Goal: Task Accomplishment & Management: Manage account settings

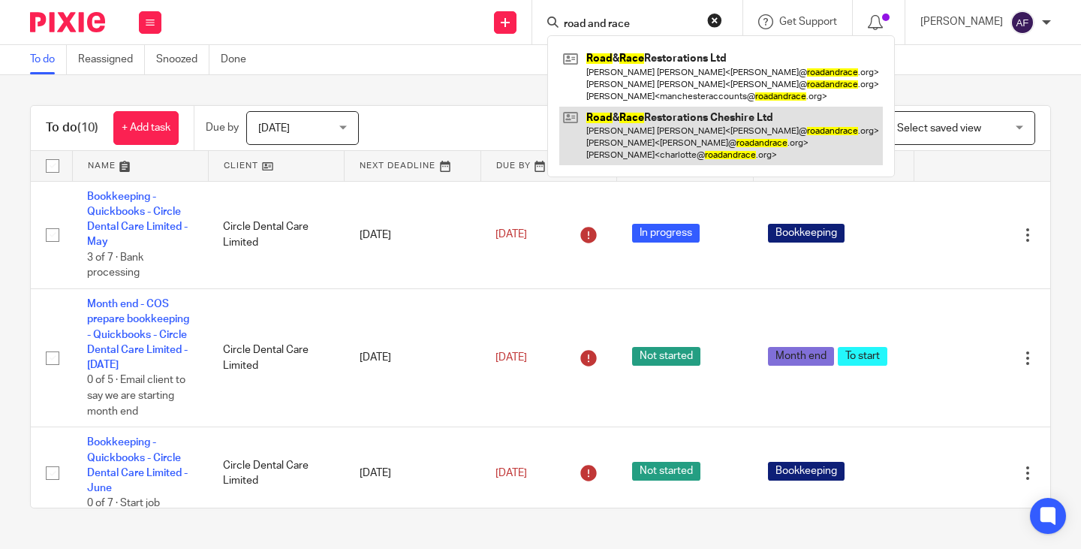
type input "road and race"
click at [672, 136] on link at bounding box center [720, 136] width 323 height 59
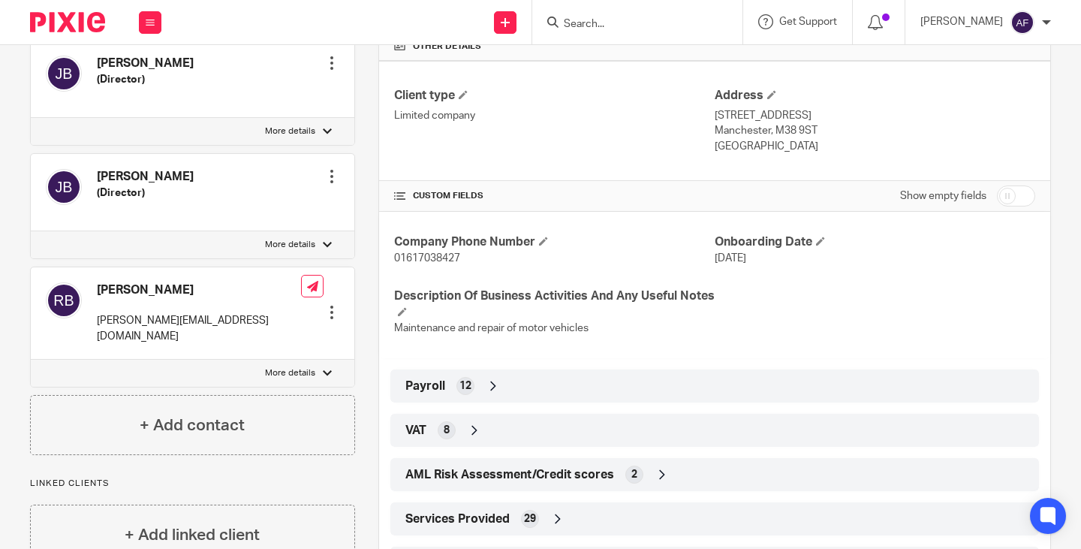
scroll to position [450, 0]
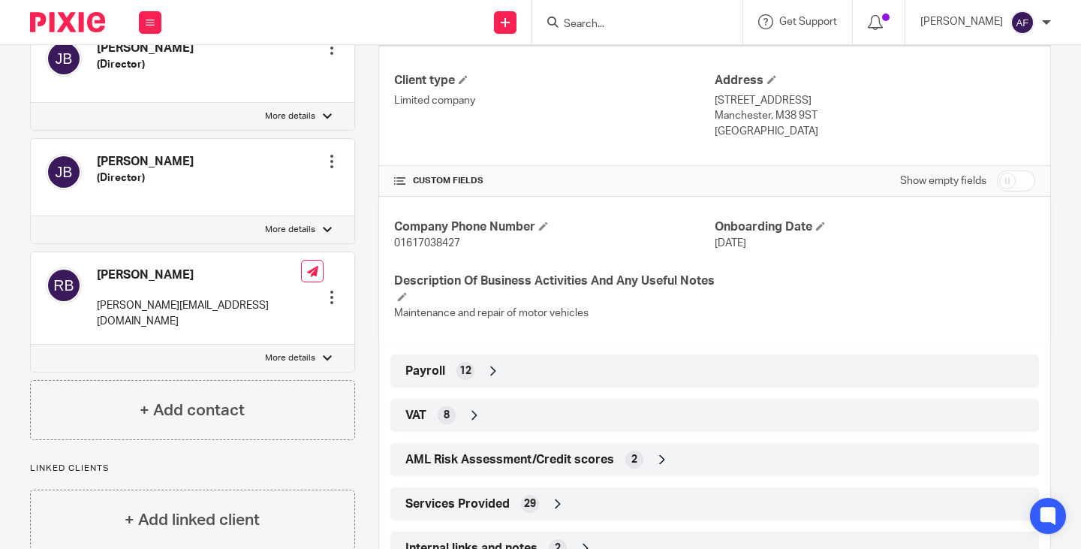
click at [486, 373] on icon at bounding box center [493, 370] width 15 height 15
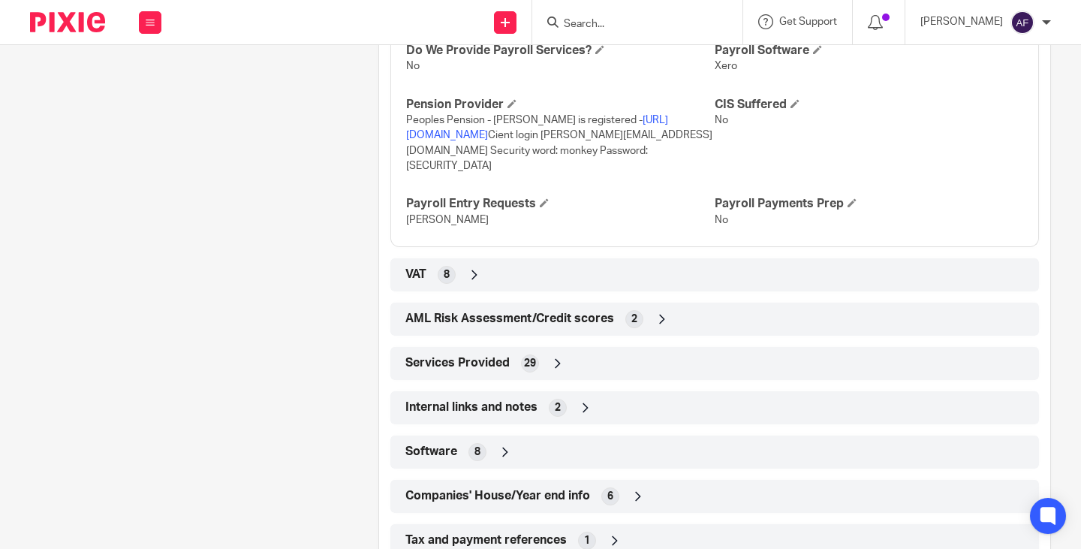
scroll to position [1026, 0]
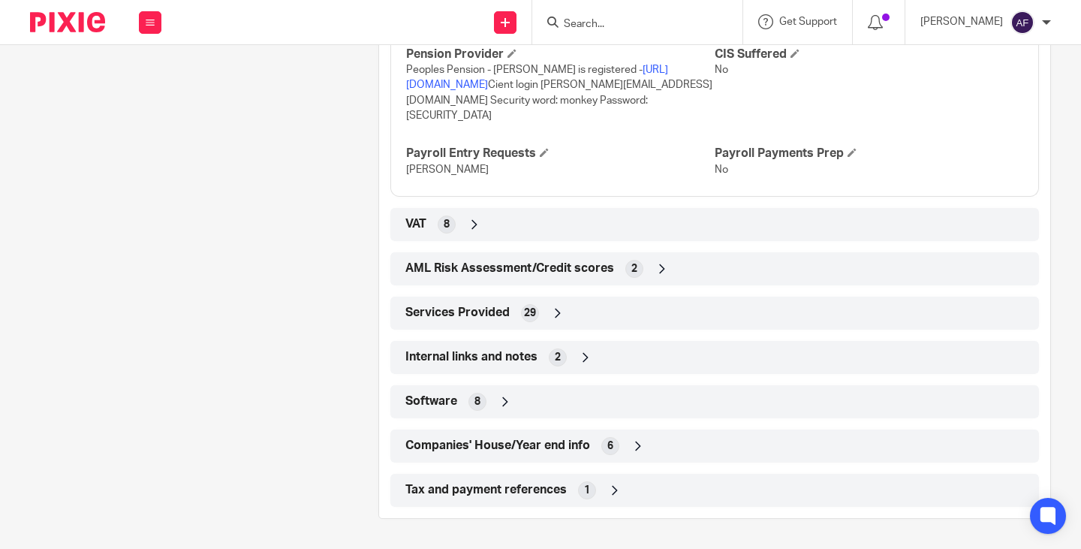
click at [550, 317] on icon at bounding box center [557, 312] width 15 height 15
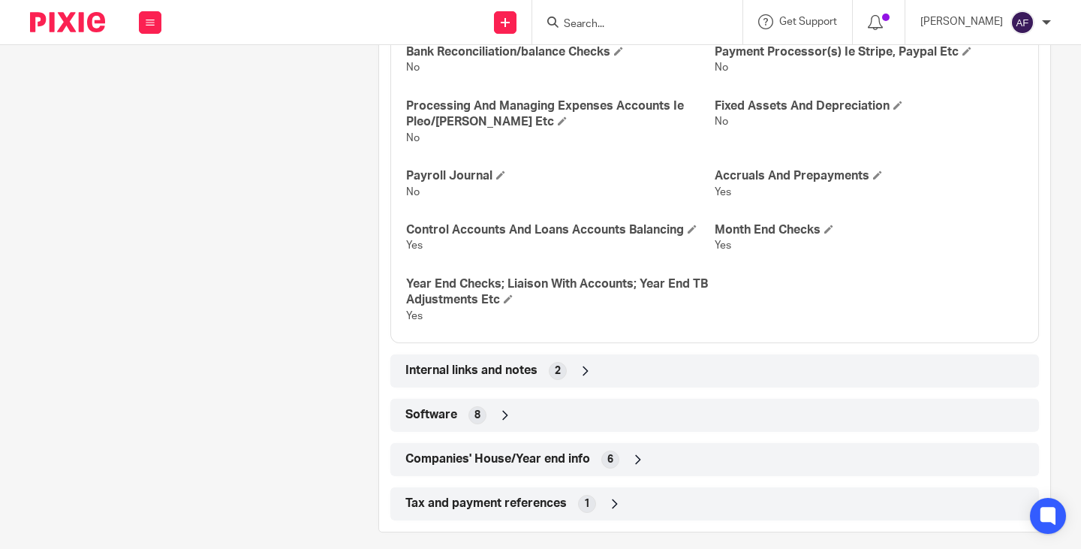
scroll to position [1914, 0]
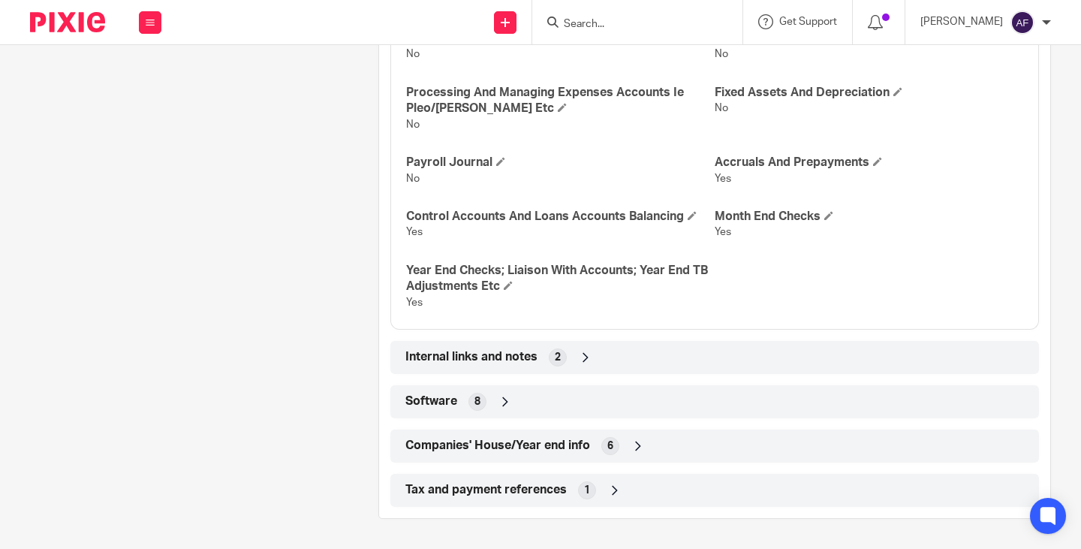
click at [500, 406] on icon at bounding box center [505, 401] width 15 height 15
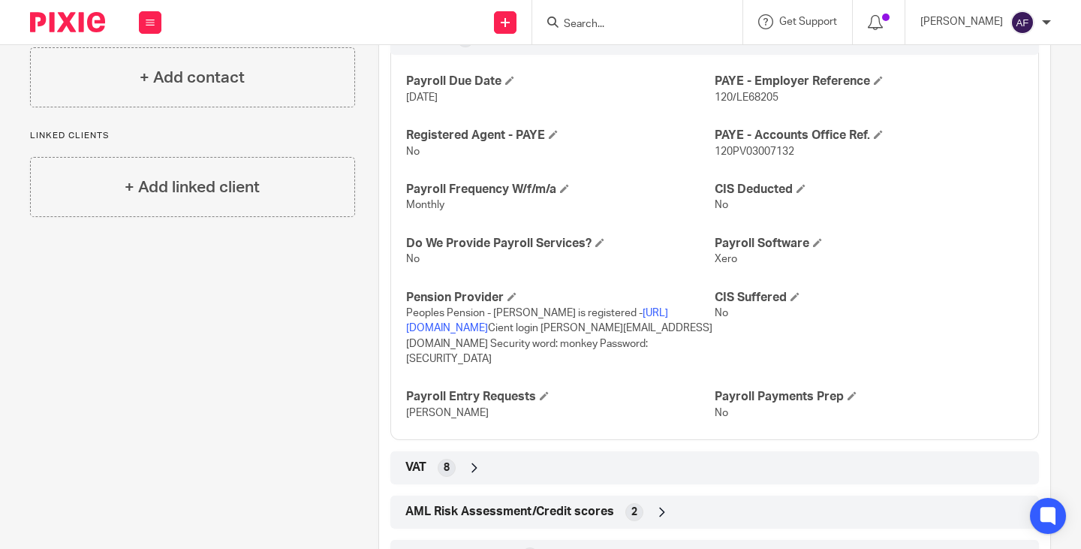
scroll to position [1989, 0]
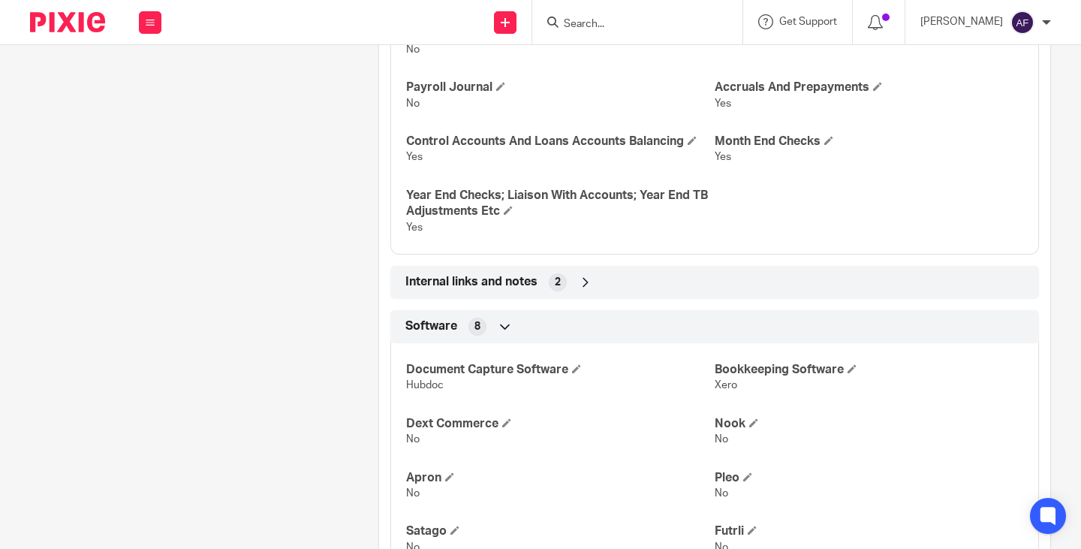
click at [365, 23] on div "Send new email Create task Add client Request signature Get Support Contact via…" at bounding box center [628, 22] width 904 height 44
click at [655, 32] on form at bounding box center [642, 22] width 160 height 19
click at [651, 19] on input "Search" at bounding box center [629, 25] width 135 height 14
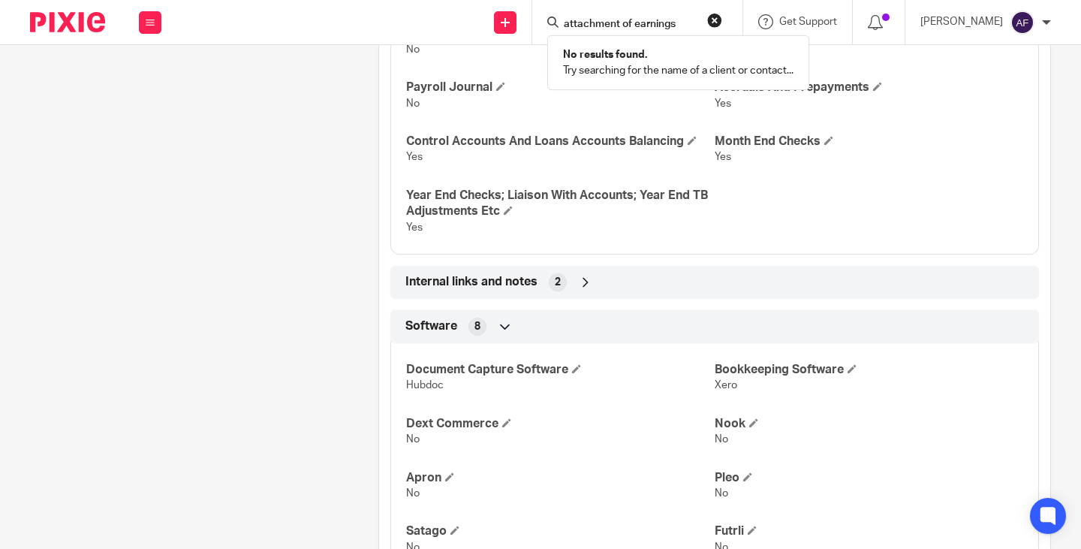
type input "attachment of earnings"
click button "submit" at bounding box center [0, 0] width 0 height 0
drag, startPoint x: 720, startPoint y: 25, endPoint x: 477, endPoint y: 4, distance: 243.3
click at [477, 4] on div "Send new email Create task Add client Request signature attachment of earnings …" at bounding box center [628, 22] width 904 height 44
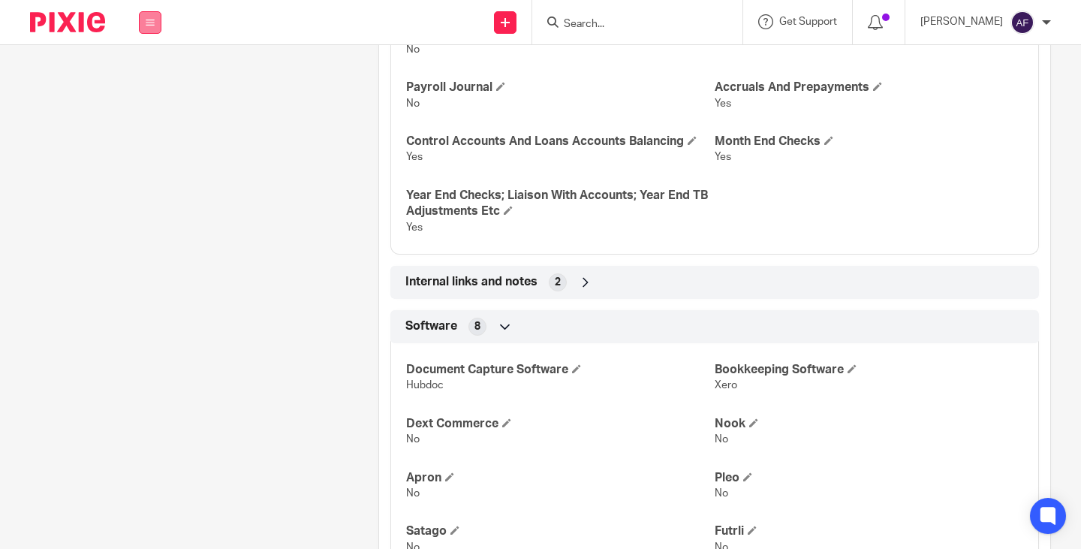
click at [150, 24] on icon at bounding box center [150, 22] width 9 height 9
click at [742, 20] on div at bounding box center [637, 22] width 210 height 44
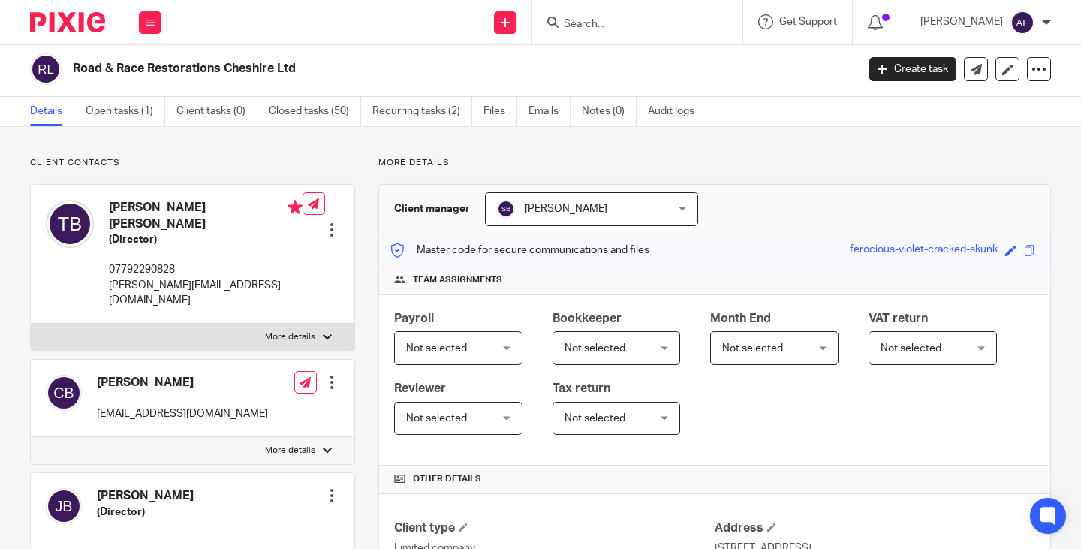
scroll to position [0, 0]
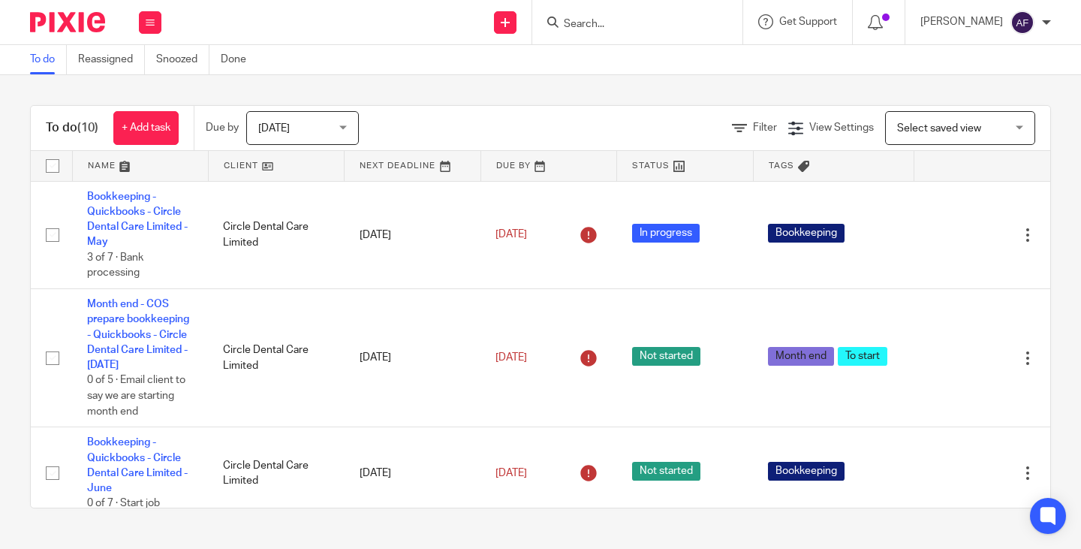
scroll to position [837, 0]
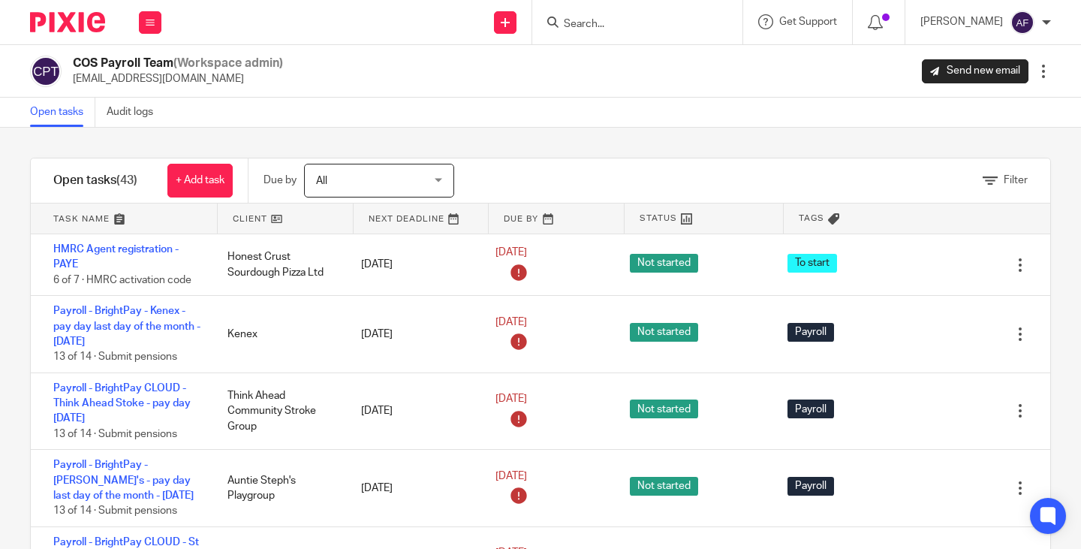
click at [705, 83] on div "COS Payroll Team (Workspace admin) payroll@cosbookkeeping.co.uk Send new email …" at bounding box center [540, 72] width 1021 height 32
click at [251, 216] on link at bounding box center [285, 218] width 135 height 30
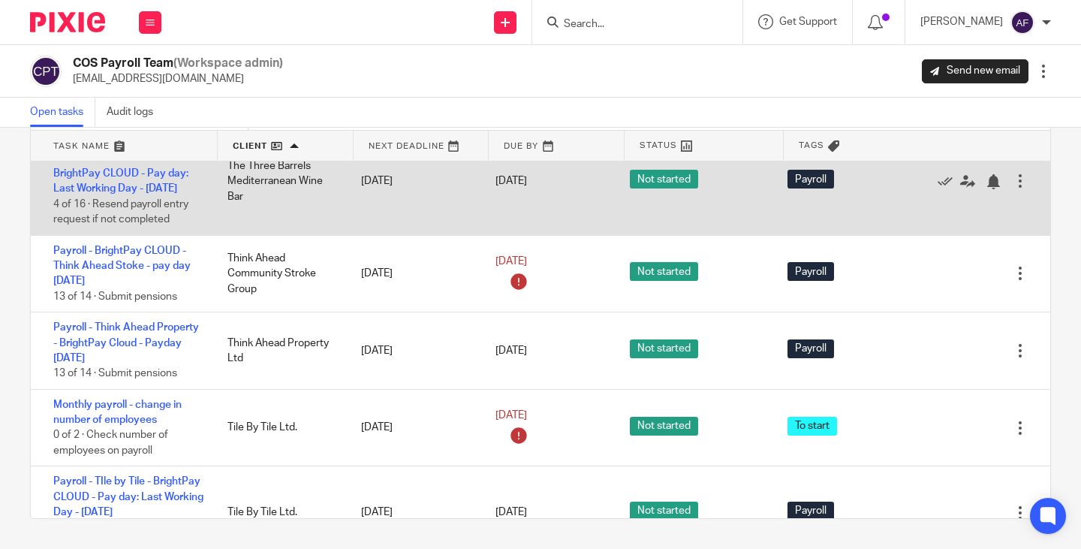
scroll to position [2852, 0]
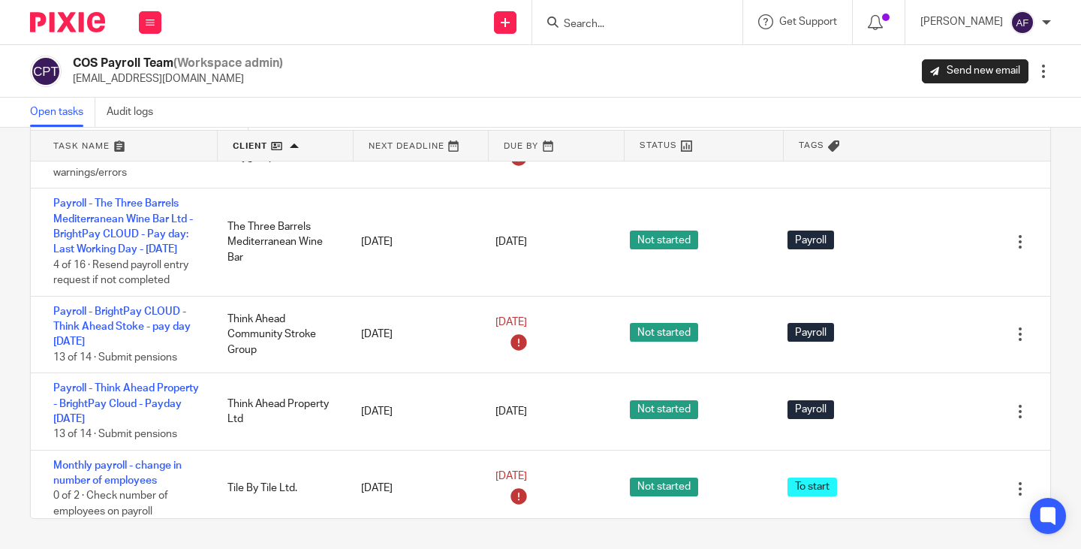
drag, startPoint x: 128, startPoint y: 207, endPoint x: 131, endPoint y: 187, distance: 20.5
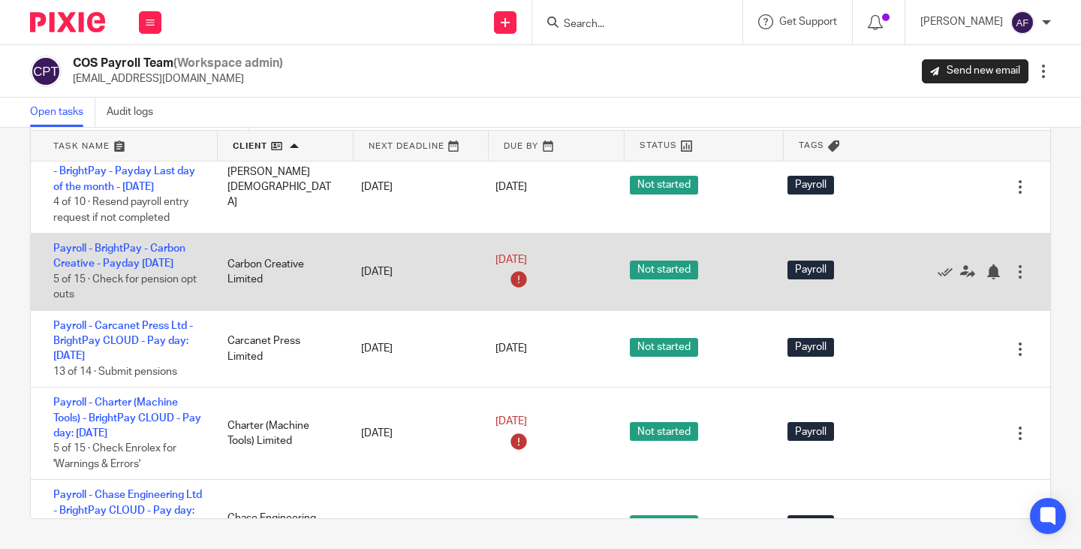
scroll to position [600, 0]
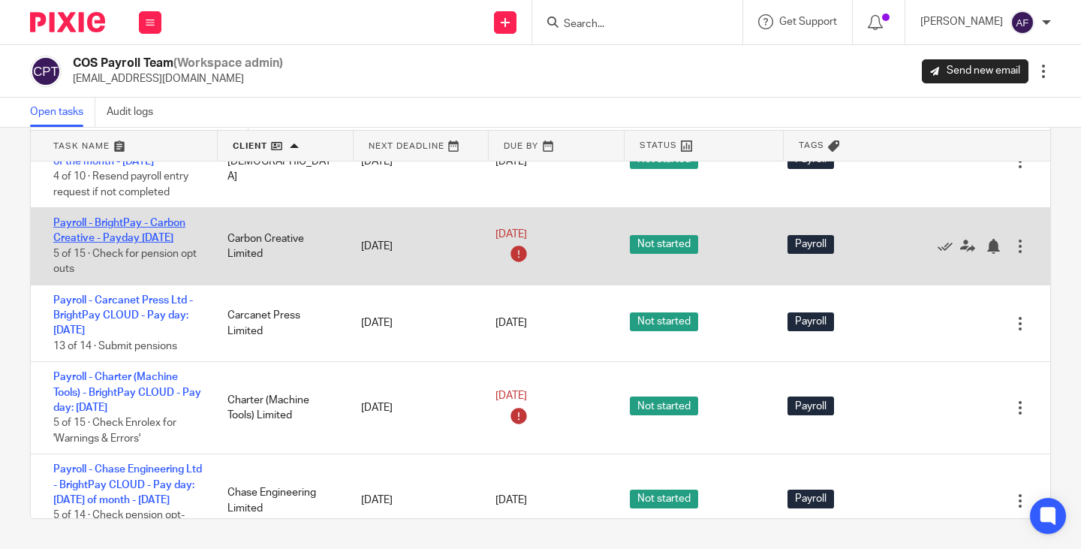
click at [121, 243] on link "Payroll - BrightPay - Carbon Creative - Payday 28th - August 2025" at bounding box center [119, 231] width 132 height 26
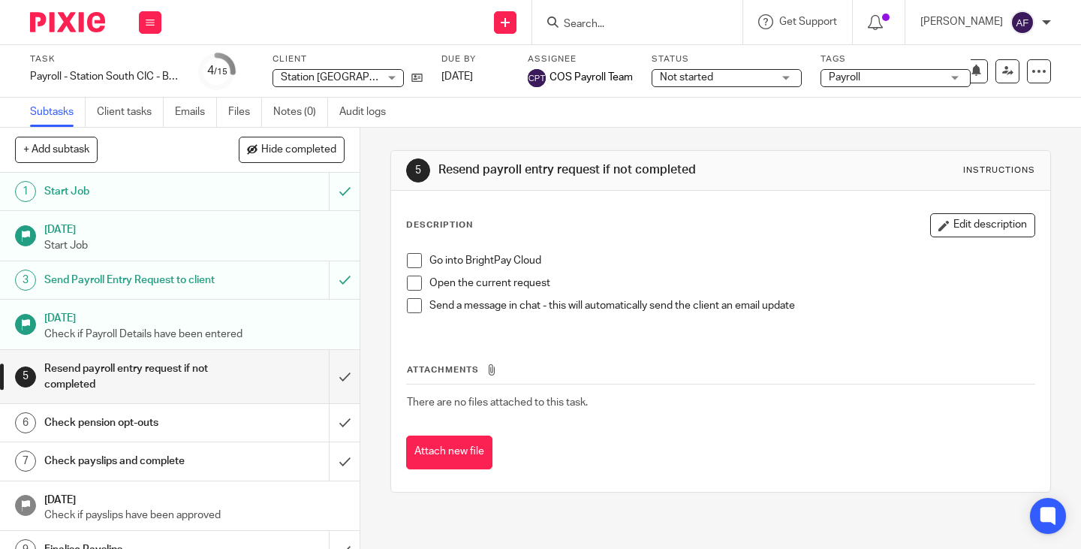
click at [769, 250] on div "Go into BrightPay Cloud Open the current request Send a message in chat - this …" at bounding box center [720, 288] width 642 height 86
click at [329, 386] on input "submit" at bounding box center [179, 376] width 359 height 53
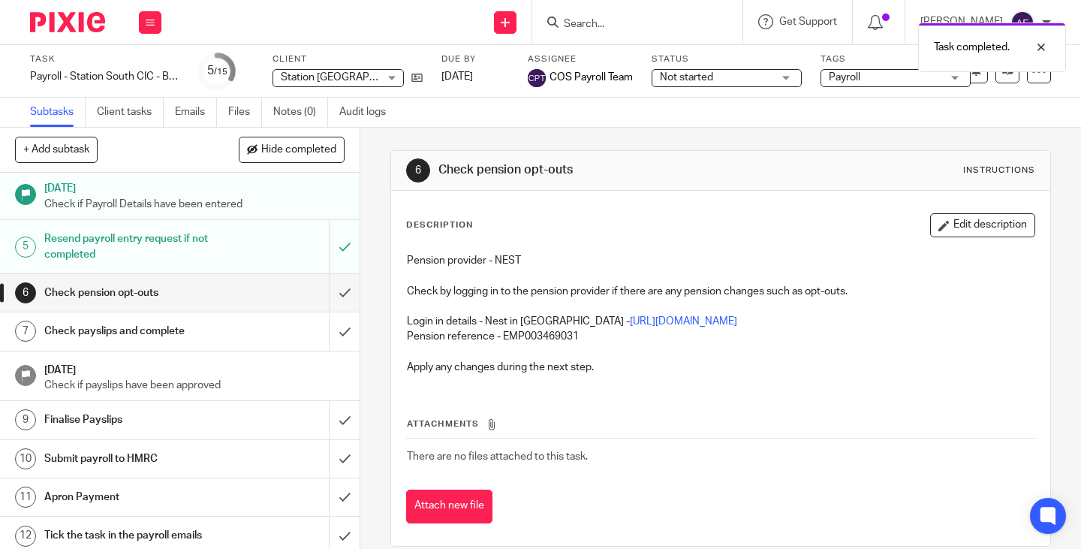
scroll to position [129, 0]
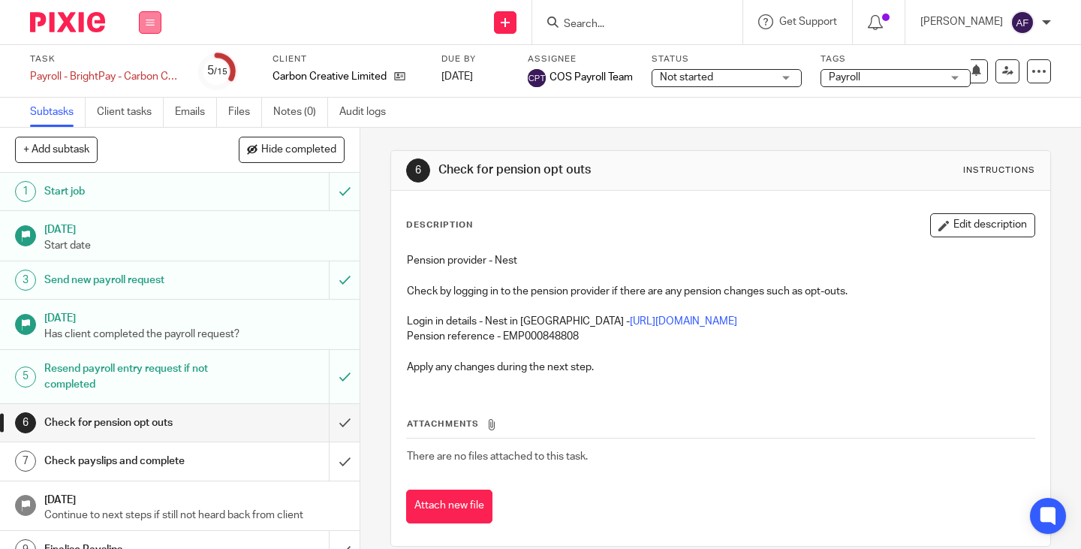
click at [146, 23] on icon at bounding box center [150, 22] width 9 height 9
click at [143, 62] on li "Work" at bounding box center [150, 70] width 40 height 22
click at [146, 59] on li "Work" at bounding box center [150, 70] width 40 height 22
click at [145, 71] on link "Work" at bounding box center [143, 70] width 26 height 11
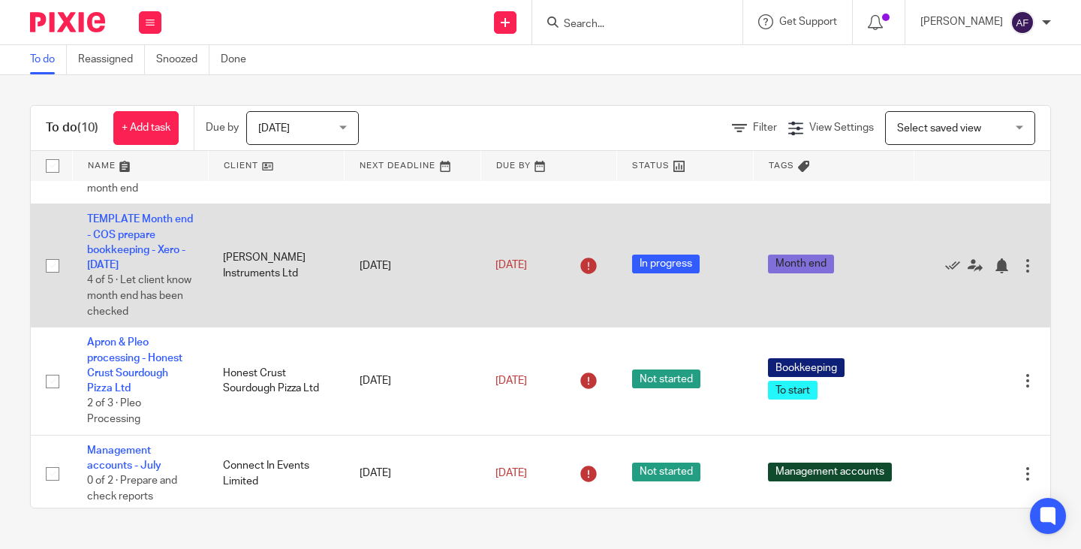
scroll to position [837, 0]
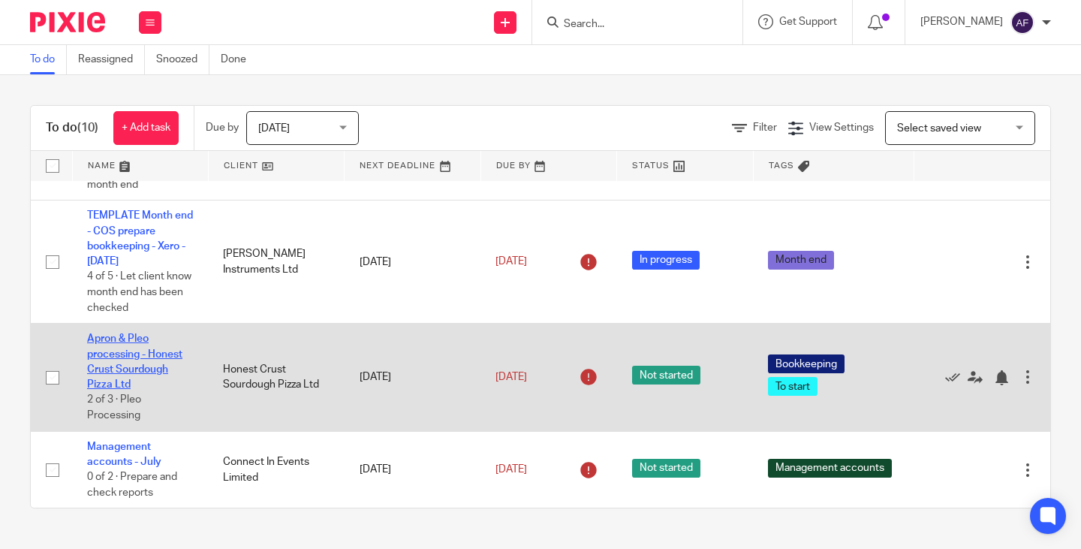
click at [123, 337] on link "Apron & Pleo processing - Honest Crust Sourdough Pizza Ltd" at bounding box center [134, 361] width 95 height 56
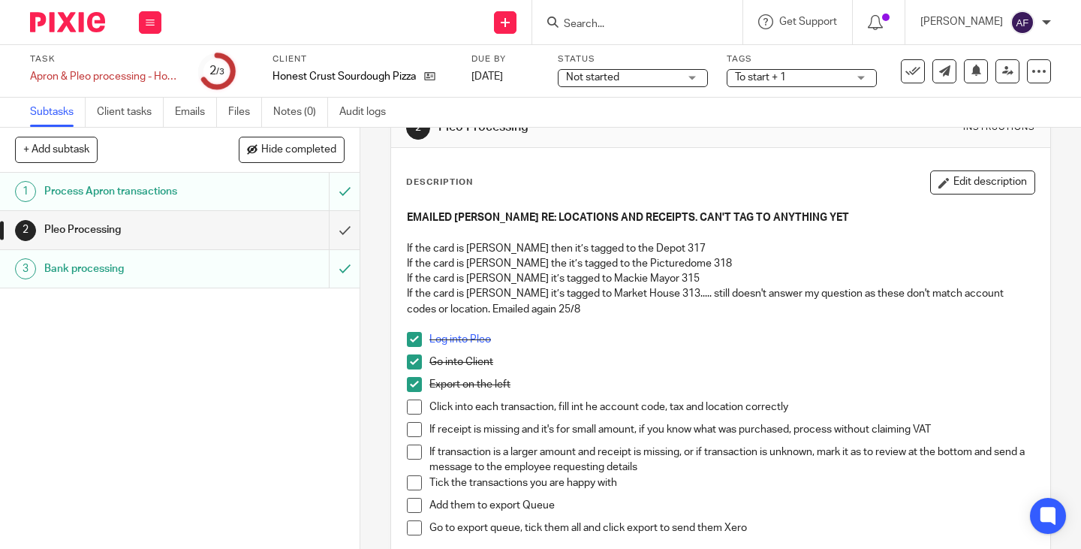
scroll to position [5, 0]
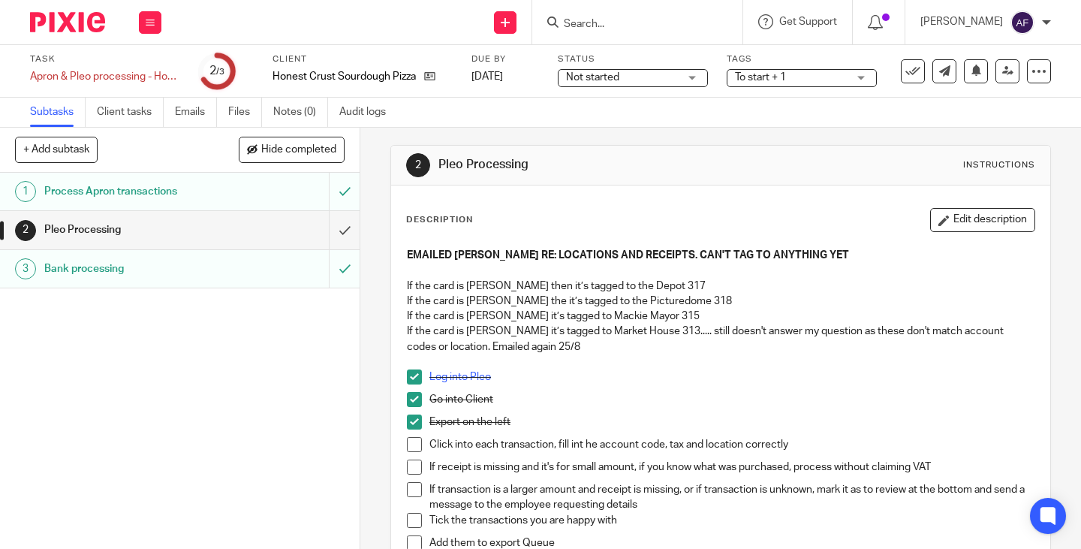
click at [847, 343] on p "If the card is [PERSON_NAME] it’s tagged to Market House 313..... still doesn't…" at bounding box center [720, 338] width 627 height 31
click at [525, 303] on p "If the card is [PERSON_NAME] the it’s tagged to the Picturedome 318" at bounding box center [720, 300] width 627 height 15
click at [705, 347] on p "If the card is [PERSON_NAME] it’s tagged to Market House 313..... still doesn't…" at bounding box center [720, 338] width 627 height 31
click at [1032, 69] on icon at bounding box center [1038, 71] width 15 height 15
click at [933, 128] on link "Advanced task editor" at bounding box center [980, 131] width 99 height 11
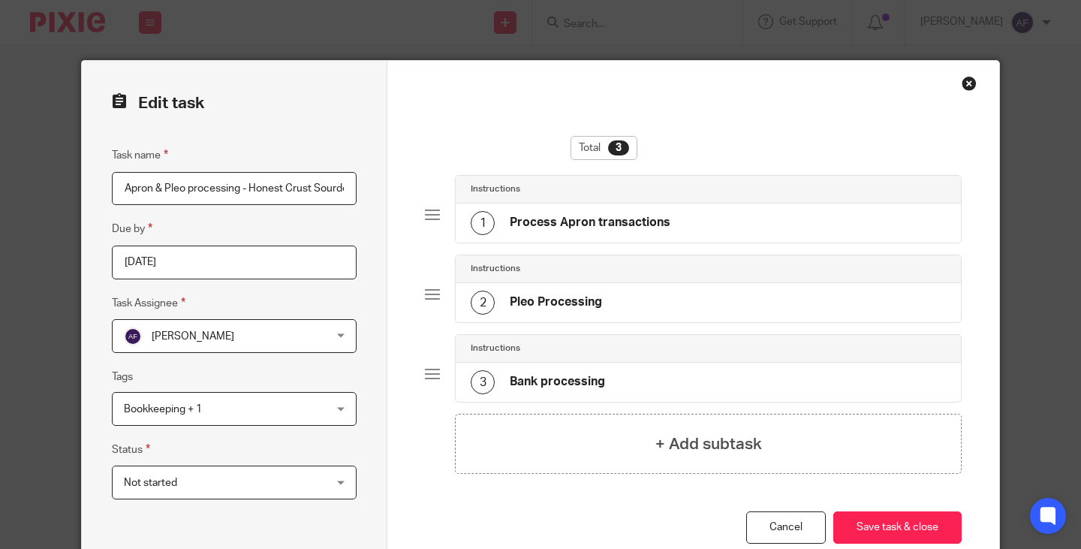
scroll to position [0, 68]
click at [968, 82] on div "Close this dialog window" at bounding box center [968, 83] width 15 height 15
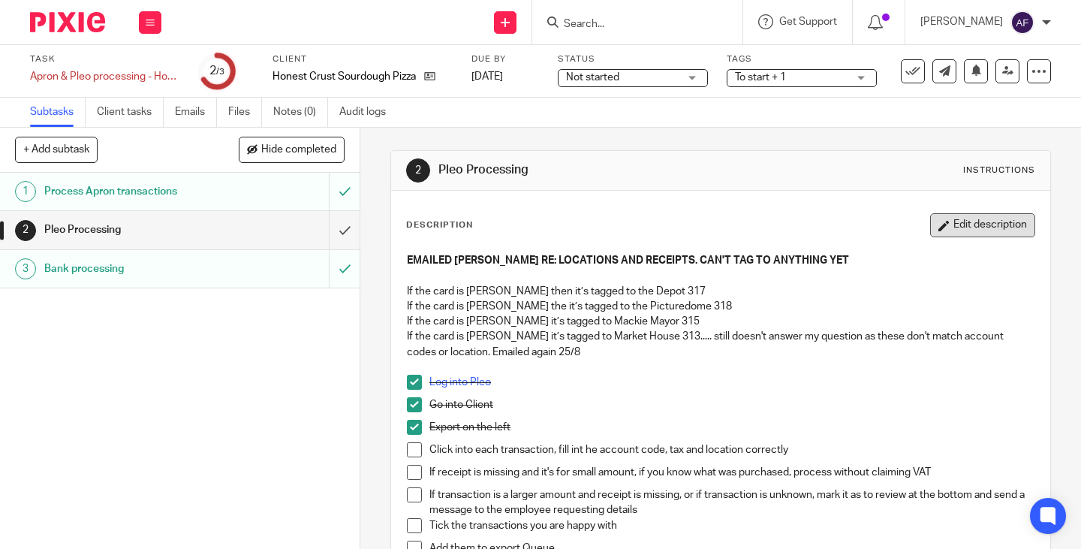
click at [938, 225] on button "Edit description" at bounding box center [982, 225] width 105 height 24
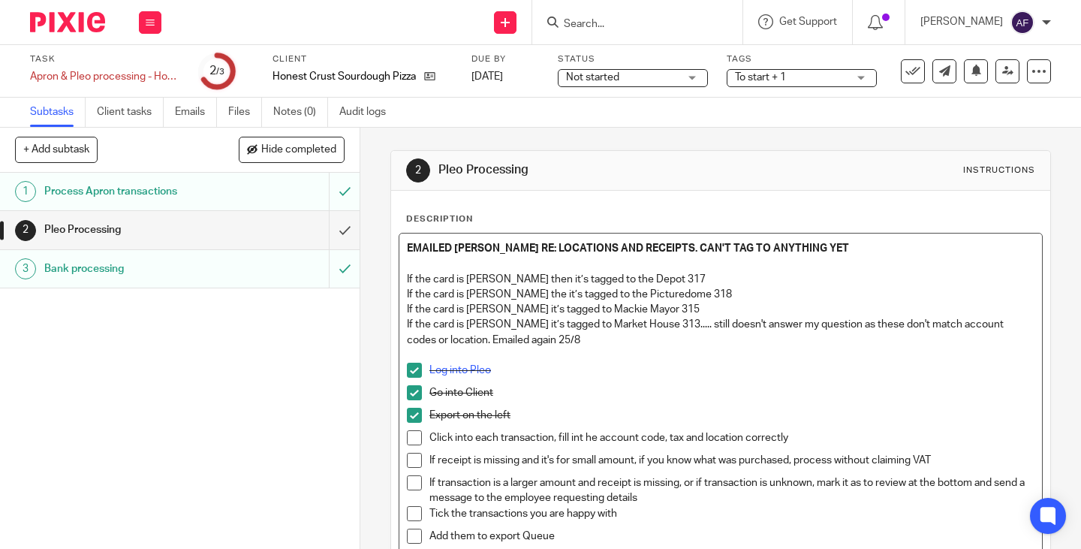
click at [669, 350] on p at bounding box center [720, 354] width 627 height 15
click at [658, 346] on p "If the card is Robbie Kettlewell’s it’s tagged to Market House 313..... still d…" at bounding box center [720, 332] width 627 height 31
drag, startPoint x: 702, startPoint y: 436, endPoint x: 812, endPoint y: 437, distance: 110.3
click at [812, 437] on p "Click into each transaction, fill int he account code, tax and location correct…" at bounding box center [731, 437] width 605 height 15
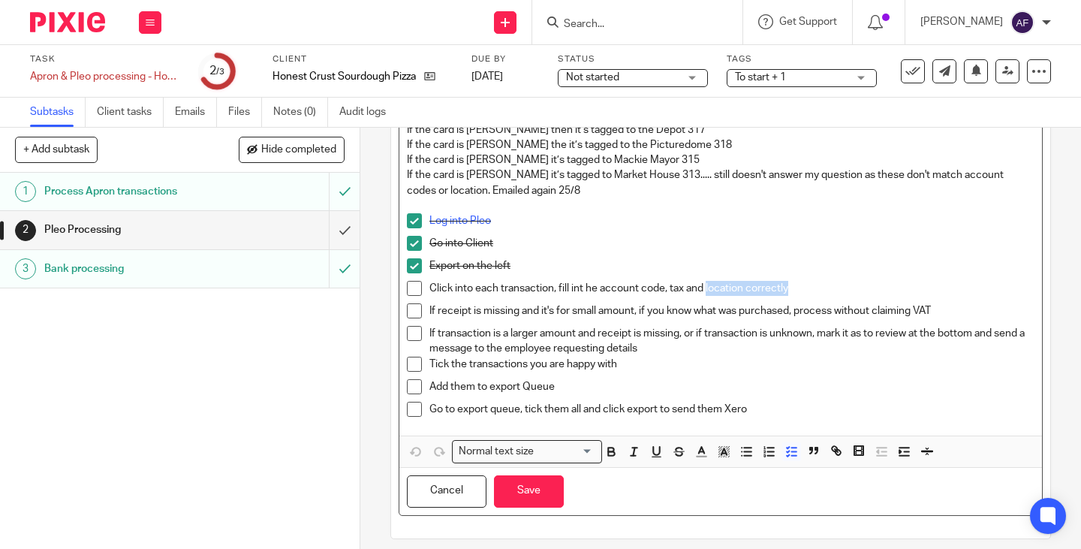
scroll to position [162, 0]
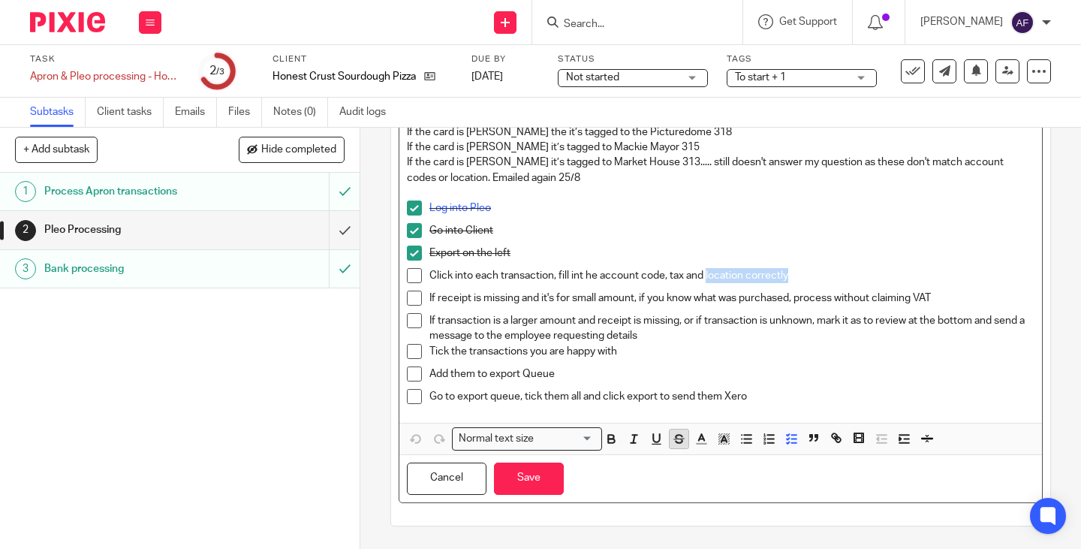
click at [672, 440] on icon "button" at bounding box center [679, 438] width 14 height 14
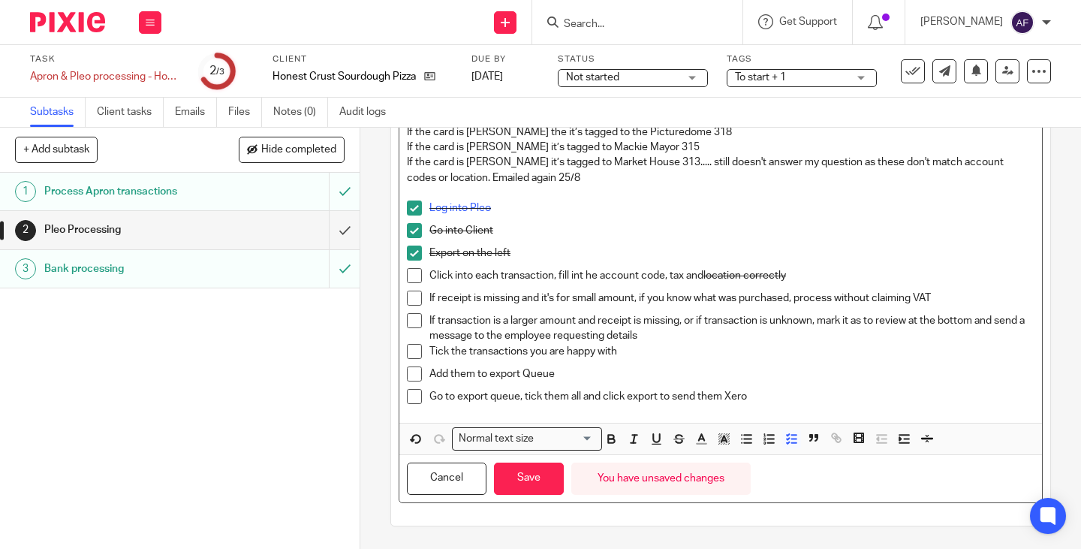
click at [810, 338] on p "If transaction is a larger amount and receipt is missing, or if transaction is …" at bounding box center [731, 328] width 605 height 31
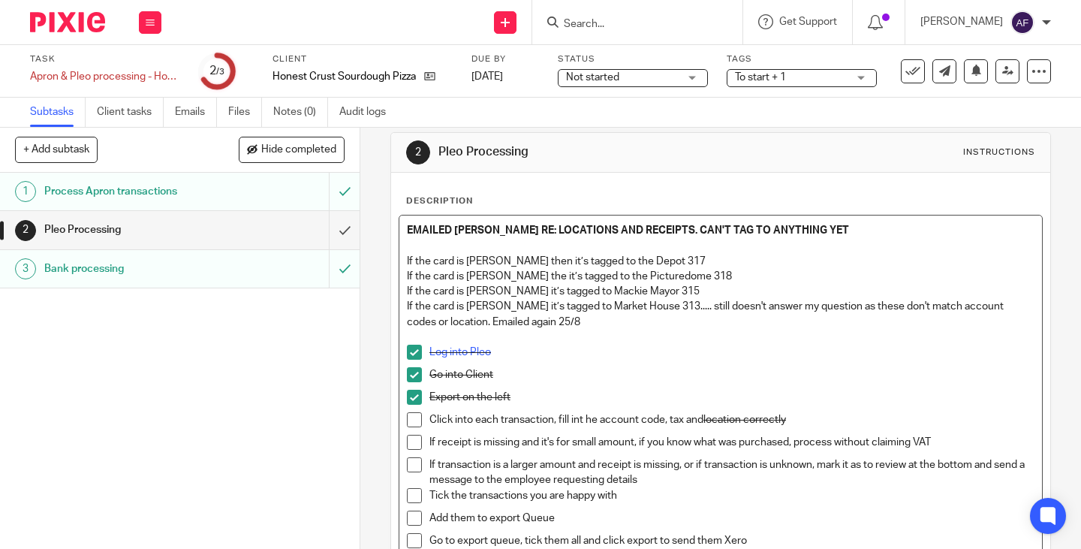
scroll to position [12, 0]
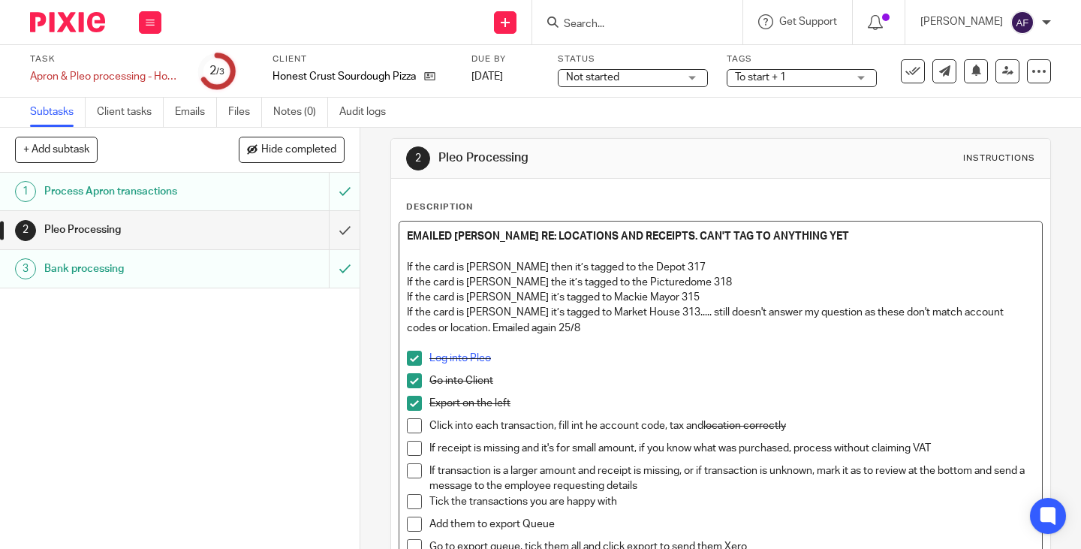
click at [634, 329] on p "If the card is Robbie Kettlewell’s it’s tagged to Market House 313..... still d…" at bounding box center [720, 320] width 627 height 31
drag, startPoint x: 796, startPoint y: 237, endPoint x: 398, endPoint y: 235, distance: 398.5
click at [399, 235] on div "EMAILED SARAH RE: LOCATIONS AND RECEIPTS. CAN'T TAG TO ANYTHING YET If the card…" at bounding box center [720, 396] width 642 height 351
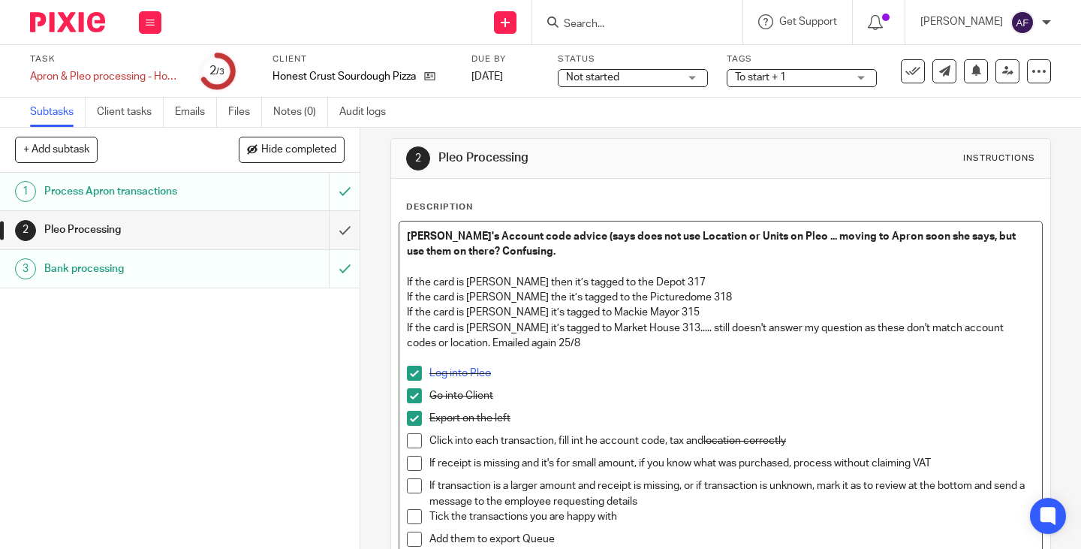
click at [701, 272] on p at bounding box center [720, 267] width 627 height 15
click at [701, 289] on p "If the card is Lewis Newton’s then it’s tagged to the Depot 317" at bounding box center [720, 282] width 627 height 15
click at [848, 284] on p "If the card is Lewis Newton’s then it’s tagged to the Depot 317 (currently inco…" at bounding box center [720, 282] width 627 height 15
click at [851, 285] on p "If the card is Lewis Newton’s then it’s tagged to the Depot 317 (currently inco…" at bounding box center [720, 282] width 627 height 15
click at [768, 296] on p "If the card is Harry McAleer-Ryder’s the it’s tagged to the Picturedome 318" at bounding box center [720, 297] width 627 height 15
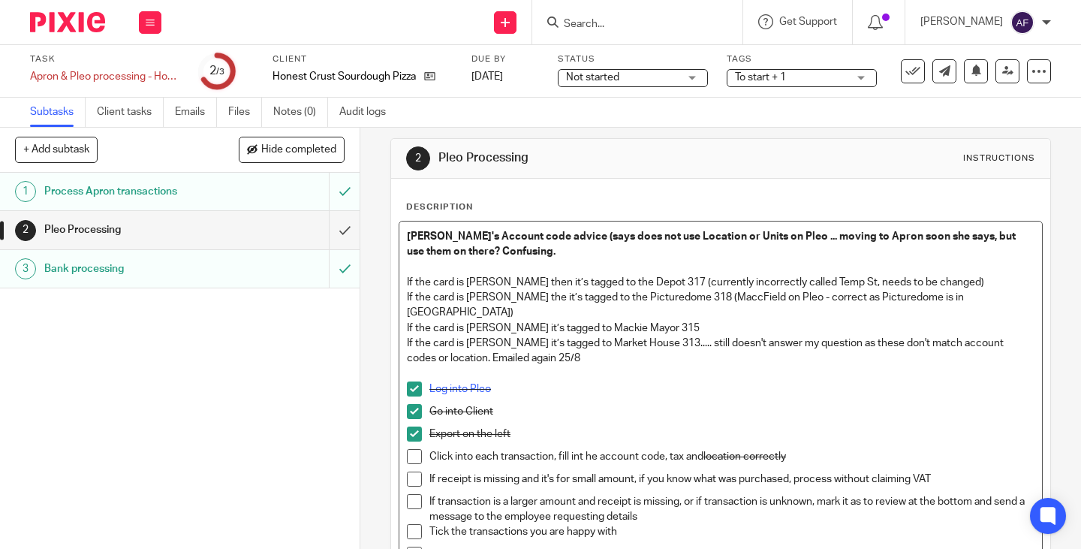
click at [720, 326] on p "If the card is Kyle Gibson’s it’s tagged to Mackie Mayor 315" at bounding box center [720, 327] width 627 height 15
click at [703, 340] on p "If the card is Robbie Kettlewell’s it’s tagged to Market House 313..... still d…" at bounding box center [720, 350] width 627 height 31
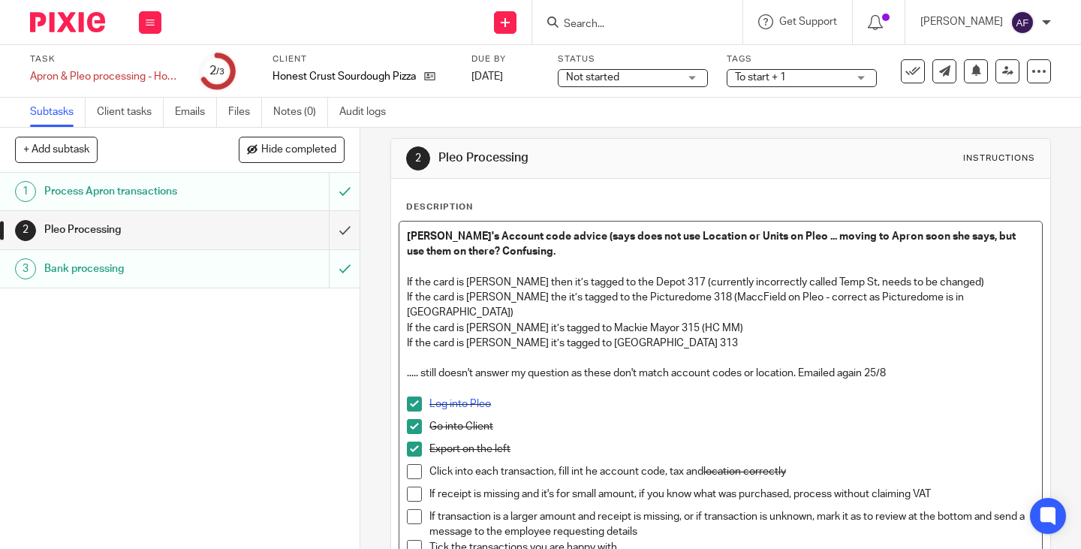
click at [716, 348] on p "If the card is Robbie Kettlewell’s it’s tagged to Market House 313" at bounding box center [720, 342] width 627 height 15
click at [503, 251] on strong "Sarah's Account code advice (says does not use Location or Units on Pleo ... mo…" at bounding box center [712, 244] width 611 height 26
click at [564, 314] on p "If the card is Harry McAleer-Ryder’s the it’s tagged to the Picturedome 318 (Ma…" at bounding box center [720, 305] width 627 height 31
click at [580, 279] on p "If the card is Lewis Newton’s then it’s tagged to the Depot 317 (currently inco…" at bounding box center [720, 282] width 627 height 15
click at [726, 326] on p "If the card is Kyle Gibson’s it’s tagged to Mackie Mayor 315 (HC MM)" at bounding box center [720, 327] width 627 height 15
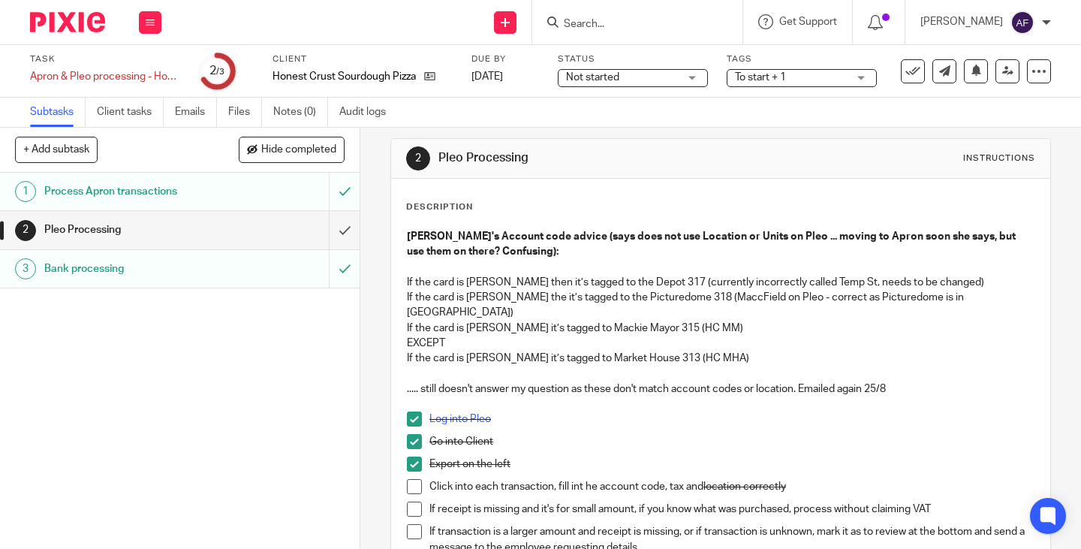
click at [462, 342] on p "EXCEPT" at bounding box center [720, 342] width 627 height 15
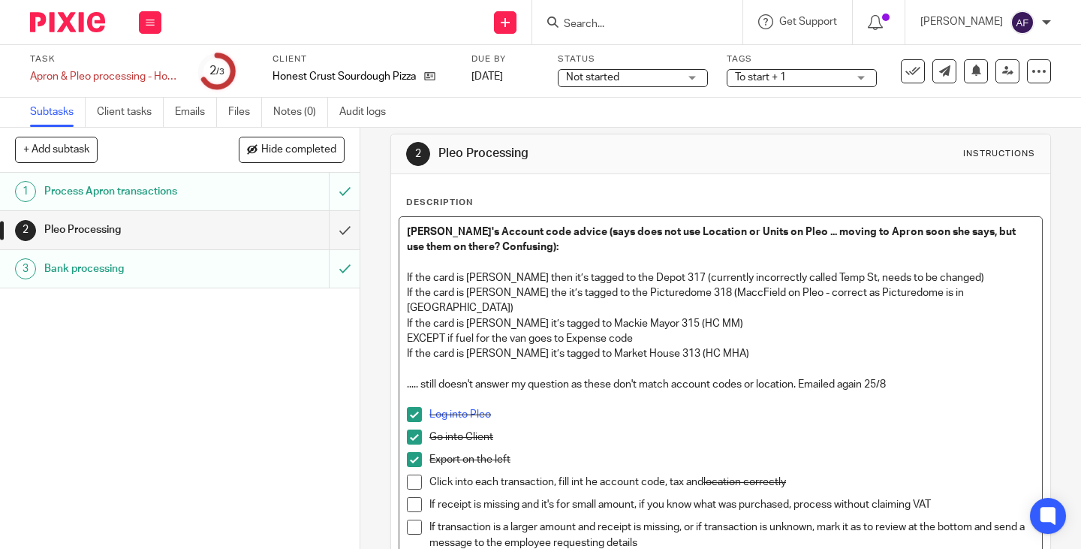
scroll to position [0, 0]
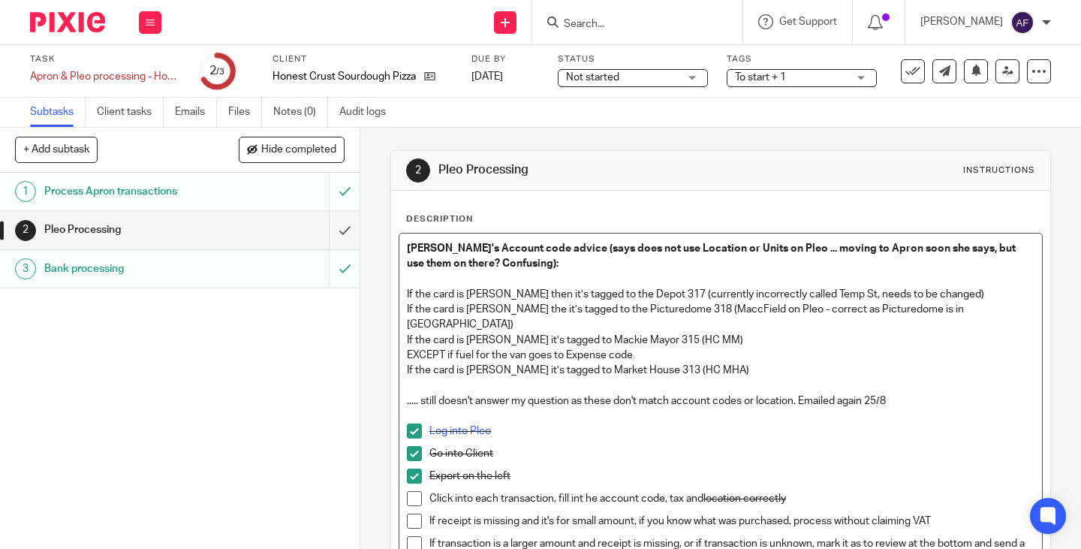
click at [618, 344] on p "If the card is Kyle Gibson’s it’s tagged to Mackie Mayor 315 (HC MM)" at bounding box center [720, 339] width 627 height 15
click at [741, 383] on p at bounding box center [720, 384] width 627 height 15
click at [675, 356] on p "EXCEPT if fuel for the van goes to Expense code" at bounding box center [720, 354] width 627 height 15
click at [780, 379] on div "Sarah's Account code advice (says does not use Location or Units on Pleo ... mo…" at bounding box center [720, 439] width 642 height 412
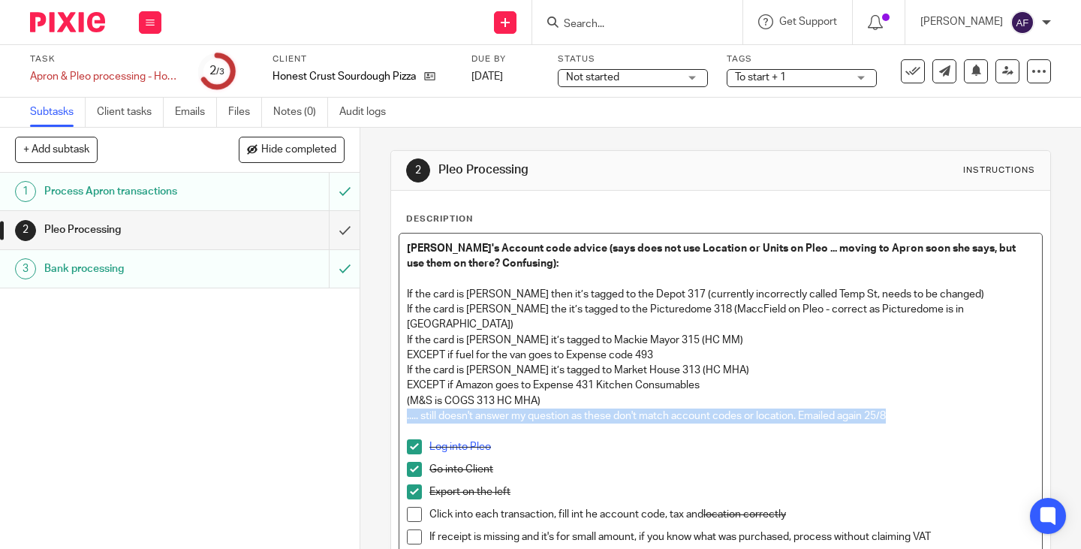
drag, startPoint x: 895, startPoint y: 414, endPoint x: 397, endPoint y: 419, distance: 497.6
click at [399, 419] on div "Sarah's Account code advice (says does not use Location or Units on Pleo ... mo…" at bounding box center [720, 446] width 642 height 427
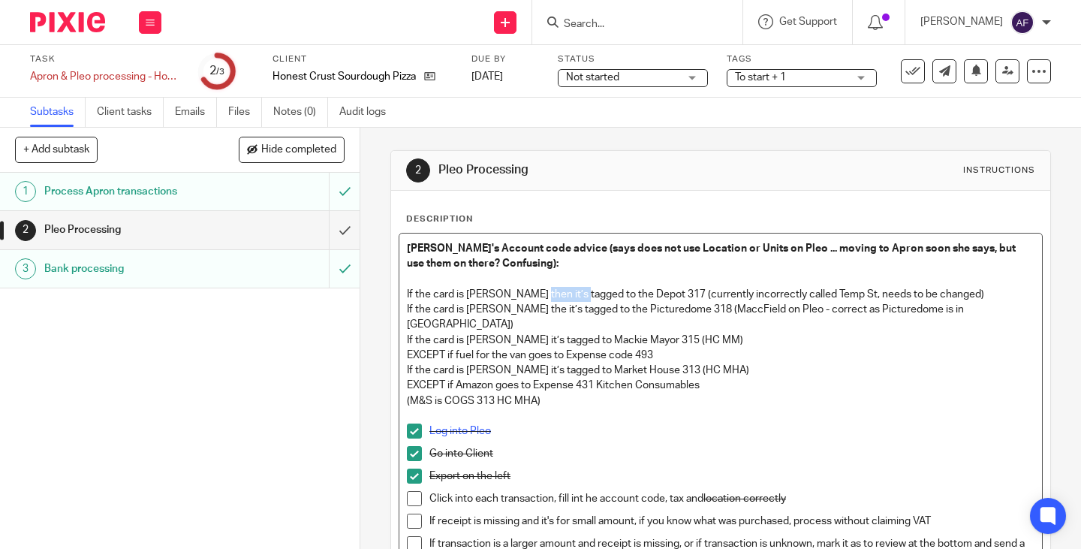
drag, startPoint x: 576, startPoint y: 296, endPoint x: 534, endPoint y: 296, distance: 42.0
click at [534, 296] on p "If the card is Lewis Newton’s then it’s tagged to the Depot 317 (currently inco…" at bounding box center [720, 294] width 627 height 15
drag, startPoint x: 573, startPoint y: 311, endPoint x: 603, endPoint y: 313, distance: 30.1
click at [603, 313] on p "If the card is Harry McAleer-Ryder’s the it’s tagged to the Picturedome 318 (Ma…" at bounding box center [720, 317] width 627 height 31
click at [901, 342] on p "If the card is Kyle Gibson’s it’s tagged to Mackie Mayor 315 (HC MM)" at bounding box center [720, 339] width 627 height 15
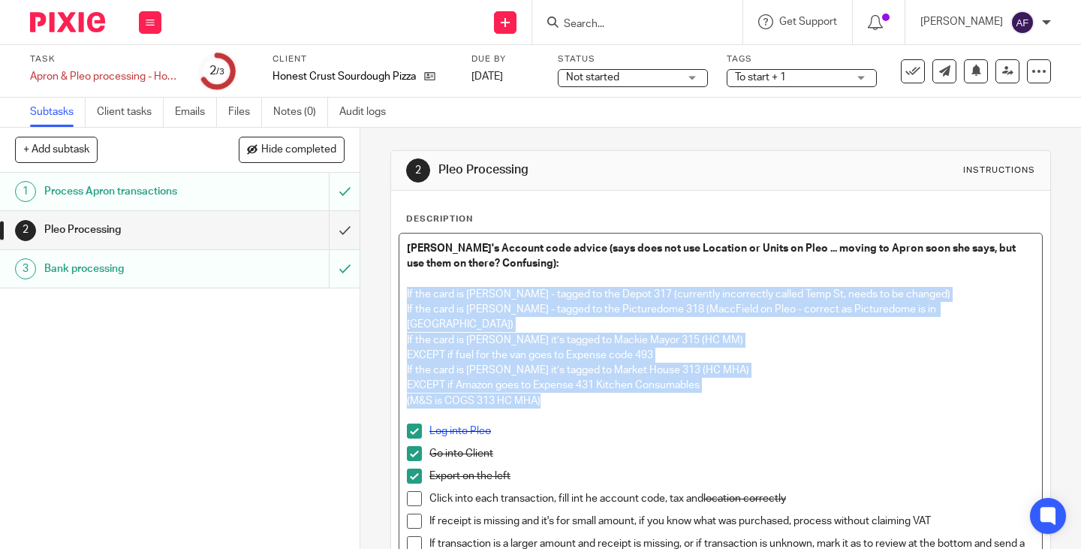
drag, startPoint x: 558, startPoint y: 404, endPoint x: 374, endPoint y: 293, distance: 215.4
click at [374, 293] on div "2 Pleo Processing Instructions Description Sarah's Account code advice (says do…" at bounding box center [720, 338] width 720 height 421
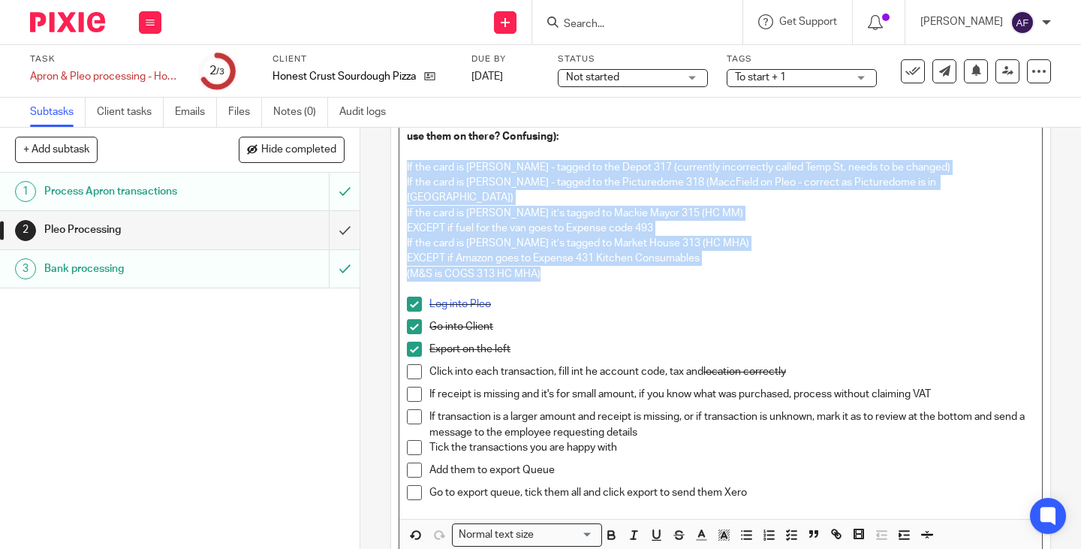
scroll to position [223, 0]
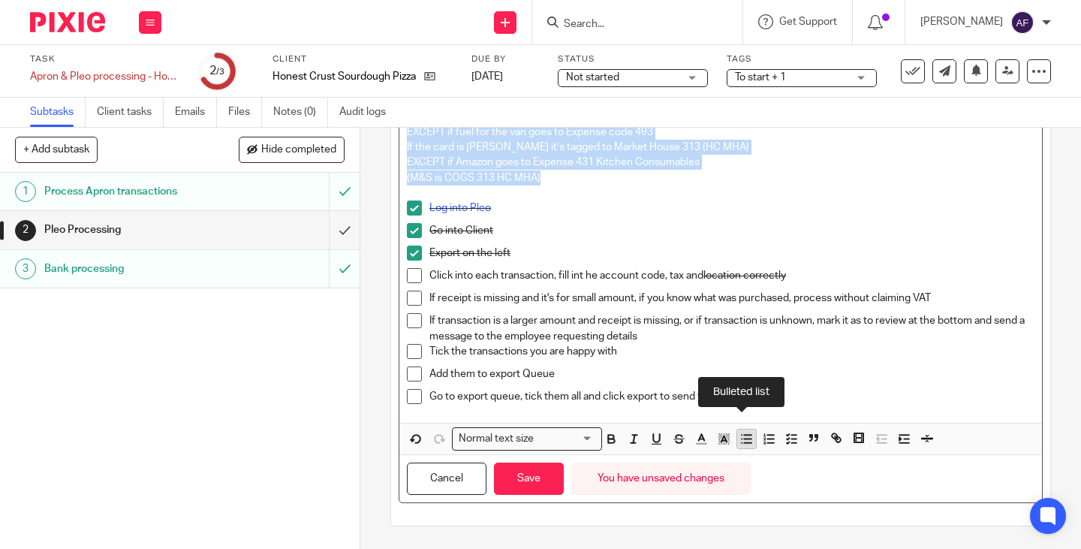
click at [744, 440] on icon "button" at bounding box center [746, 438] width 14 height 14
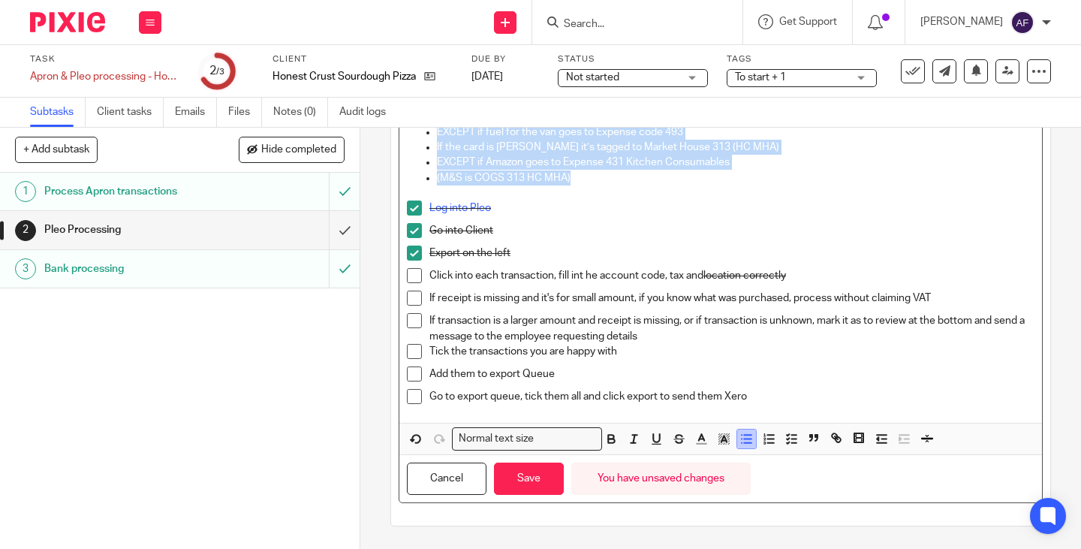
scroll to position [157, 0]
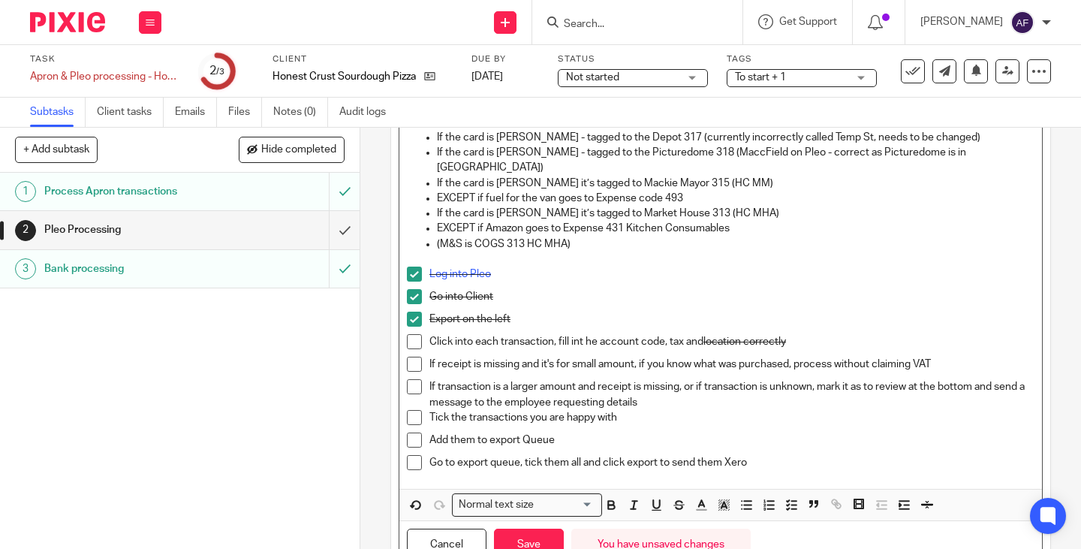
click at [676, 262] on p at bounding box center [720, 258] width 627 height 15
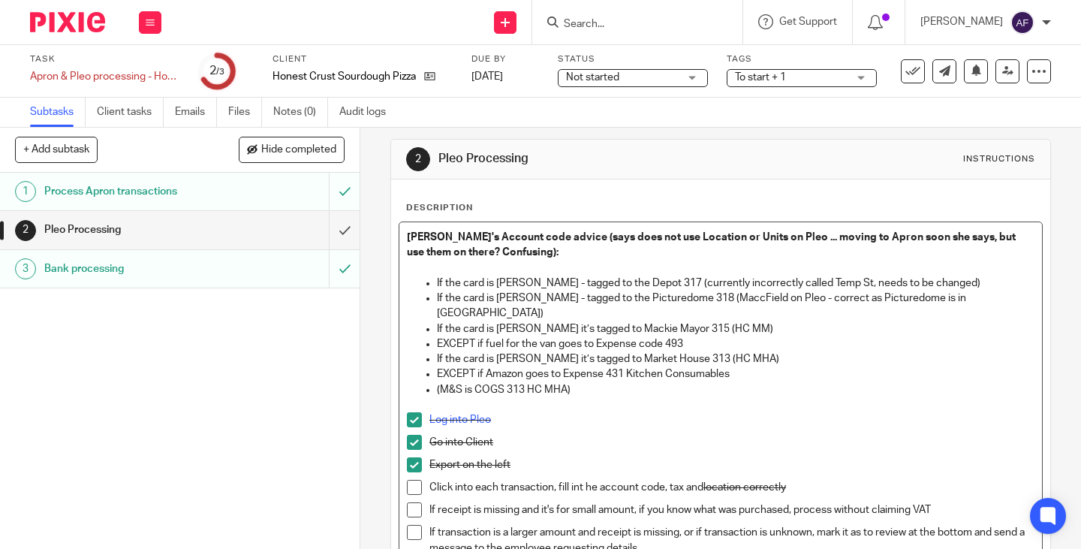
scroll to position [7, 0]
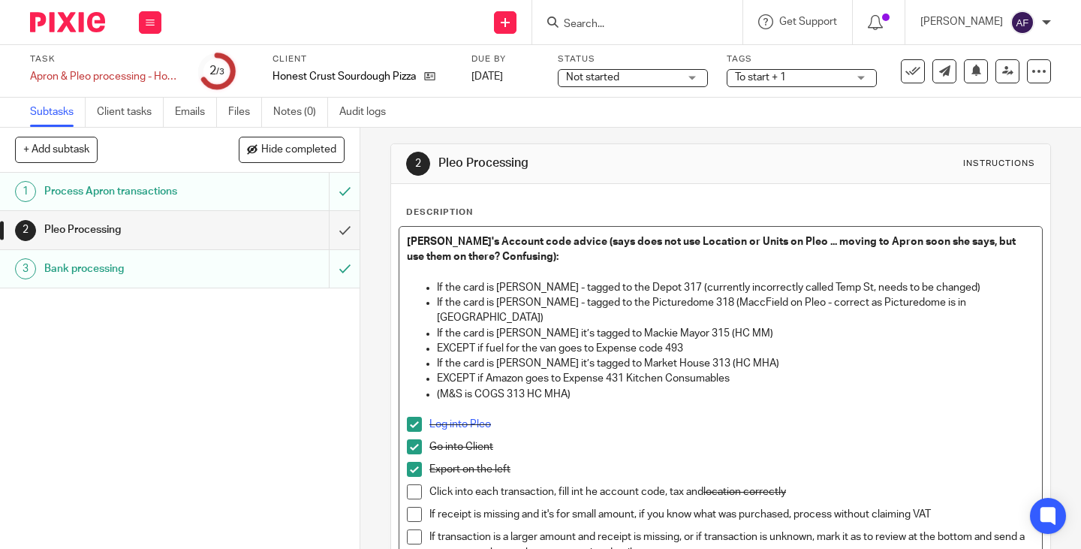
click at [549, 320] on p "If the card is Harry McAleer-Ryder’s - tagged to the Picturedome 318 (MaccField…" at bounding box center [735, 310] width 597 height 31
click at [493, 339] on p "If the card is Kyle Gibson’s it’s tagged to Mackie Mayor 315 (HC MM)" at bounding box center [735, 333] width 597 height 15
click at [440, 350] on p "EXCEPT if fuel for the van goes to Expense code 493" at bounding box center [735, 348] width 597 height 15
drag, startPoint x: 431, startPoint y: 347, endPoint x: 683, endPoint y: 343, distance: 252.2
click at [683, 343] on ul "If the card is Lewis Newton’s - tagged to the Depot 317 (currently incorrectly …" at bounding box center [720, 341] width 627 height 122
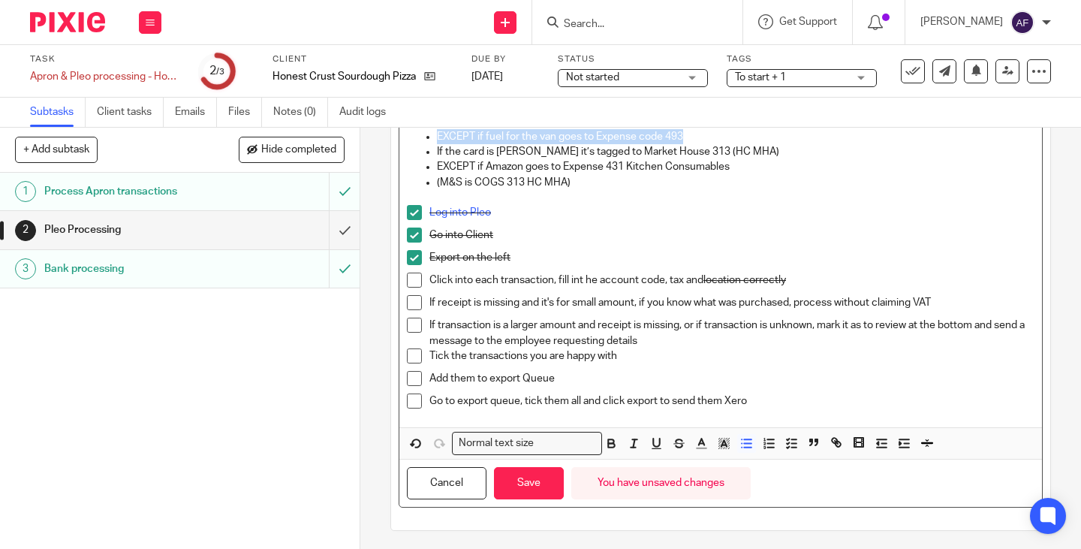
scroll to position [223, 0]
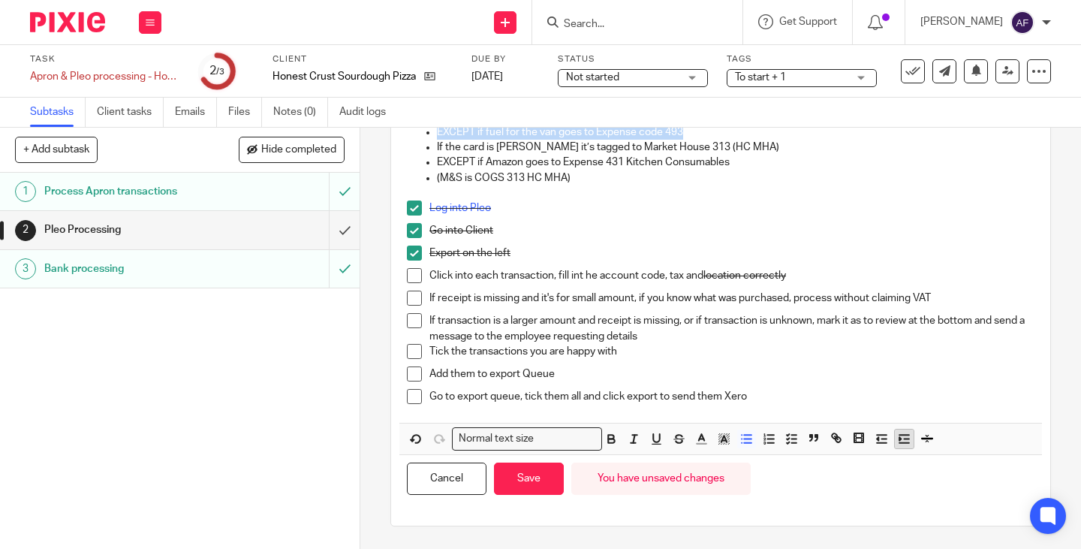
click at [899, 434] on line "button" at bounding box center [903, 434] width 9 height 0
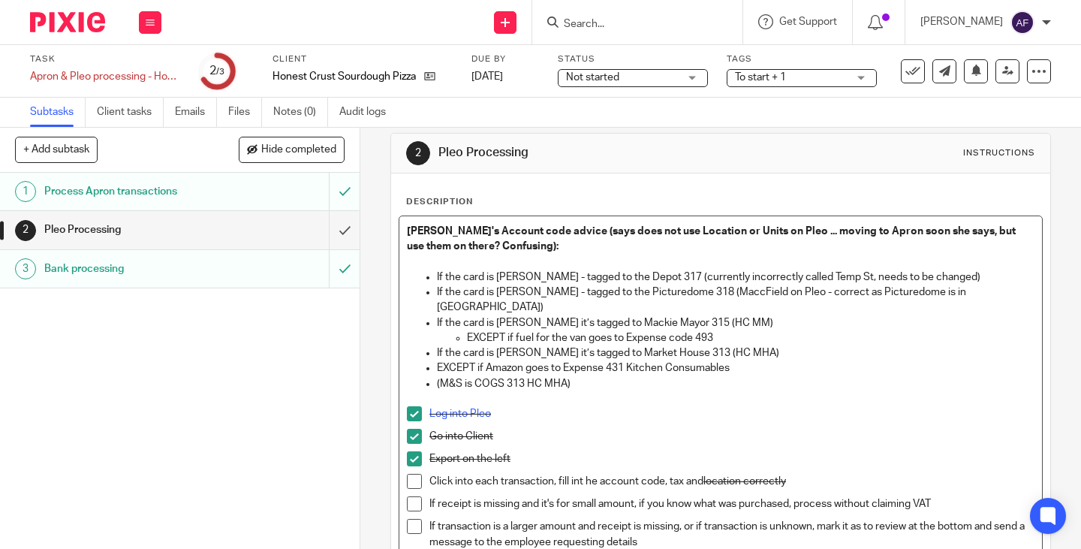
scroll to position [0, 0]
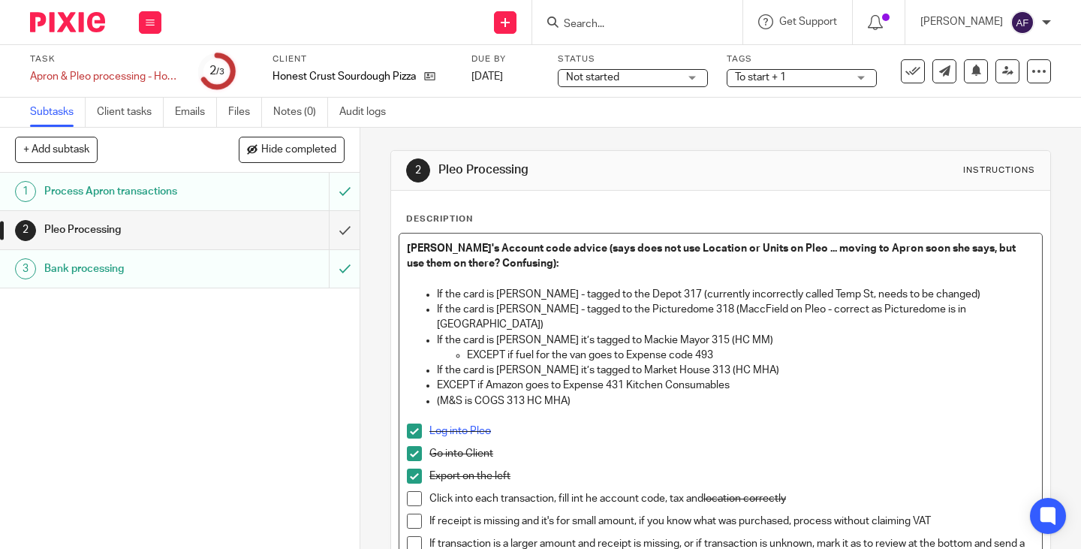
click at [616, 377] on p "EXCEPT if Amazon goes to Expense 431 Kitchen Consumables" at bounding box center [735, 384] width 597 height 15
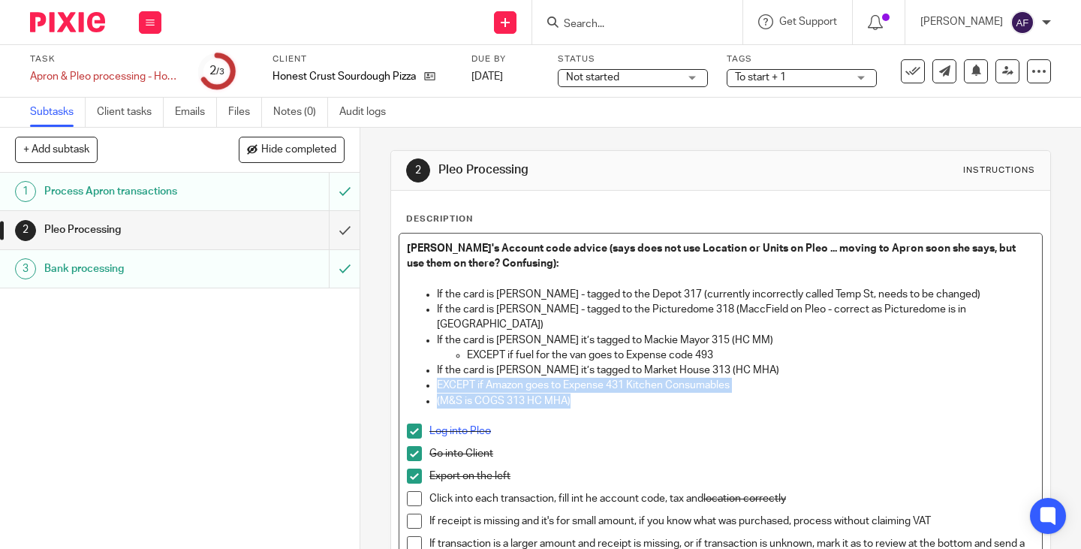
drag, startPoint x: 567, startPoint y: 404, endPoint x: 429, endPoint y: 384, distance: 139.6
click at [429, 384] on ul "If the card is Lewis Newton’s - tagged to the Depot 317 (currently incorrectly …" at bounding box center [720, 348] width 627 height 122
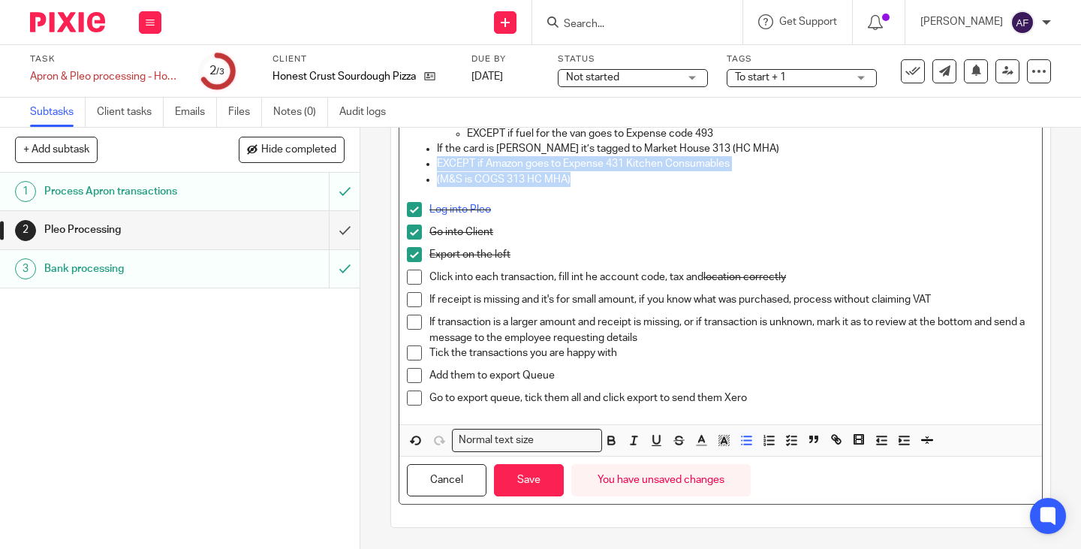
scroll to position [223, 0]
click at [904, 438] on line "button" at bounding box center [906, 438] width 5 height 0
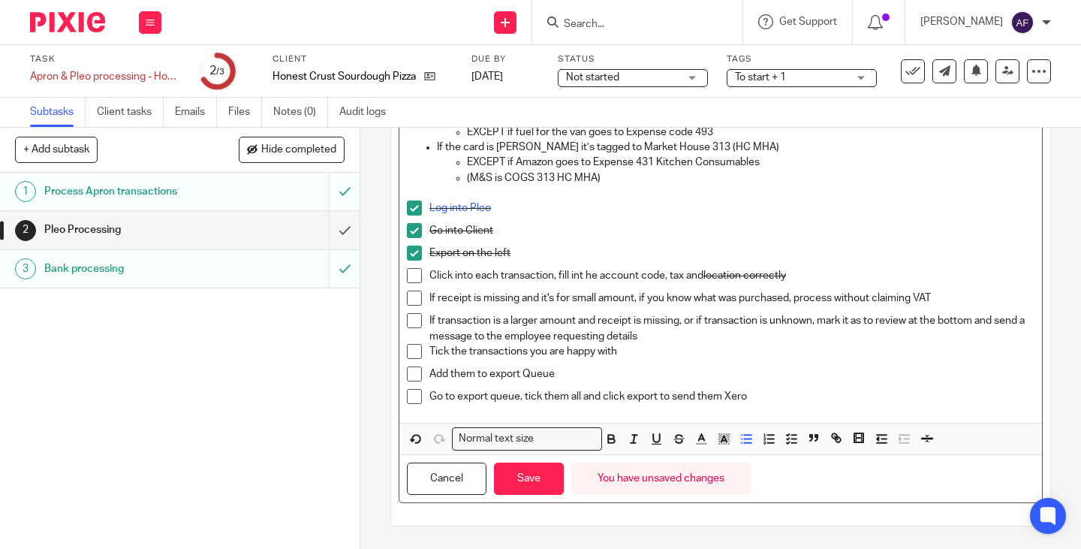
click at [593, 194] on p at bounding box center [720, 192] width 627 height 15
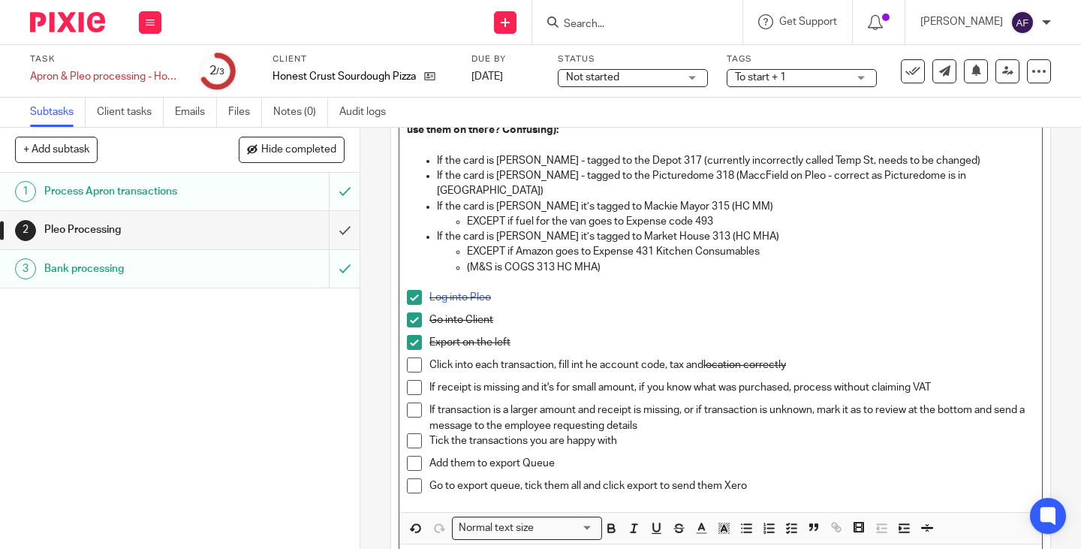
scroll to position [0, 0]
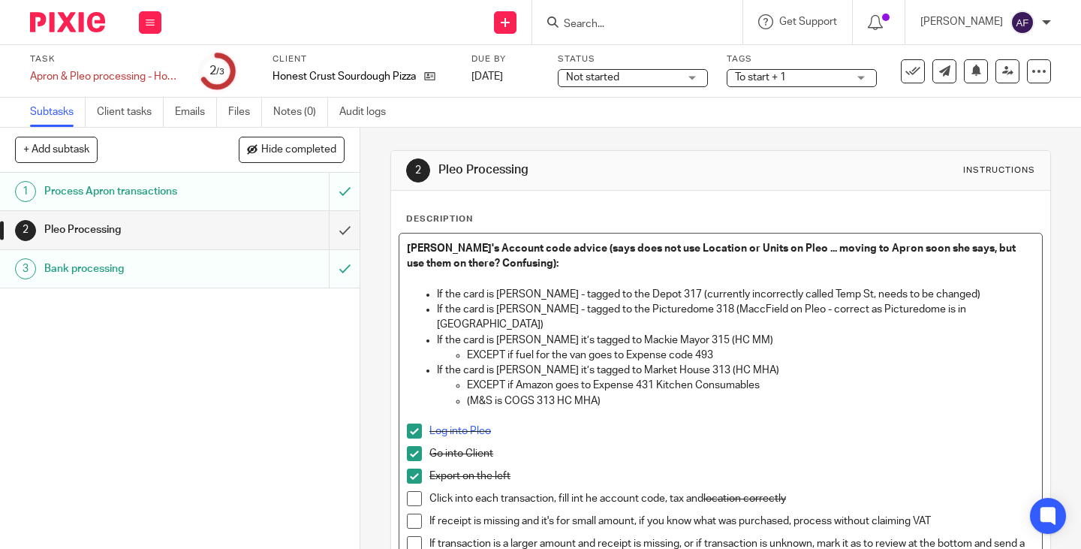
click at [716, 369] on p "If the card is Robbie Kettlewell’s it’s tagged to Market House 313 (HC MHA)" at bounding box center [735, 369] width 597 height 15
click at [687, 290] on p "If the card is Lewis Newton’s - tagged to the Depot 317 (currently incorrectly …" at bounding box center [735, 294] width 597 height 15
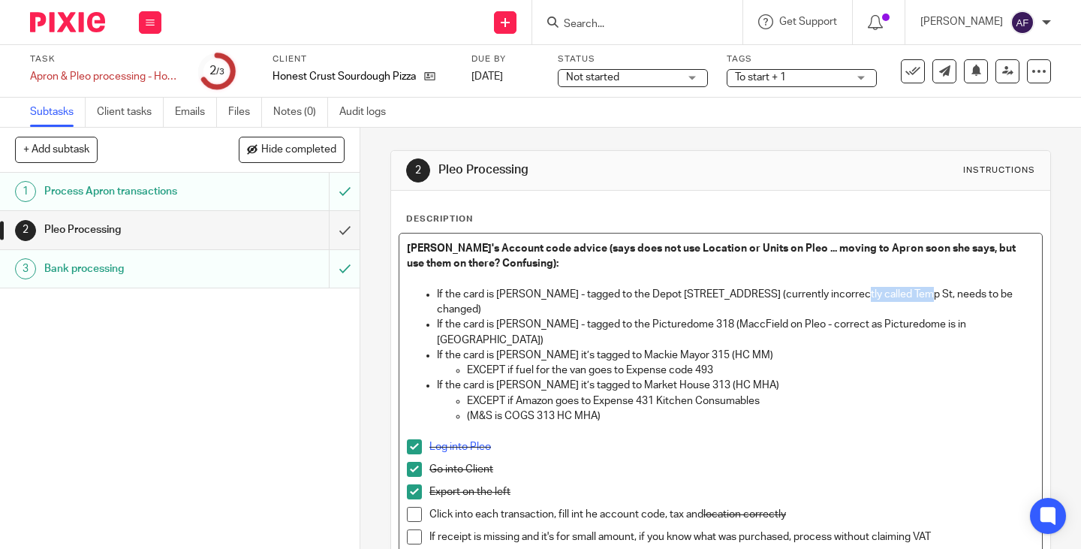
drag, startPoint x: 832, startPoint y: 296, endPoint x: 902, endPoint y: 290, distance: 70.0
click at [902, 290] on p "If the card is Lewis Newton’s - tagged to the Depot 317 Temp St (currently inco…" at bounding box center [735, 302] width 597 height 31
drag, startPoint x: 780, startPoint y: 295, endPoint x: 737, endPoint y: 293, distance: 43.6
click at [737, 293] on p "If the card is Lewis Newton’s - tagged to the Depot 317 Temp St (currently inco…" at bounding box center [735, 302] width 597 height 31
click at [817, 293] on p "If the card is Lewis Newton’s - tagged to the Depot 317 Temp St (currently inco…" at bounding box center [735, 302] width 597 height 31
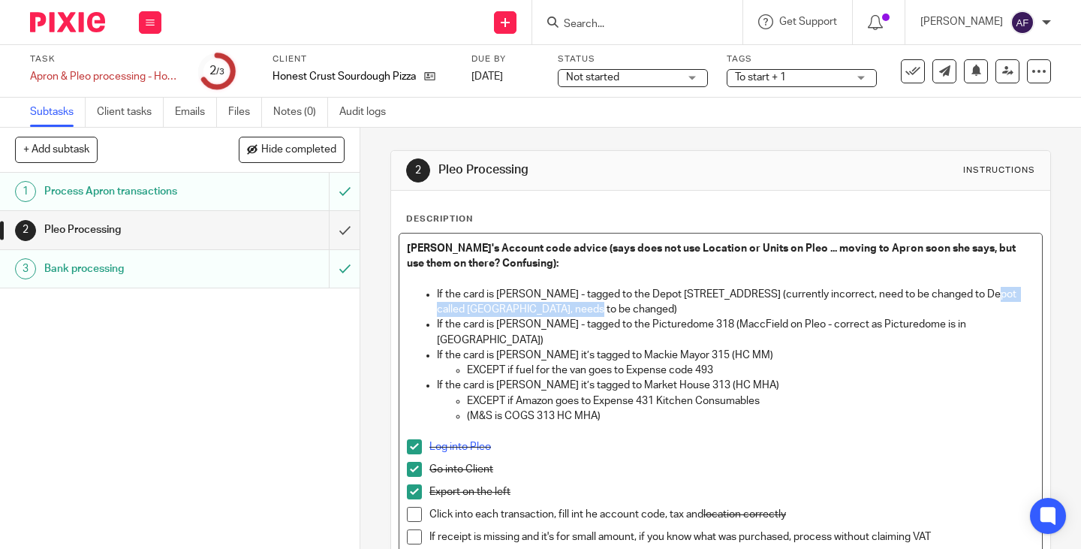
drag, startPoint x: 576, startPoint y: 305, endPoint x: 970, endPoint y: 296, distance: 394.8
click at [970, 296] on p "If the card is Lewis Newton’s - tagged to the Depot 317 Temp St (currently inco…" at bounding box center [735, 302] width 597 height 31
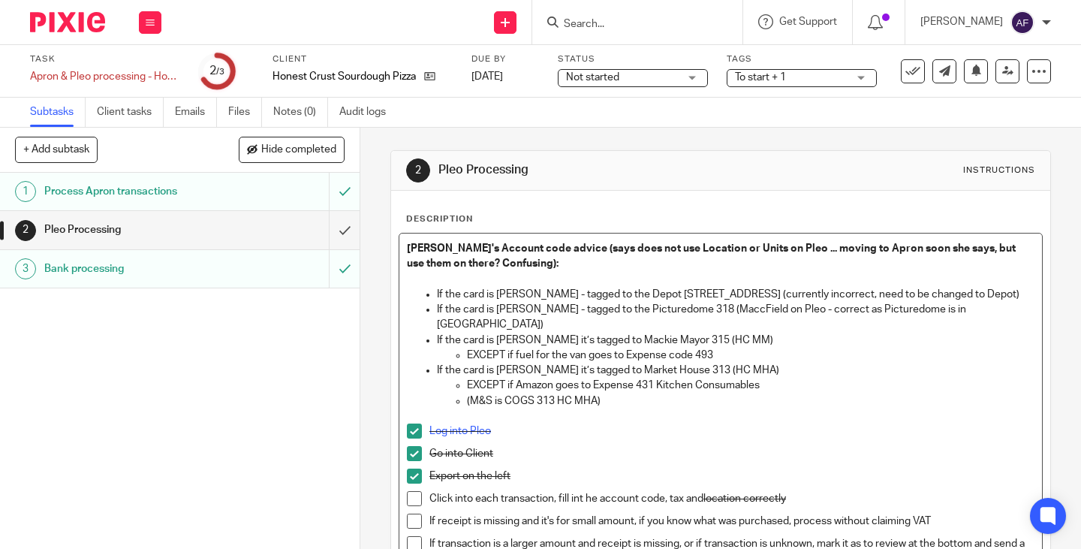
click at [792, 375] on p "If the card is Robbie Kettlewell’s it’s tagged to Market House 313 (HC MHA)" at bounding box center [735, 369] width 597 height 15
click at [491, 297] on p "If the card is Lewis Newton’s - tagged to the Depot 317 Temp St (currently inco…" at bounding box center [735, 294] width 597 height 15
drag, startPoint x: 473, startPoint y: 296, endPoint x: 433, endPoint y: 292, distance: 39.9
click at [437, 292] on p "If the card is Lewis Newton’s - tagged to the Depot 317 Temp St (currently inco…" at bounding box center [735, 294] width 597 height 15
click at [612, 329] on p "If the card is Harry McAleer-Ryder’s - tagged to the Picturedome 318 (MaccField…" at bounding box center [735, 317] width 597 height 31
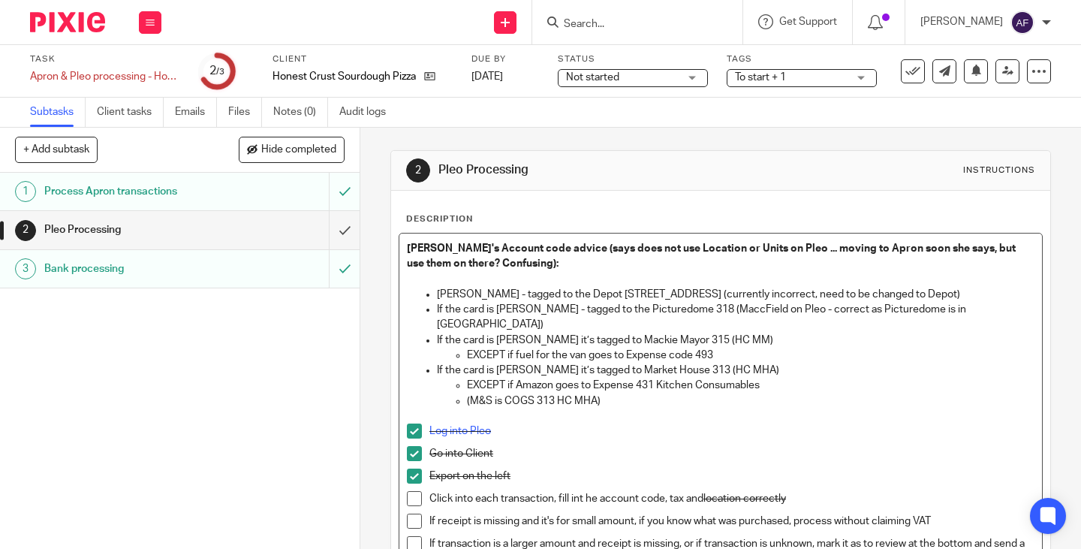
click at [745, 364] on p "If the card is Robbie Kettlewell’s it’s tagged to Market House 313 (HC MHA)" at bounding box center [735, 369] width 597 height 15
drag, startPoint x: 582, startPoint y: 290, endPoint x: 564, endPoint y: 292, distance: 18.1
click at [564, 292] on p "Lewis Newton’s - tagged to the Depot 317 Temp St (currently incorrect, need to …" at bounding box center [735, 294] width 597 height 15
drag, startPoint x: 493, startPoint y: 306, endPoint x: 430, endPoint y: 306, distance: 63.0
click at [430, 306] on ul "Lewis Newton’s - tagged to Depot 317 Temp St (currently incorrect, need to be c…" at bounding box center [720, 348] width 627 height 122
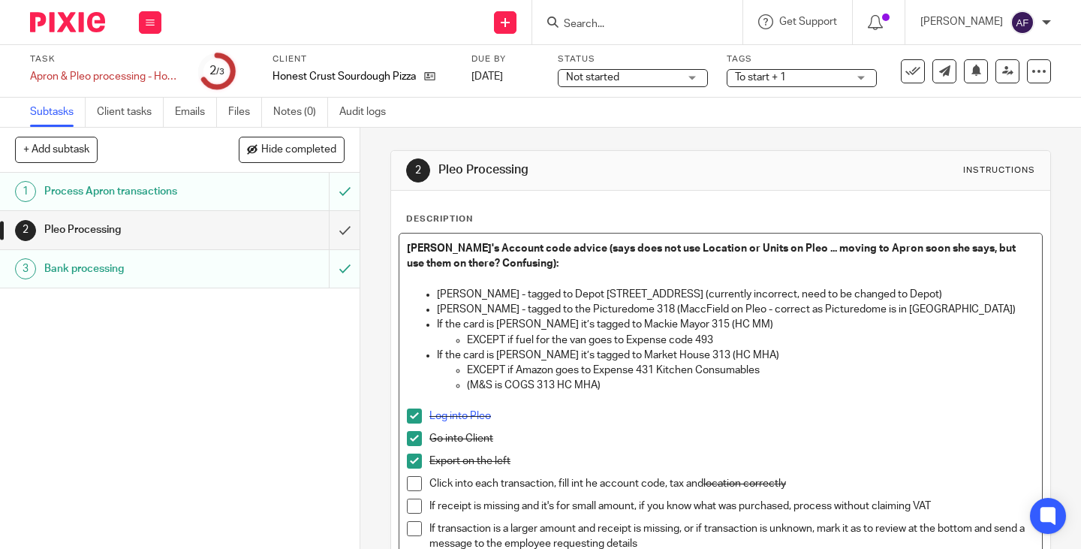
click at [765, 379] on p "(M&S is COGS 313 HC MHA)" at bounding box center [750, 384] width 567 height 15
click at [729, 341] on p "EXCEPT if fuel for the van goes to Expense code 493" at bounding box center [750, 339] width 567 height 15
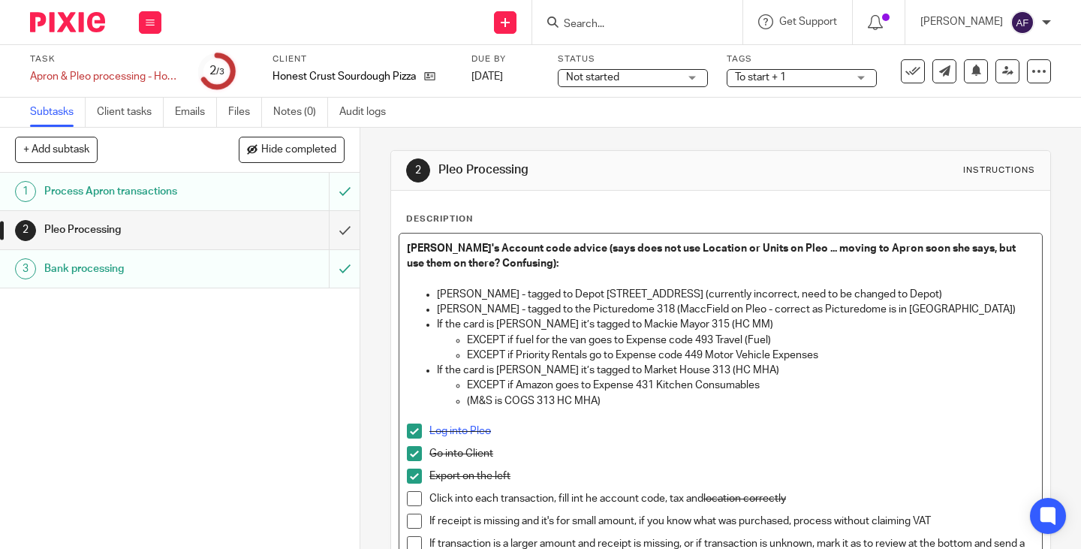
click at [825, 383] on p "EXCEPT if Amazon goes to Expense 431 Kitchen Consumables" at bounding box center [750, 384] width 567 height 15
drag, startPoint x: 558, startPoint y: 323, endPoint x: 572, endPoint y: 329, distance: 15.2
click at [572, 329] on p "If the card is Kyle Gibson’s it’s tagged to Mackie Mayor 315 (HC MM)" at bounding box center [735, 324] width 597 height 15
click at [593, 325] on p "If the card is Kyle Gibson’s - tagged to Mackie Mayor 315 (HC MM)" at bounding box center [735, 324] width 597 height 15
click at [597, 326] on p "If the card is Kyle Gibson’s - tagged to Mackie Mayor 315 (HC MM)" at bounding box center [735, 324] width 597 height 15
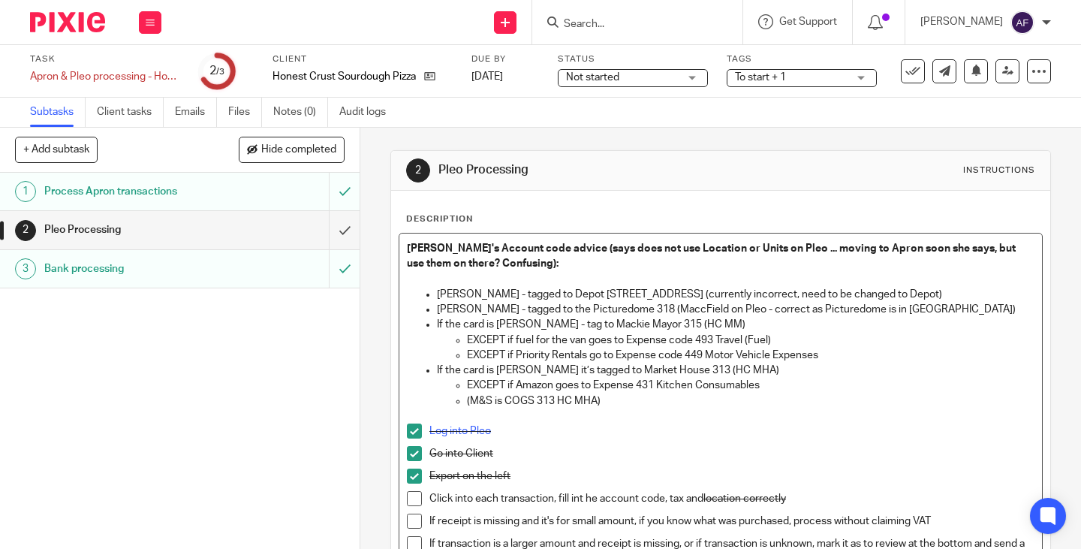
click at [579, 308] on p "Harry McAleer-Ryder’s - tagged to the Picturedome 318 (MaccField on Pleo - corr…" at bounding box center [735, 309] width 597 height 15
click at [549, 289] on p "Lewis Newton’s - tagged to Depot 317 Temp St (currently incorrect, need to be c…" at bounding box center [735, 294] width 597 height 15
click at [951, 409] on p at bounding box center [720, 415] width 627 height 15
click at [931, 393] on p "(M&S is COGS 313 HC MHA)" at bounding box center [750, 400] width 567 height 15
click at [758, 379] on p "EXCEPT if Amazon goes to Expense 431 Kitchen Consumables" at bounding box center [750, 384] width 567 height 15
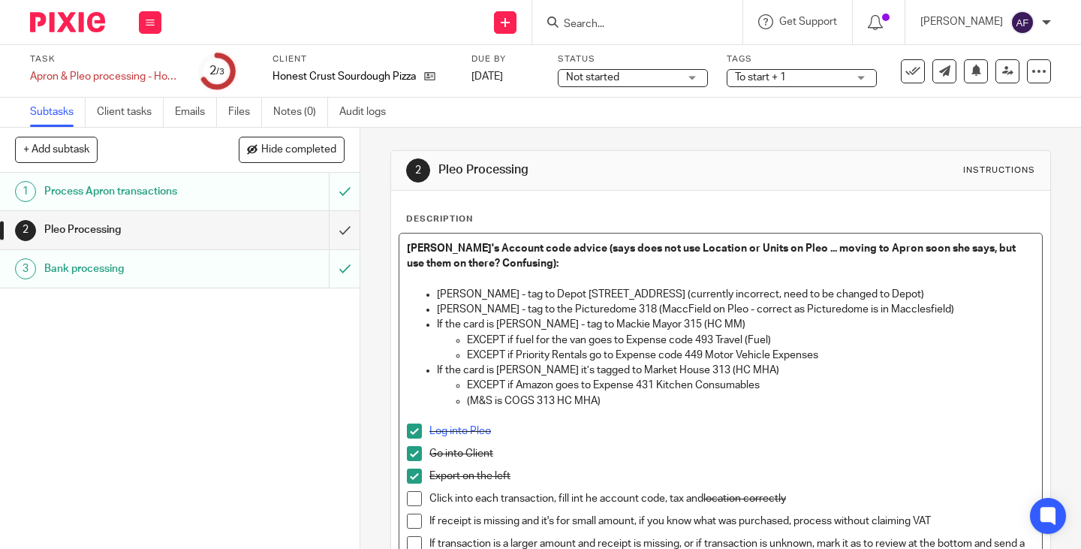
click at [770, 386] on p "EXCEPT if Amazon goes to Expense 431 Kitchen Consumables" at bounding box center [750, 384] width 567 height 15
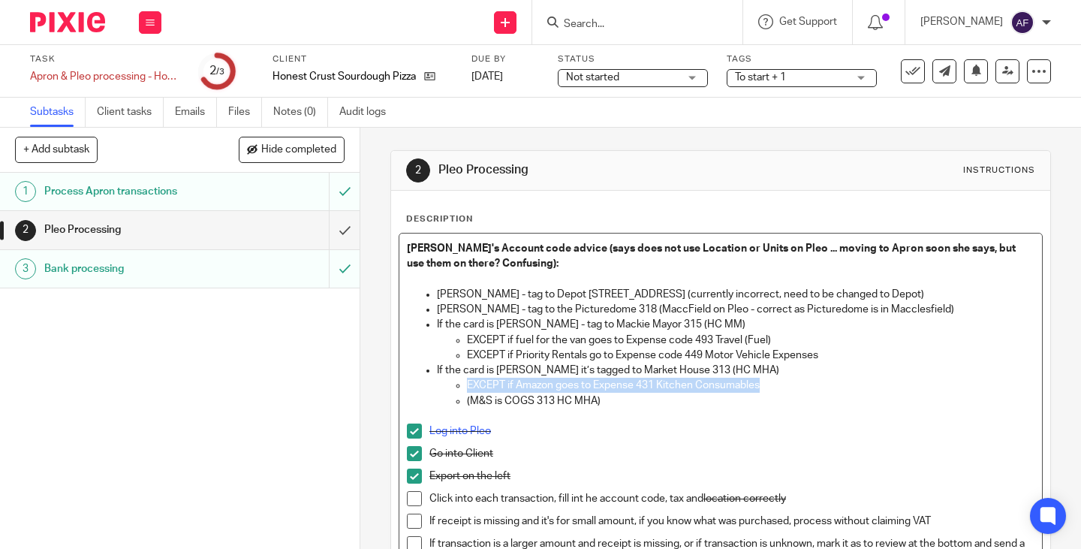
drag, startPoint x: 762, startPoint y: 385, endPoint x: 445, endPoint y: 380, distance: 316.7
click at [445, 380] on ul "EXCEPT if Amazon goes to Expense 431 Kitchen Consumables (M&S is COGS 313 HC MH…" at bounding box center [735, 392] width 597 height 31
copy p "EXCEPT if Amazon goes to Expense 431 Kitchen Consumables"
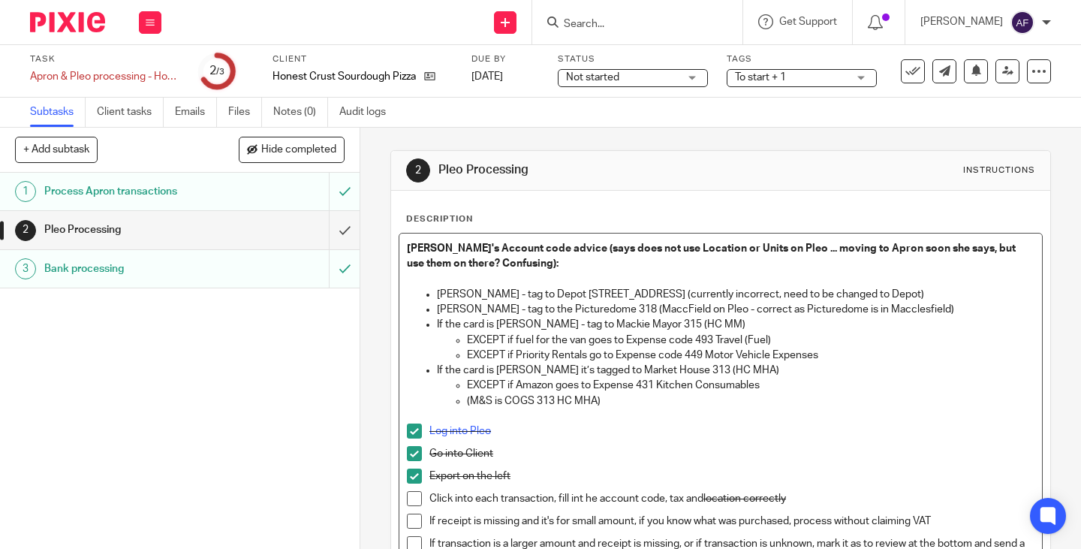
click at [991, 311] on p "Harry McAleer-Ryder’s - tag to the Picturedome 318 (MaccField on Pleo - correct…" at bounding box center [735, 309] width 597 height 15
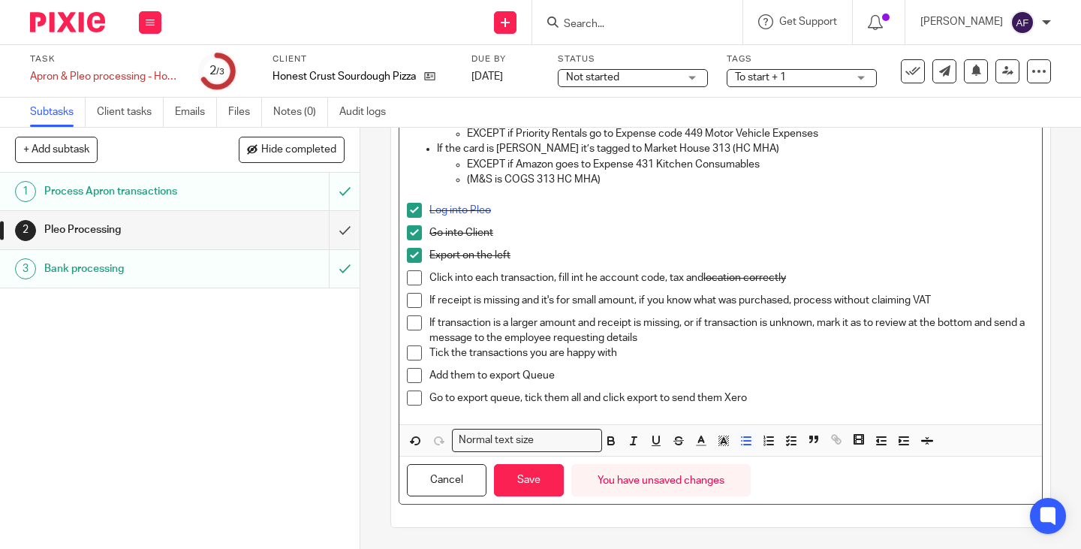
scroll to position [238, 0]
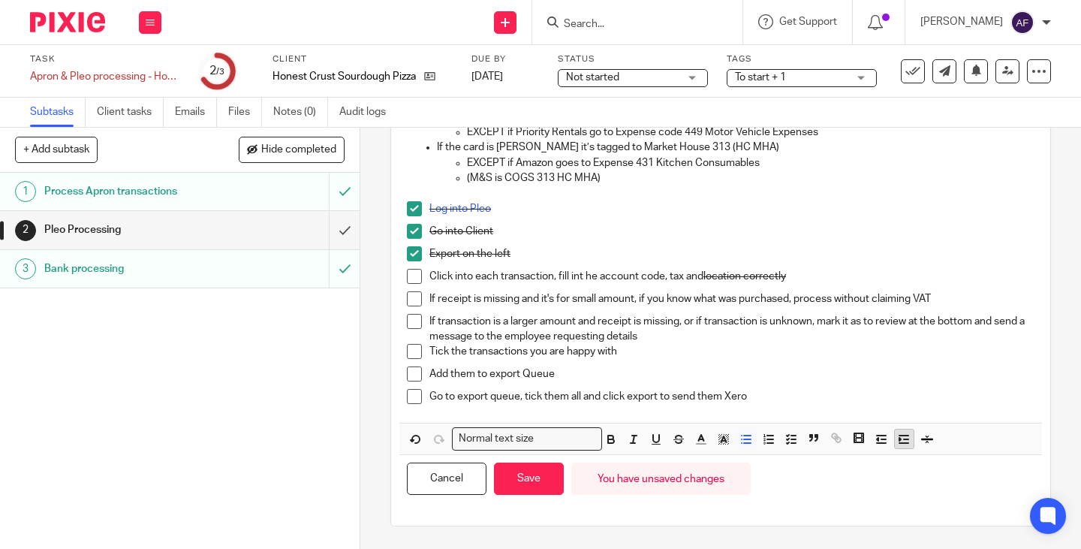
click at [897, 441] on icon "button" at bounding box center [904, 439] width 14 height 14
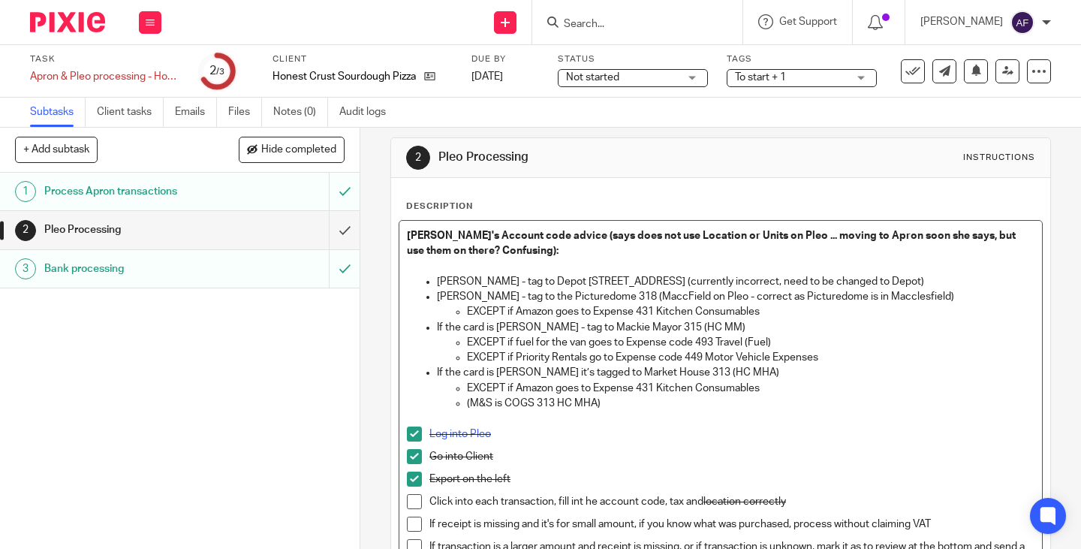
scroll to position [0, 0]
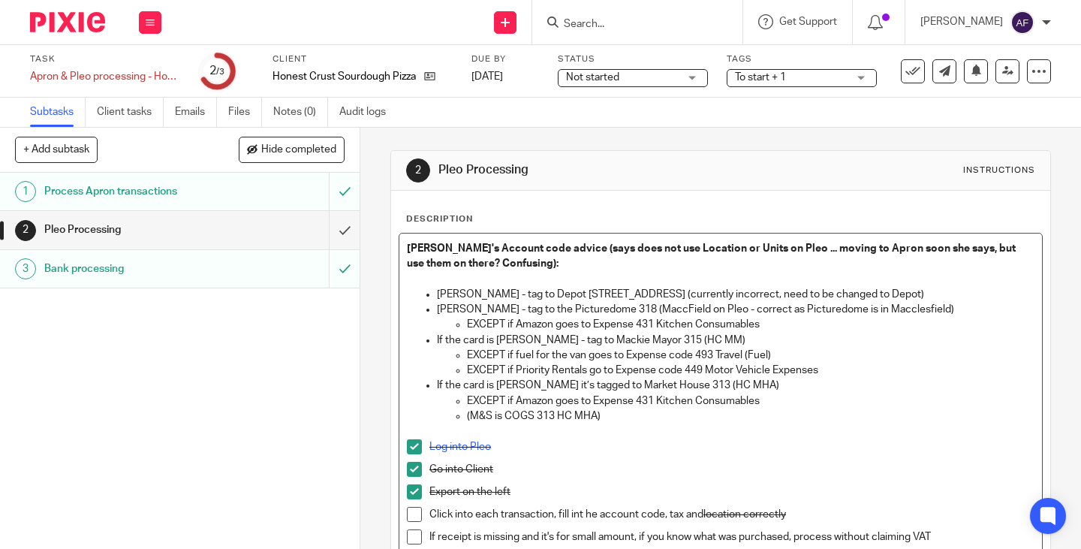
click at [807, 389] on p "If the card is Robbie Kettlewell’s it’s tagged to Market House 313 (HC MHA)" at bounding box center [735, 384] width 597 height 15
drag, startPoint x: 493, startPoint y: 338, endPoint x: 428, endPoint y: 339, distance: 64.6
click at [428, 339] on ul "Lewis Newton’s - tag to Depot 317 Temp St (currently incorrect, need to be chan…" at bounding box center [720, 355] width 627 height 137
click at [690, 341] on p "If the card is Kyle Gibson’s - tag to Mackie Mayor 315 (HC MM)" at bounding box center [735, 339] width 597 height 15
click at [679, 338] on p "If the card is Kyle Gibson’s - tag to Mackie Mayor 315 (HC MM)" at bounding box center [735, 339] width 597 height 15
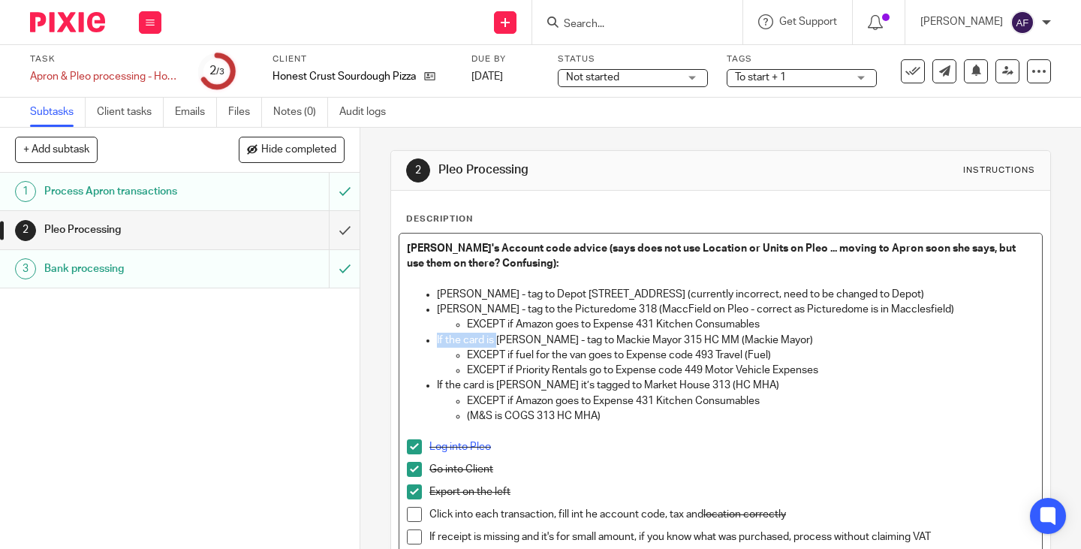
drag, startPoint x: 492, startPoint y: 338, endPoint x: 433, endPoint y: 338, distance: 58.5
click at [437, 338] on p "If the card is Kyle Gibson’s - tag to Mackie Mayor 315 HC MM (Mackie Mayor)" at bounding box center [735, 339] width 597 height 15
click at [504, 293] on p "Lewis Newton’s - tag to Depot 317 Temp St (currently incorrect, need to be chan…" at bounding box center [735, 294] width 597 height 15
click at [540, 309] on p "Harry McAleer-Ryder’s - tag to the Picturedome 318 (MaccField on Pleo - correct…" at bounding box center [735, 309] width 597 height 15
click at [495, 339] on p "Kyle Gibson’s - tag to Mackie Mayor 315 HC MM (Mackie Mayor)" at bounding box center [735, 339] width 597 height 15
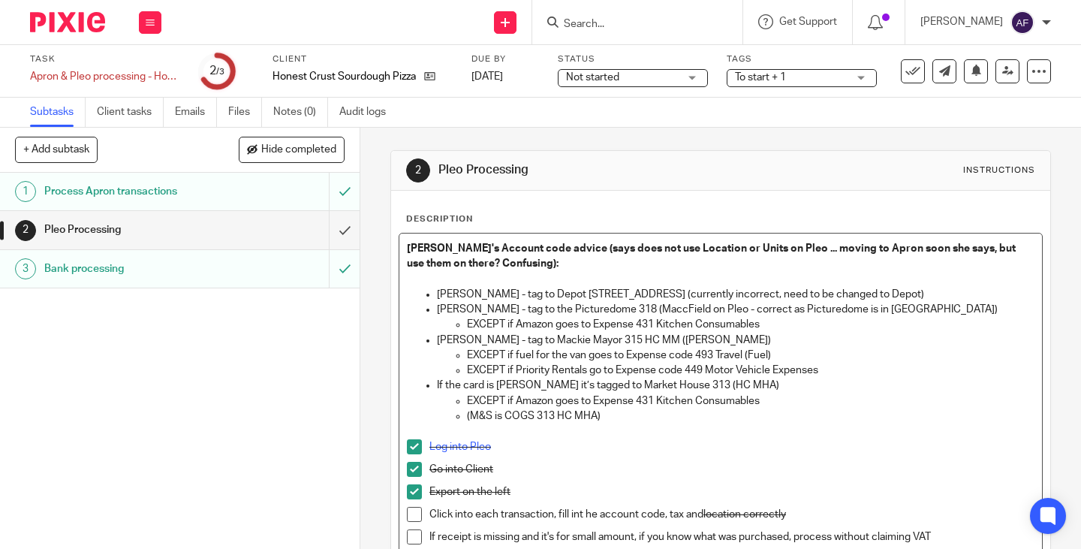
click at [771, 369] on p "EXCEPT if Priority Rentals go to Expense code 449 Motor Vehicle Expenses" at bounding box center [750, 369] width 567 height 15
click at [803, 397] on p "EXCEPT if Amazon goes to Expense 431 Kitchen Consumables" at bounding box center [750, 400] width 567 height 15
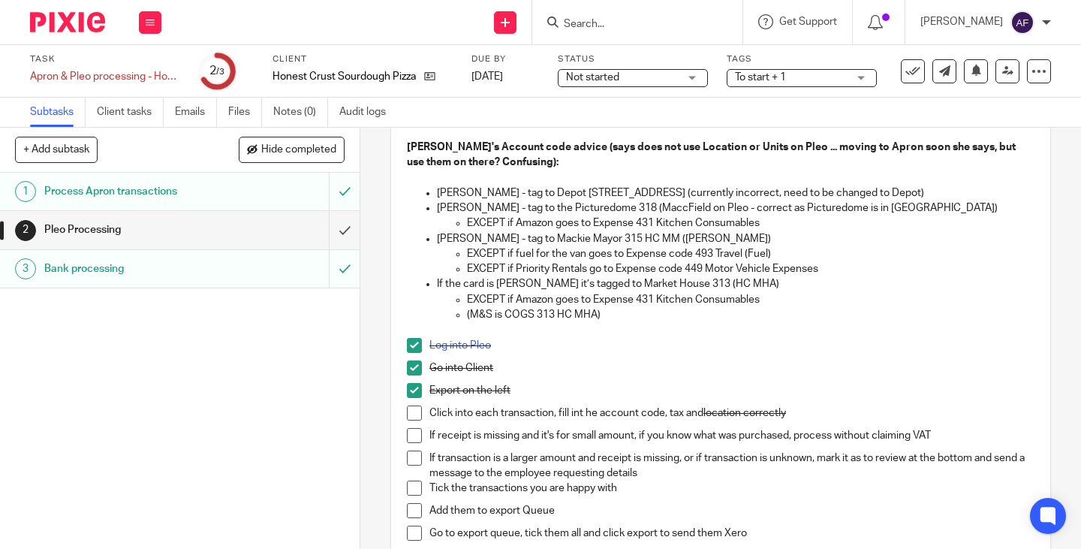
scroll to position [75, 0]
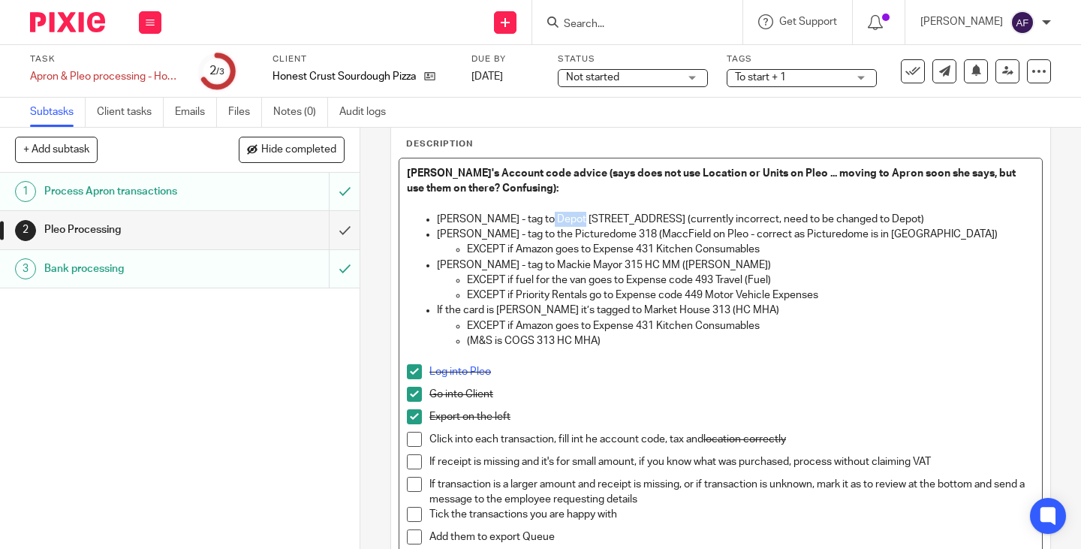
drag, startPoint x: 568, startPoint y: 215, endPoint x: 537, endPoint y: 215, distance: 30.8
click at [537, 215] on p "Lewis Newton - tag to Depot 317 Temp St (currently incorrect, need to be change…" at bounding box center [735, 219] width 597 height 15
click at [653, 233] on p "Harry McAleer-Ryder - tag to the Picturedome 318 (MaccField on Pleo - correct a…" at bounding box center [735, 234] width 597 height 15
click at [669, 234] on p "Harry McAleer-Ryder - tag to the Picturedome 318 (MaccField on Pleo - correct a…" at bounding box center [735, 234] width 597 height 15
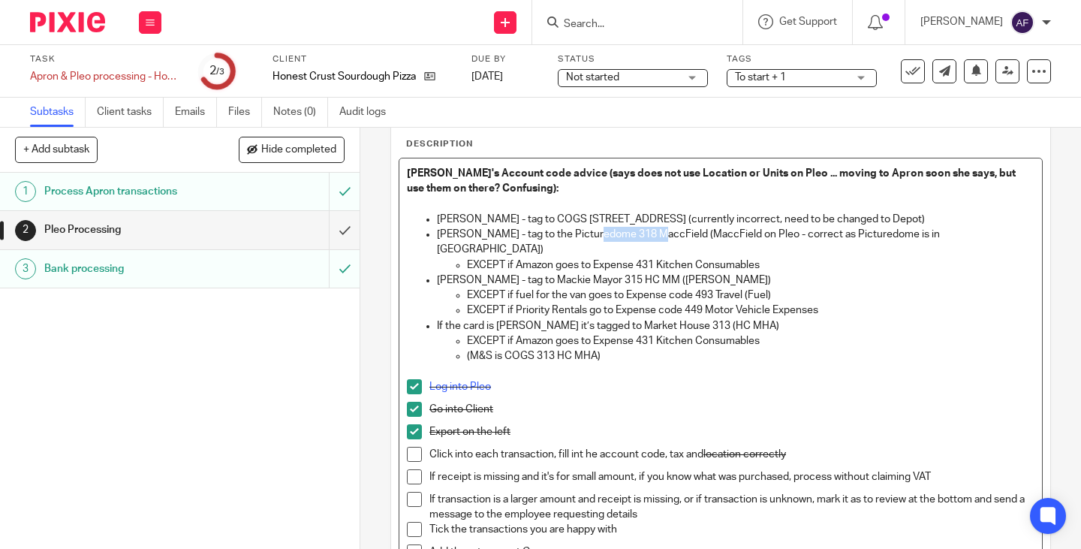
drag, startPoint x: 647, startPoint y: 234, endPoint x: 588, endPoint y: 233, distance: 58.6
click at [588, 233] on p "Harry McAleer-Ryder - tag to the Picturedome 318 MaccField (MaccField on Pleo -…" at bounding box center [735, 242] width 597 height 31
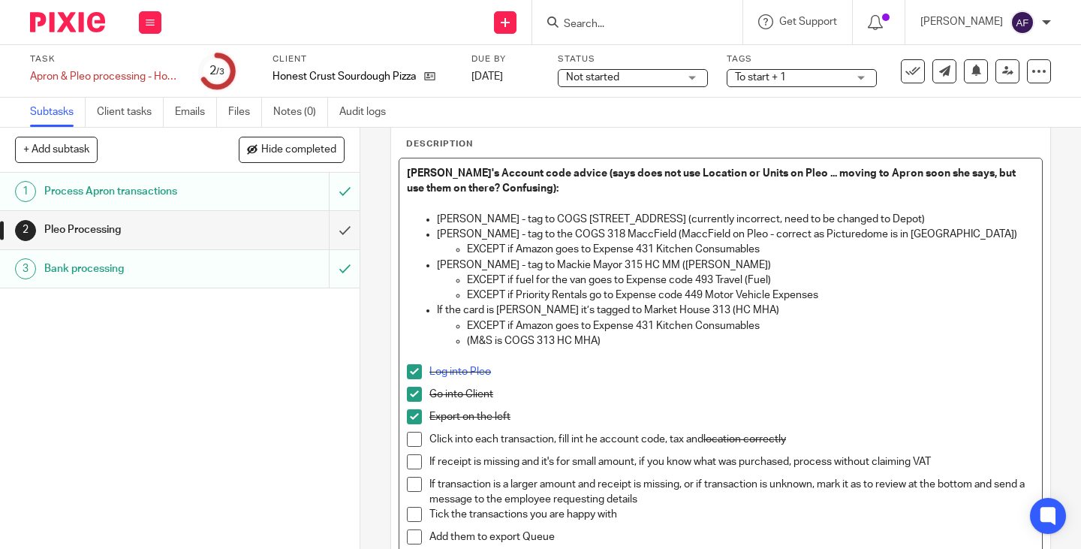
click at [695, 233] on p "Harry McAleer-Ryder - tag to the COGS 318 MaccField (MaccField on Pleo - correc…" at bounding box center [735, 234] width 597 height 15
drag, startPoint x: 695, startPoint y: 234, endPoint x: 781, endPoint y: 235, distance: 86.3
click at [781, 235] on p "Harry McAleer-Ryder - tag to the COGS 318 MaccField (MaccField on Pleo - correc…" at bounding box center [735, 234] width 597 height 15
drag, startPoint x: 762, startPoint y: 232, endPoint x: 697, endPoint y: 230, distance: 64.6
click at [697, 230] on p "Harry McAleer-Ryder - tag to the COGS 318 MaccField (Picturedome - correct as P…" at bounding box center [735, 234] width 597 height 15
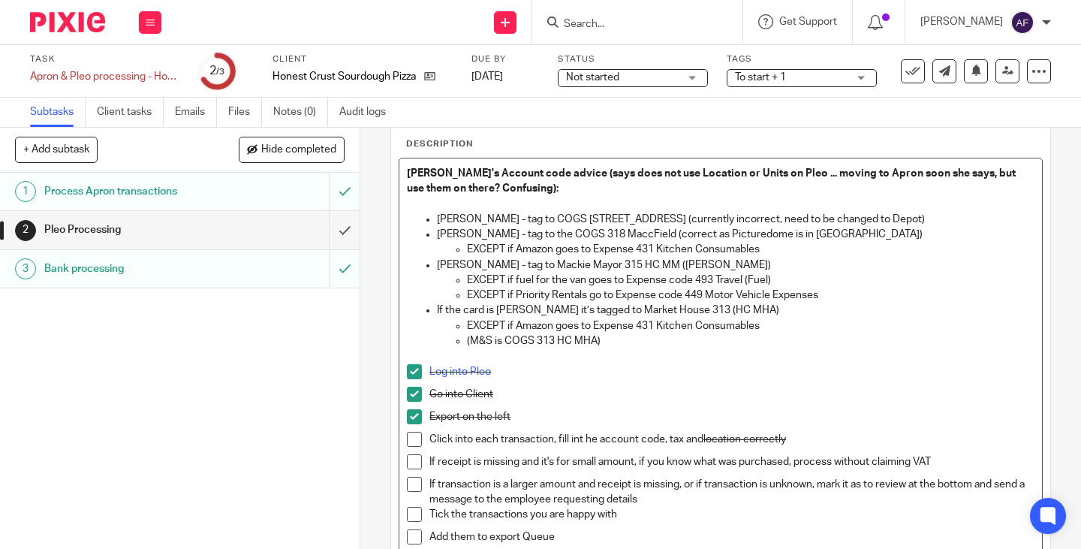
click at [891, 236] on p "Harry McAleer-Ryder - tag to the COGS 318 MaccField (correct as Picturedome is …" at bounding box center [735, 234] width 597 height 15
click at [693, 231] on p "Harry McAleer-Ryder - tag to the COGS 318 MaccField (correct as Picturedome is …" at bounding box center [735, 234] width 597 height 15
click at [720, 292] on p "EXCEPT if Priority Rentals go to Expense code 449 Motor Vehicle Expenses" at bounding box center [750, 294] width 567 height 15
click at [789, 278] on p "EXCEPT if fuel for the van goes to Expense code 493 Travel (Fuel)" at bounding box center [750, 279] width 567 height 15
click at [801, 264] on p "Kyle Gibson - tag to Mackie Mayor 315 HC MM (Mackie Mayor)" at bounding box center [735, 264] width 597 height 15
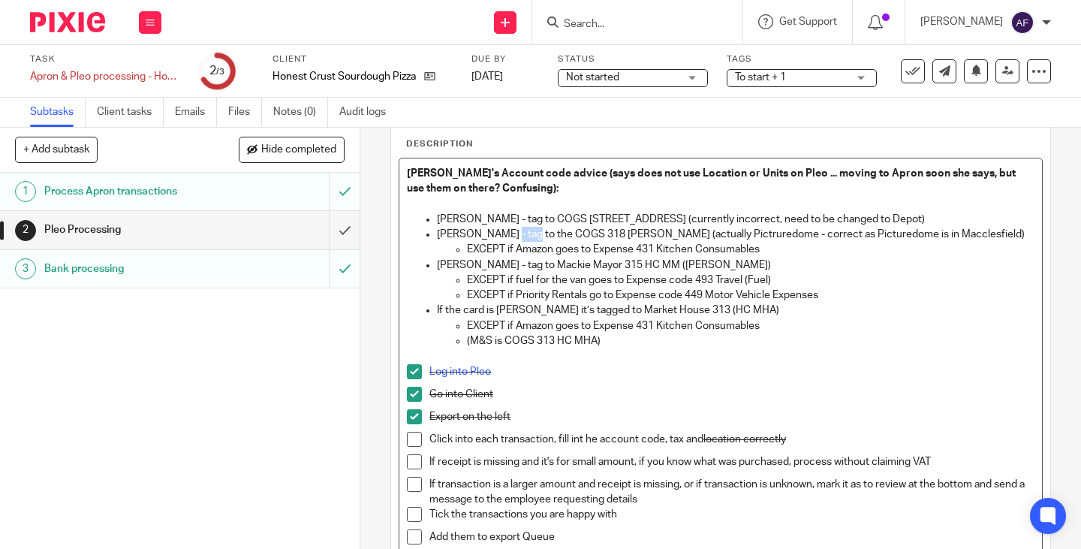
drag, startPoint x: 532, startPoint y: 232, endPoint x: 502, endPoint y: 231, distance: 30.0
click at [502, 231] on p "Harry McAleer-Ryder - tag to the COGS 318 MaccField (actually Pictruredome - co…" at bounding box center [735, 234] width 597 height 15
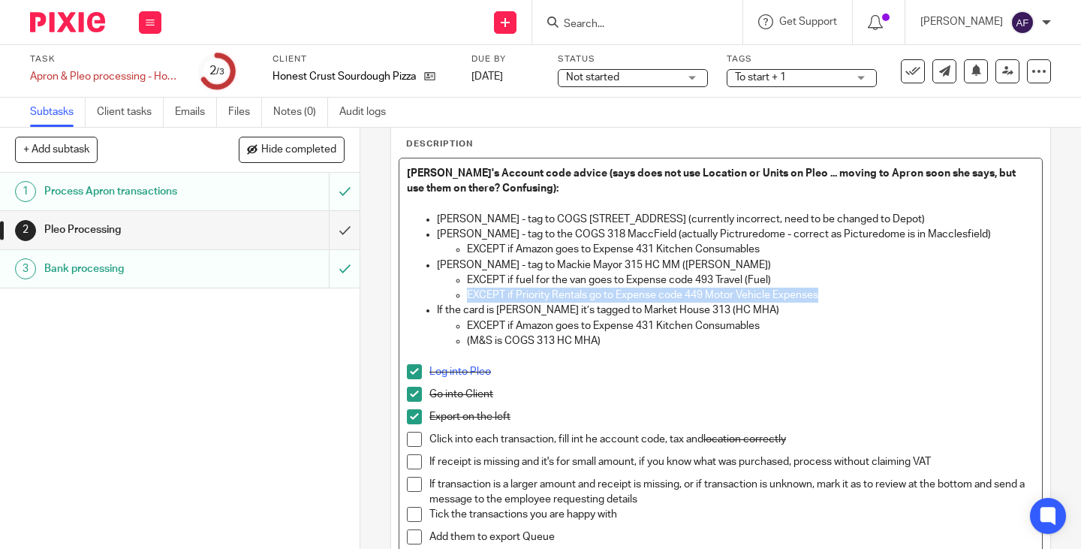
click at [867, 286] on ul "EXCEPT if fuel for the van goes to Expense code 493 Travel (Fuel) EXCEPT if Pri…" at bounding box center [735, 287] width 597 height 31
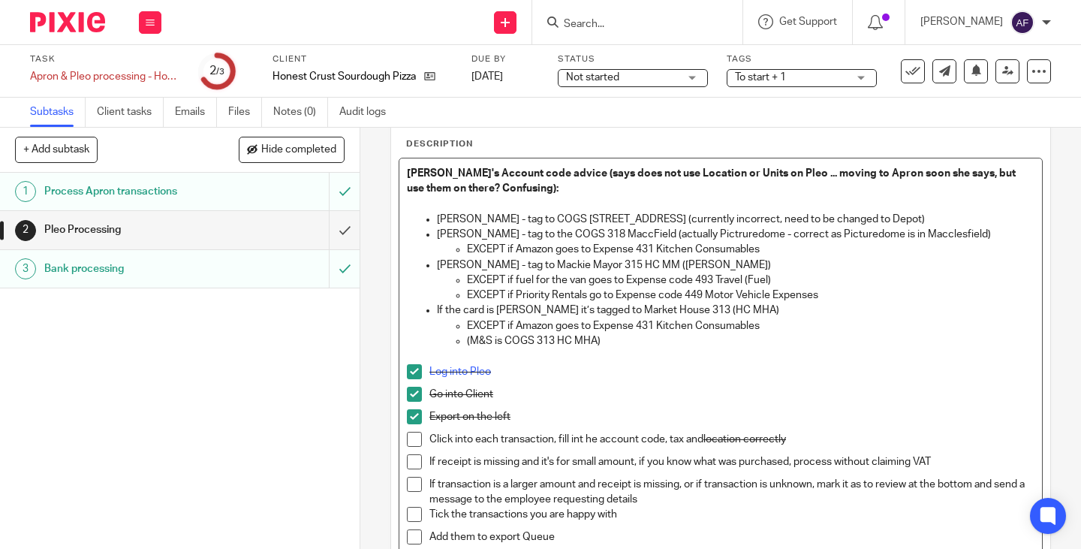
click at [875, 271] on p "Kyle Gibson - tag to Mackie Mayor 315 HC MM (Mackie Mayor)" at bounding box center [735, 264] width 597 height 15
click at [855, 269] on p "Kyle Gibson - tag to Mackie Mayor 315 HC MM (Mackie Mayor)" at bounding box center [735, 264] width 597 height 15
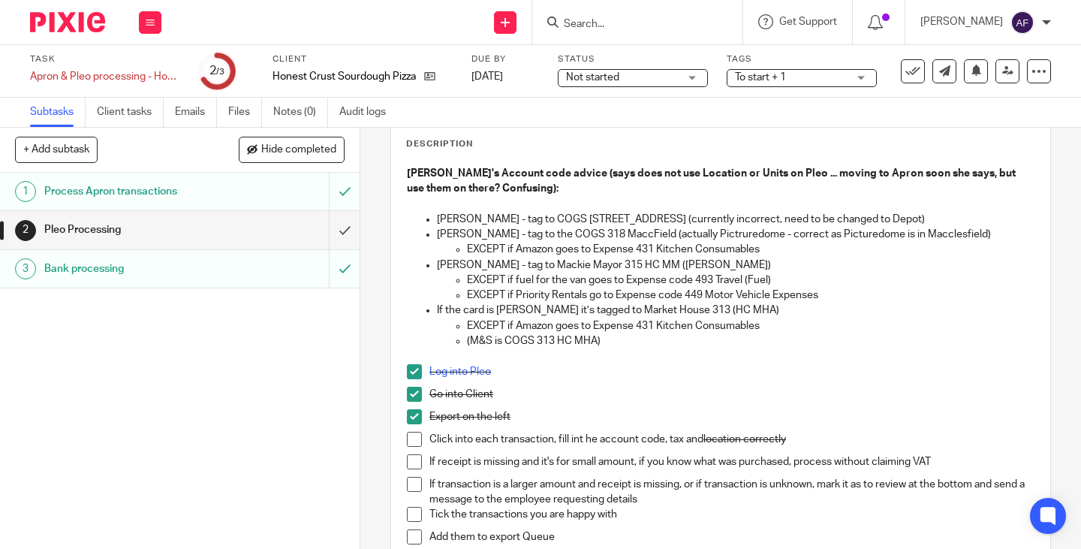
click at [657, 327] on p "EXCEPT if Amazon goes to Expense 431 Kitchen Consumables" at bounding box center [750, 325] width 567 height 15
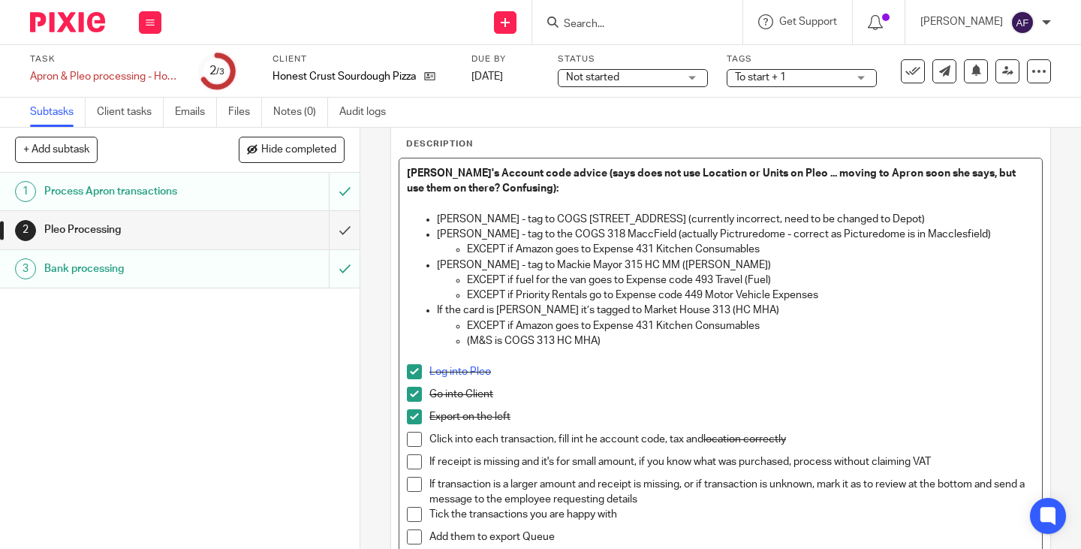
click at [655, 265] on p "Kyle Gibson - tag to Mackie Mayor 315 HC MM (Mackie Mayor)" at bounding box center [735, 264] width 597 height 15
drag, startPoint x: 594, startPoint y: 263, endPoint x: 545, endPoint y: 287, distance: 54.0
click at [528, 270] on p "Kyle Gibson - tag to Mackie Mayor 315 HC MM (Mackie Mayor)" at bounding box center [735, 264] width 597 height 15
click at [720, 217] on p "Lewis Newton - tag to COGS 317 Temp St (currently incorrect, need to be changed…" at bounding box center [735, 219] width 597 height 15
click at [818, 358] on p at bounding box center [720, 355] width 627 height 15
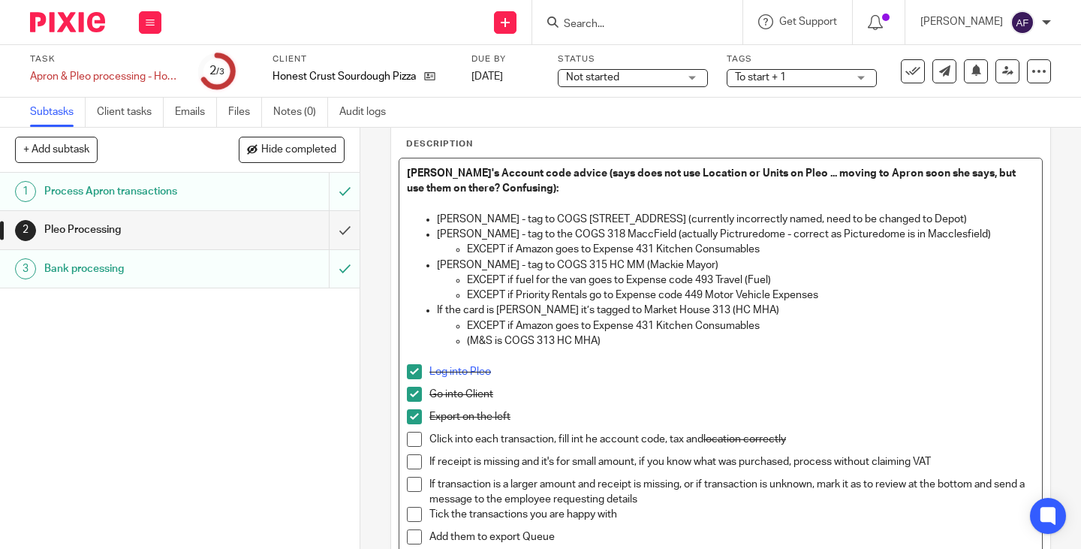
click at [723, 230] on p "Harry McAleer - tag to the COGS 318 MaccField (actually Pictruredome - correct …" at bounding box center [735, 234] width 597 height 15
click at [850, 337] on p "(M&S is COGS 313 HC MHA)" at bounding box center [750, 340] width 567 height 15
click at [877, 308] on p "If the card is Robbie Kettlewell’s it’s tagged to Market House 313 (HC MHA)" at bounding box center [735, 309] width 597 height 15
click at [634, 220] on p "Lewis Newton - tag to COGS 317 Temp St (currently incorrectly named, need to be…" at bounding box center [735, 219] width 597 height 15
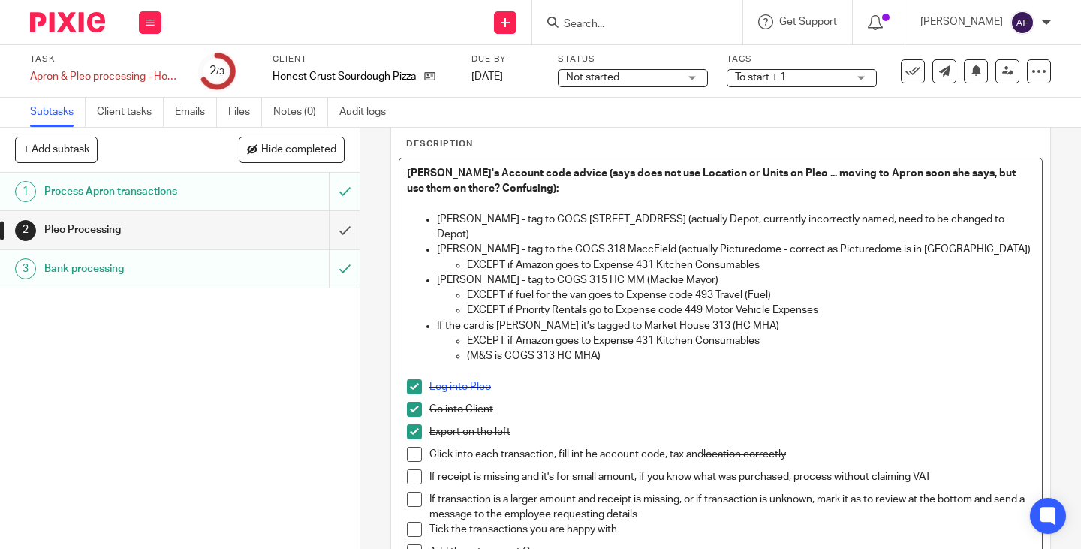
click at [863, 221] on p "Lewis Newton - tag to COGS 317 Temp St (actually Depot, currently incorrectly n…" at bounding box center [735, 227] width 597 height 31
click at [838, 220] on p "Lewis Newton - tag to COGS 317 Temp St (actually Depot, currently incorrectly n…" at bounding box center [735, 227] width 597 height 31
click at [847, 257] on p "EXCEPT if Amazon goes to Expense 431 Kitchen Consumables" at bounding box center [750, 264] width 567 height 15
click at [817, 272] on p "Kyle Gibson - tag to COGS 315 HC MM (Mackie Mayor)" at bounding box center [735, 279] width 597 height 15
click at [747, 333] on p "EXCEPT if Amazon goes to Expense 431 Kitchen Consumables" at bounding box center [750, 340] width 567 height 15
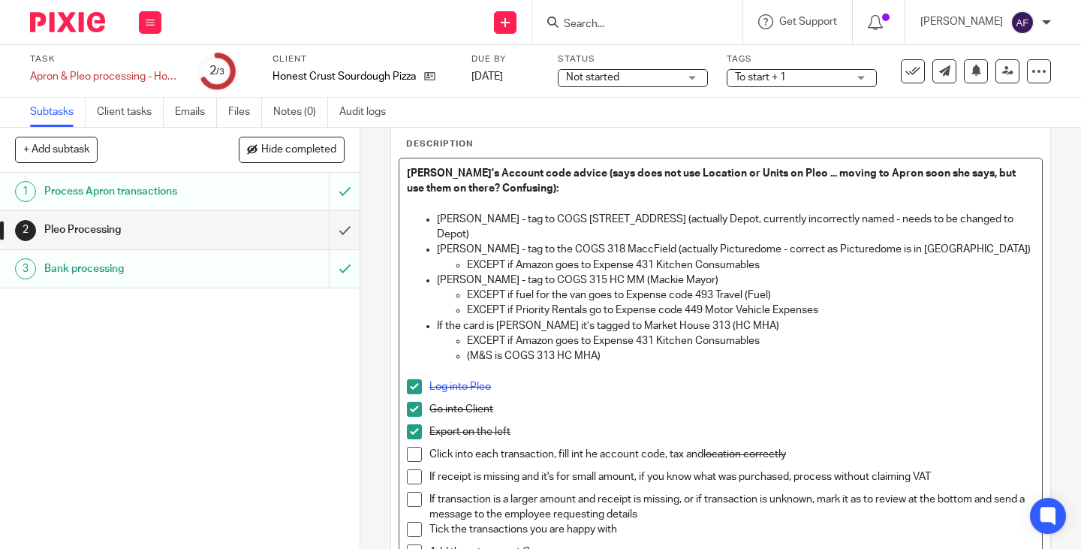
click at [782, 318] on p "If the card is Robbie Kettlewell’s it’s tagged to Market House 313 (HC MHA)" at bounding box center [735, 325] width 597 height 15
click at [714, 318] on p "If the card is Robbie Kettlewell’s it’s tagged to Market House 313 (HC MHA)" at bounding box center [735, 325] width 597 height 15
drag, startPoint x: 714, startPoint y: 308, endPoint x: 662, endPoint y: 312, distance: 52.7
click at [662, 318] on p "If the card is Robbie Kettlewell’s it’s tagged to Market House 313 (HC MHA)" at bounding box center [735, 325] width 597 height 15
click at [692, 333] on p "EXCEPT if Amazon goes to Expense 431 Kitchen Consumables" at bounding box center [750, 340] width 567 height 15
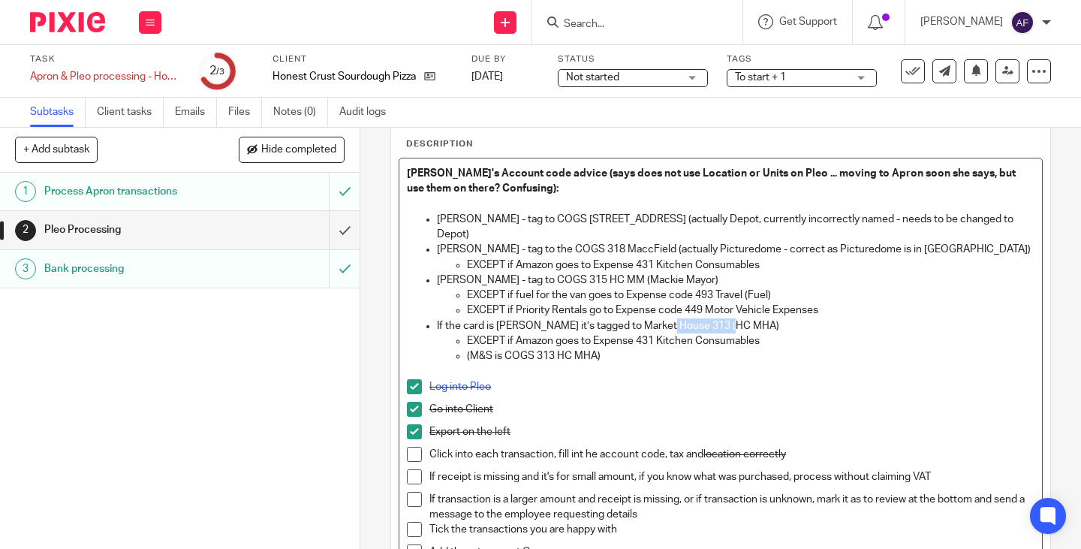
drag, startPoint x: 713, startPoint y: 312, endPoint x: 650, endPoint y: 312, distance: 63.0
click at [650, 318] on p "If the card is Robbie Kettlewell’s it’s tagged to Market House 313 (HC MHA)" at bounding box center [735, 325] width 597 height 15
click at [714, 318] on p "If the card is Robbie Kettlewell’s it’s tagged to 313 (HC MHA)" at bounding box center [735, 325] width 597 height 15
click at [717, 333] on p "EXCEPT if Amazon goes to Expense 431 Kitchen Consumables" at bounding box center [750, 340] width 567 height 15
click at [648, 318] on p "If the card is Robbie Kettlewell’s it’s tagged to 313 (HC MHA (Market House)" at bounding box center [735, 325] width 597 height 15
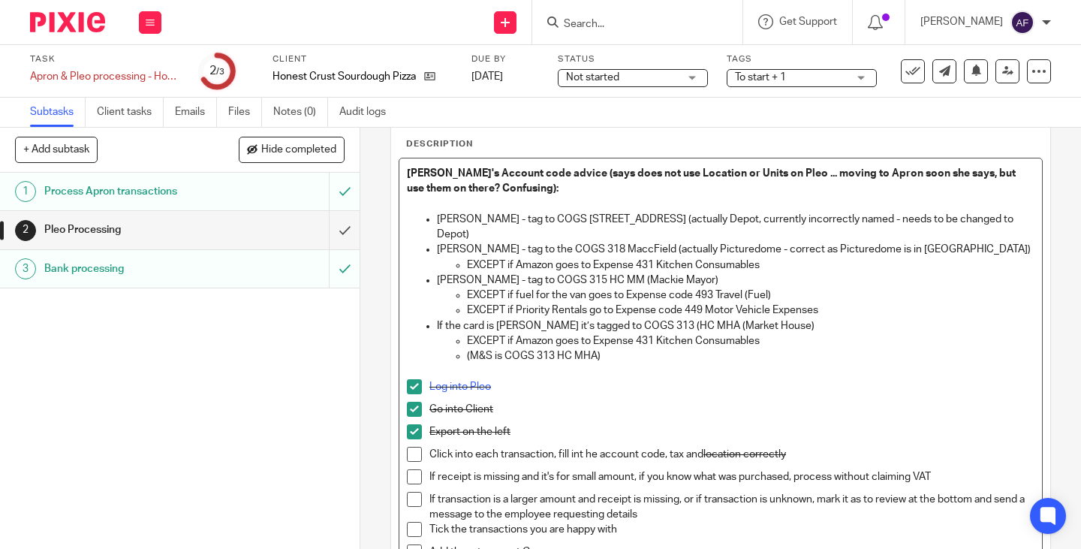
click at [648, 348] on p "(M&S is COGS 313 HC MHA)" at bounding box center [750, 355] width 567 height 15
click at [578, 318] on p "If the card is Robbie Kettlewell’s it’s tagged to COGS 313 (HC MHA (Market Hous…" at bounding box center [735, 325] width 597 height 15
drag, startPoint x: 493, startPoint y: 310, endPoint x: 434, endPoint y: 314, distance: 59.4
click at [437, 318] on p "If the card is Robbie Kettlewells it’s tagged to COGS 313 (HC MHA (Market House)" at bounding box center [735, 325] width 597 height 15
click at [519, 318] on p "Robbie Kettlewells it’s tagged to COGS 313 (HC MHA (Market House)" at bounding box center [735, 325] width 597 height 15
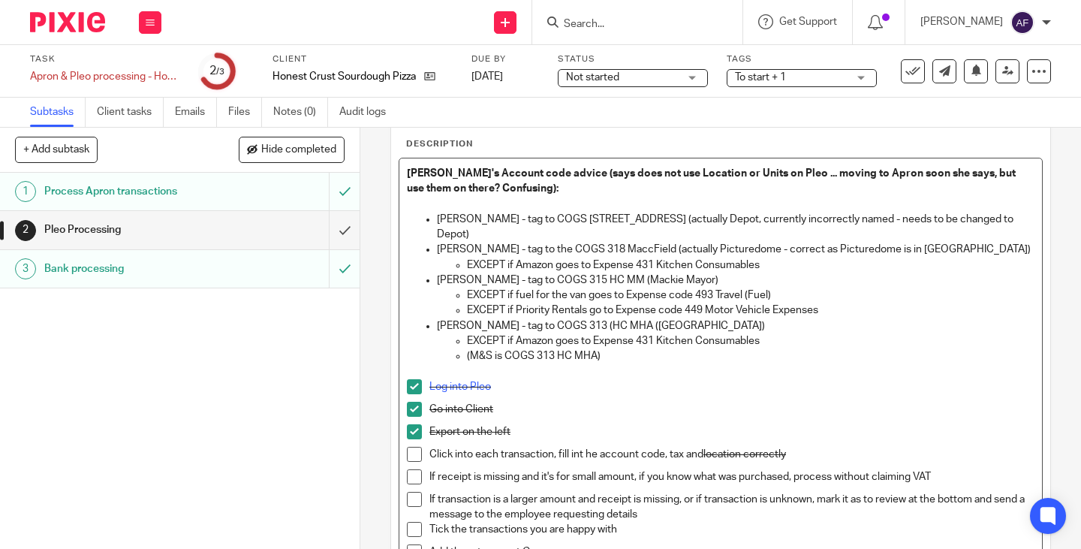
click at [645, 364] on p at bounding box center [720, 371] width 627 height 15
click at [614, 318] on p "Robbie Kettlewells - tag to COGS 313 (HC MHA (Market House)" at bounding box center [735, 325] width 597 height 15
click at [646, 348] on p "(M&S is COGS 313 HC MHA)" at bounding box center [750, 355] width 567 height 15
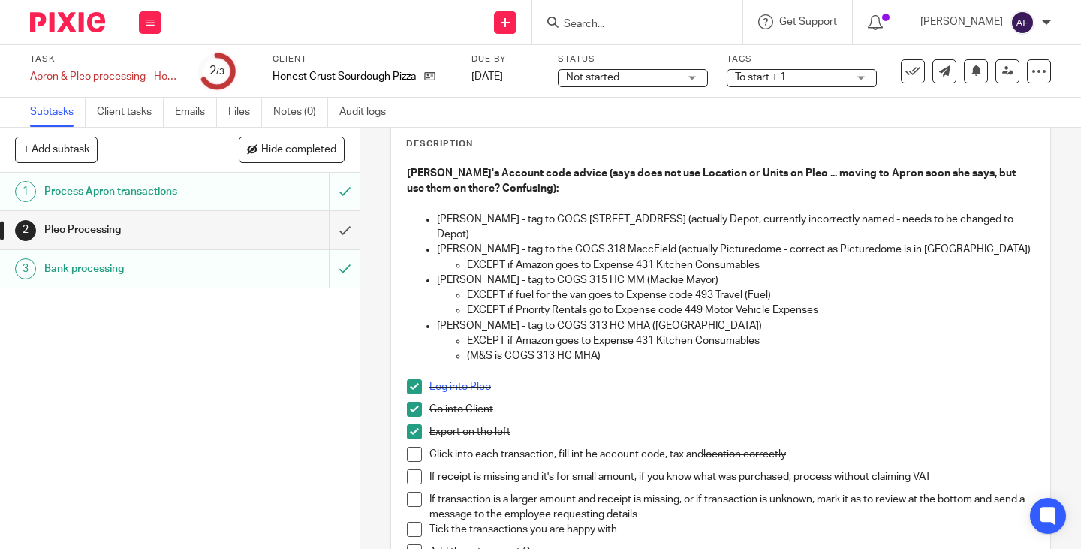
click at [618, 364] on p at bounding box center [720, 371] width 627 height 15
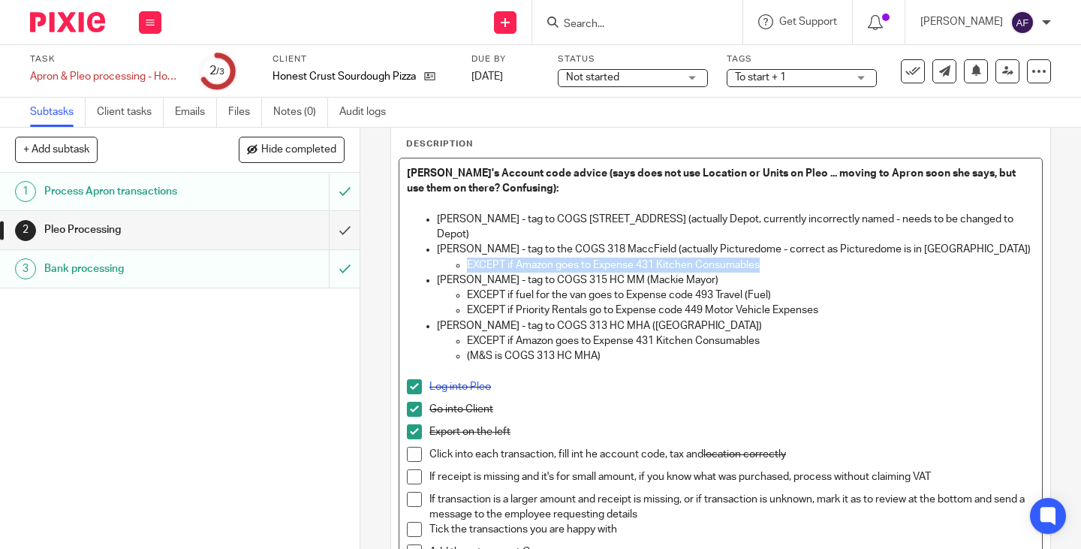
drag, startPoint x: 762, startPoint y: 245, endPoint x: 453, endPoint y: 254, distance: 309.3
click at [467, 257] on li "EXCEPT if Amazon goes to Expense 431 Kitchen Consumables" at bounding box center [750, 264] width 567 height 15
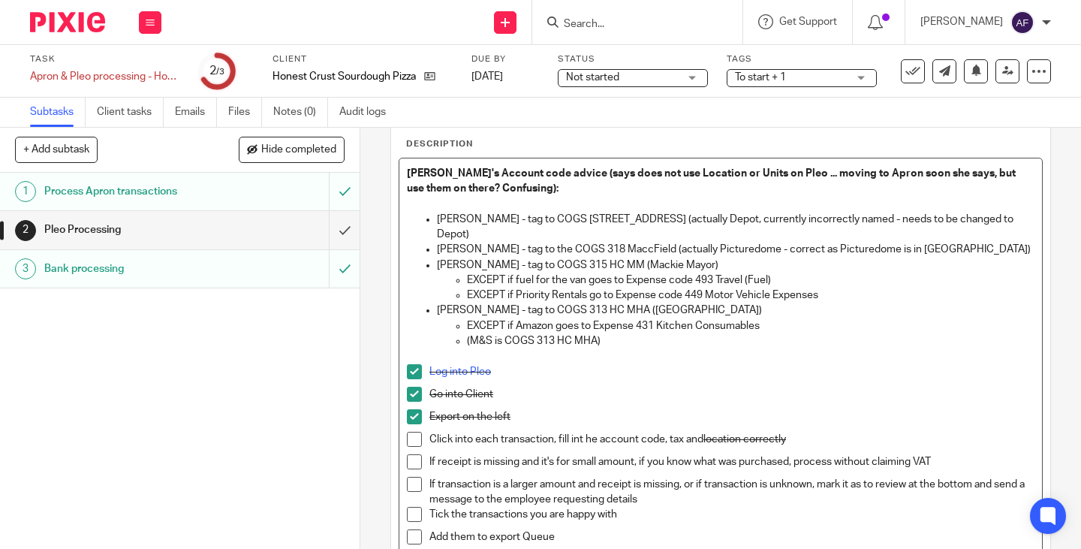
click at [818, 287] on p "EXCEPT if Priority Rentals go to Expense code 449 Motor Vehicle Expenses" at bounding box center [750, 294] width 567 height 15
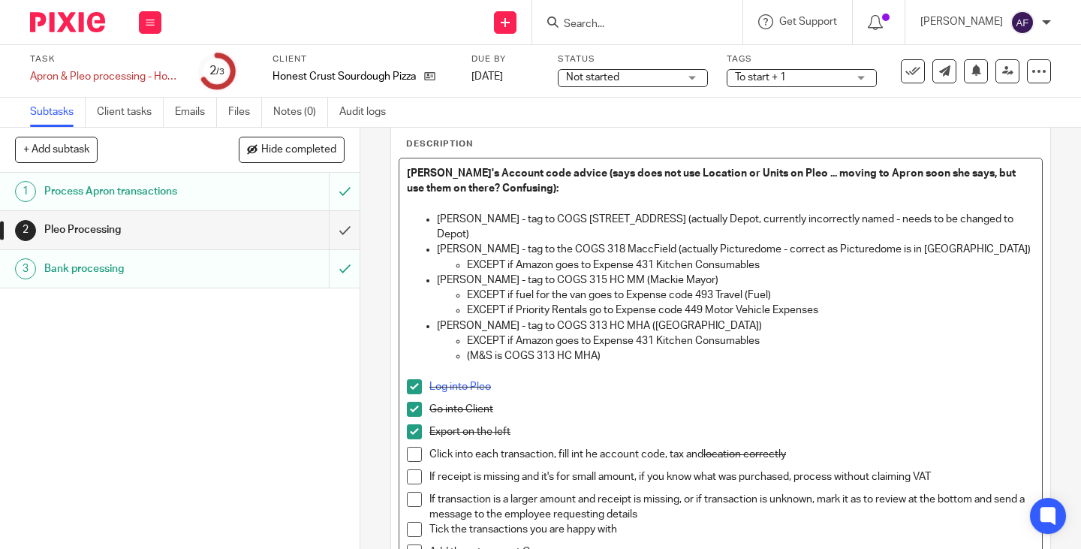
click at [789, 318] on p "Robbie Kettlewells - tag to COGS 313 HC MHA (Market House)" at bounding box center [735, 325] width 597 height 15
click at [997, 218] on p "Lewis Newton - tag to COGS 317 Temp St (actually Depot, currently incorrectly n…" at bounding box center [735, 227] width 597 height 31
click at [828, 333] on p "EXCEPT if Amazon goes to Expense 431 Kitchen Consumables" at bounding box center [750, 340] width 567 height 15
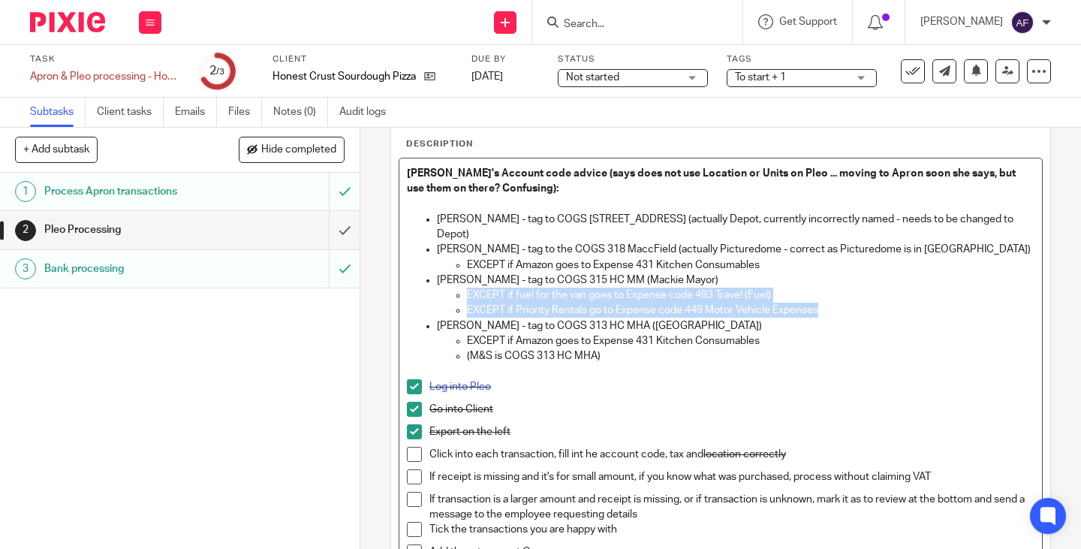
drag, startPoint x: 819, startPoint y: 292, endPoint x: 447, endPoint y: 284, distance: 372.3
click at [447, 287] on ul "EXCEPT if fuel for the van goes to Expense code 493 Travel (Fuel) EXCEPT if Pri…" at bounding box center [735, 302] width 597 height 31
copy ul "EXCEPT if fuel for the van goes to Expense code 493 Travel (Fuel) EXCEPT if Pri…"
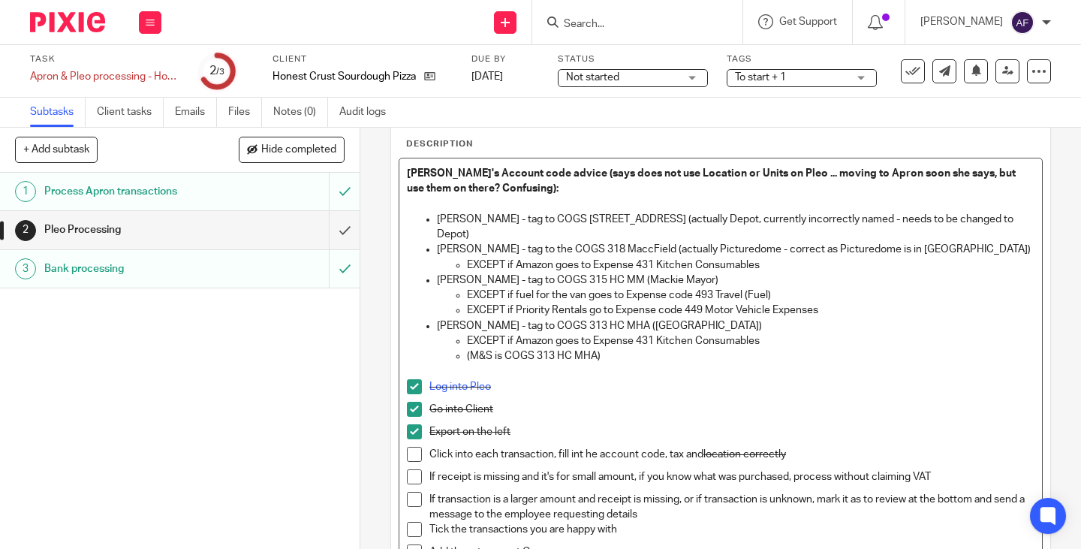
click at [997, 221] on p "Lewis Newton - tag to COGS 317 Temp St (actually Depot, currently incorrectly n…" at bounding box center [735, 227] width 597 height 31
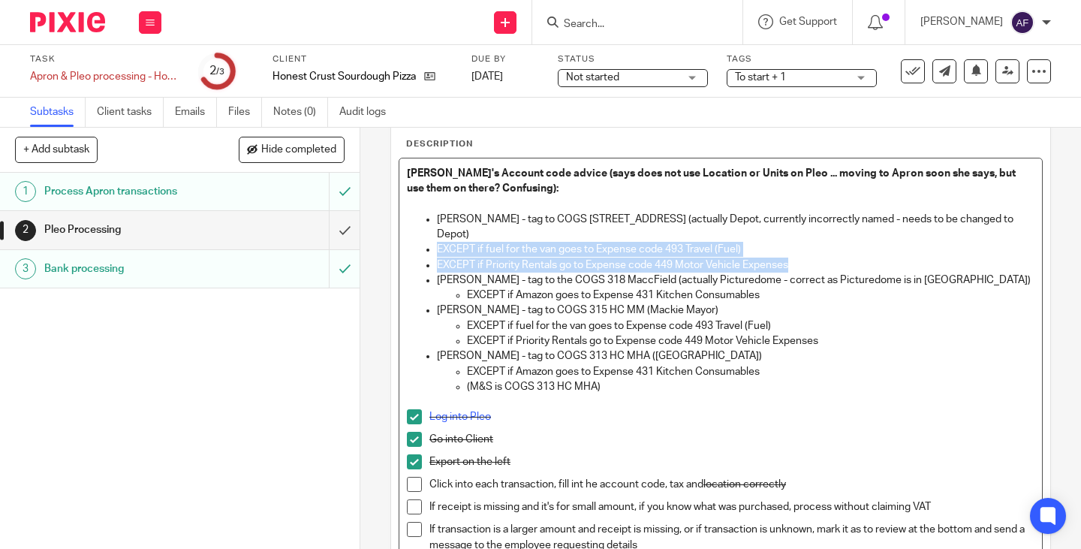
drag, startPoint x: 799, startPoint y: 247, endPoint x: 422, endPoint y: 236, distance: 377.6
click at [422, 236] on ul "Lewis Newton - tag to COGS 317 Temp St (actually Depot, currently incorrectly n…" at bounding box center [720, 303] width 627 height 182
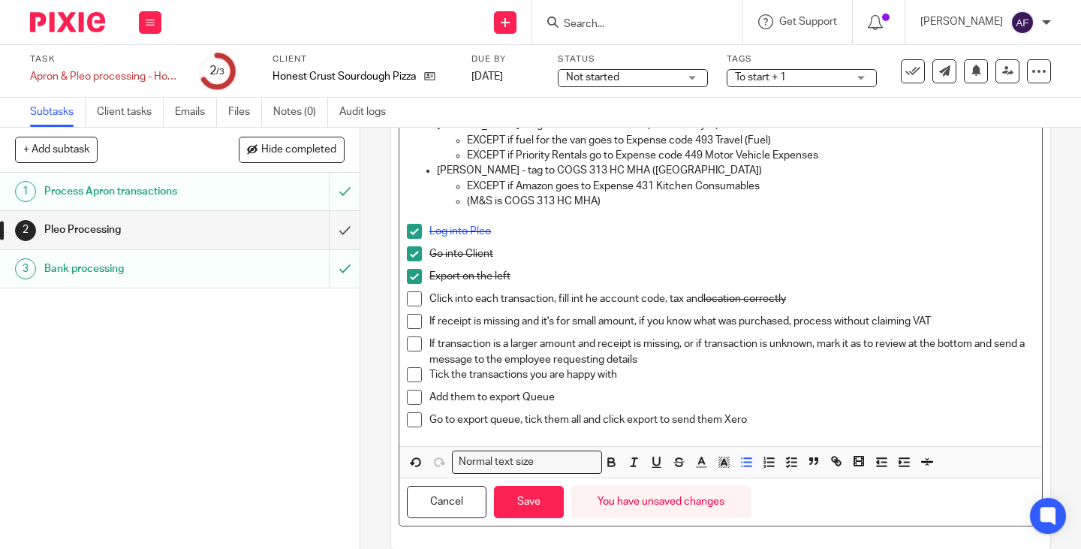
scroll to position [269, 0]
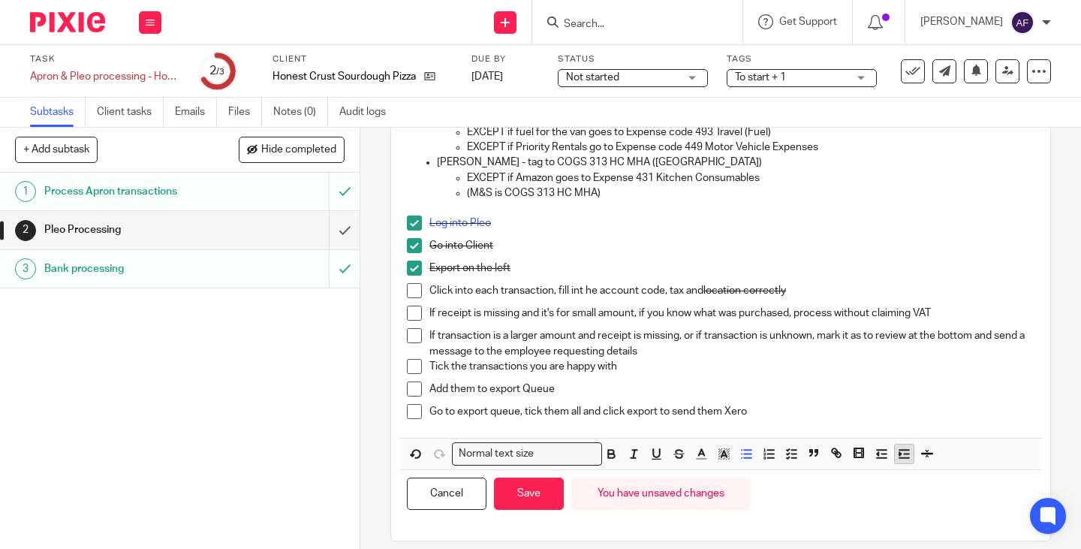
click at [899, 452] on polyline "button" at bounding box center [900, 453] width 2 height 3
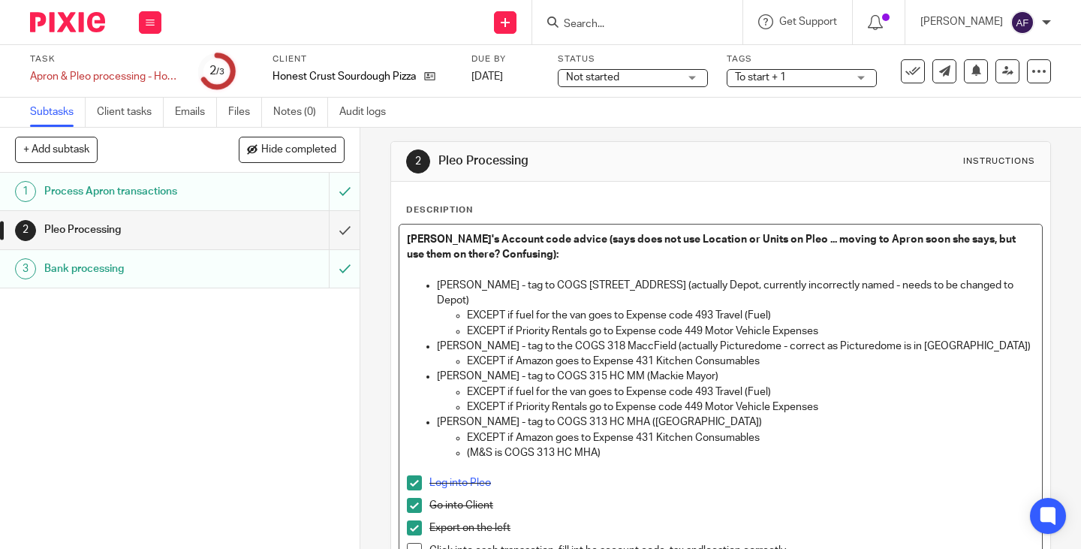
scroll to position [0, 0]
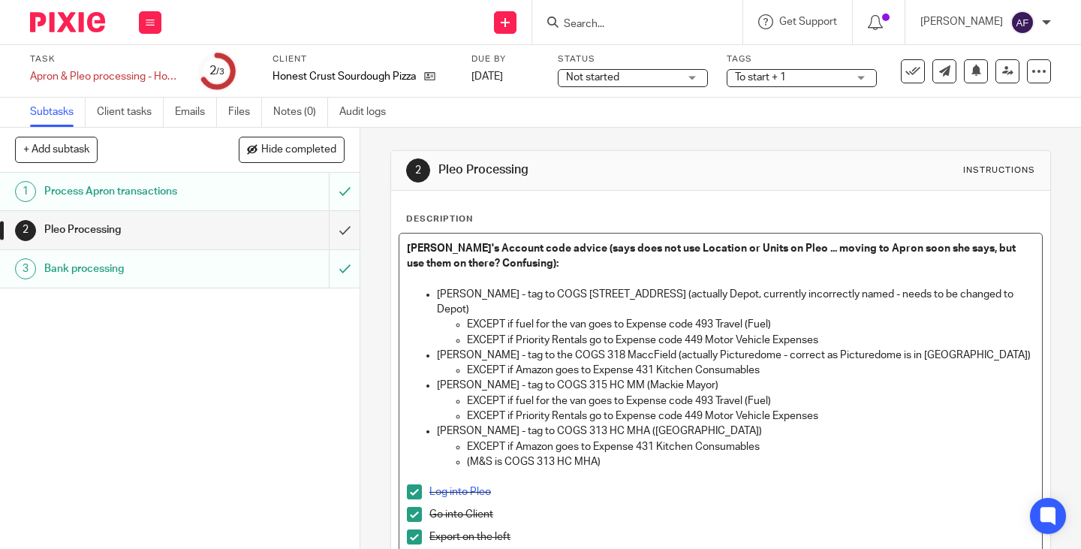
click at [725, 423] on p "Robbie Kettlewells - tag to COGS 313 HC MHA (Market House)" at bounding box center [735, 430] width 597 height 15
drag, startPoint x: 606, startPoint y: 449, endPoint x: 456, endPoint y: 441, distance: 150.3
click at [456, 441] on ul "EXCEPT if Amazon goes to Expense 431 Kitchen Consumables (M&S is COGS 313 HC MH…" at bounding box center [735, 454] width 597 height 31
click at [613, 454] on p "(M&S is COGS 313 HC MHA)" at bounding box center [750, 461] width 567 height 15
click at [496, 456] on em "(M&S is COGS 313 HC MHA)" at bounding box center [534, 461] width 134 height 11
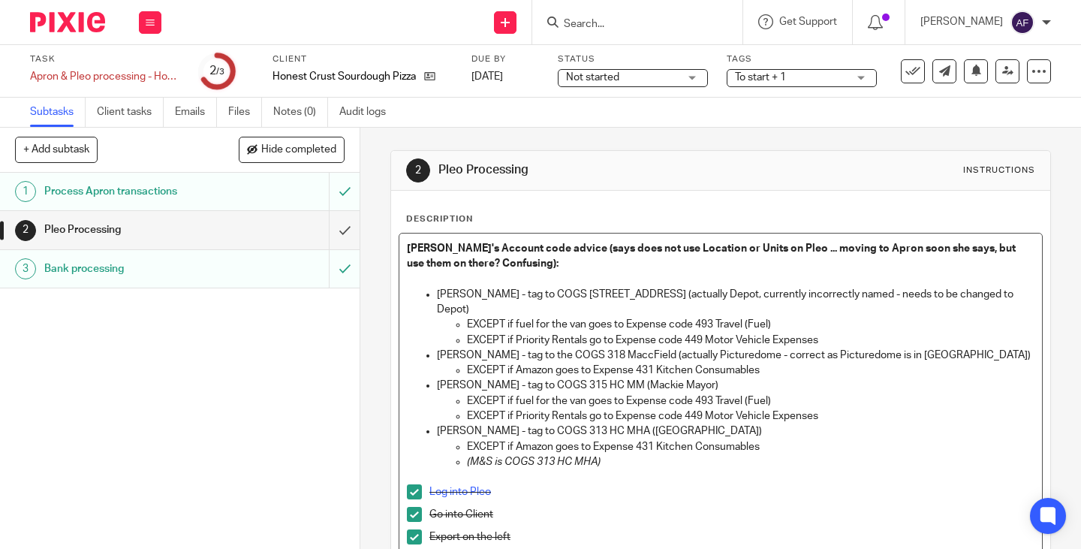
click at [536, 484] on p "Log into Pleo" at bounding box center [731, 491] width 605 height 15
click at [642, 469] on p at bounding box center [720, 476] width 627 height 15
click at [660, 408] on p "EXCEPT if Priority Rentals go to Expense code 449 Motor Vehicle Expenses" at bounding box center [750, 415] width 567 height 15
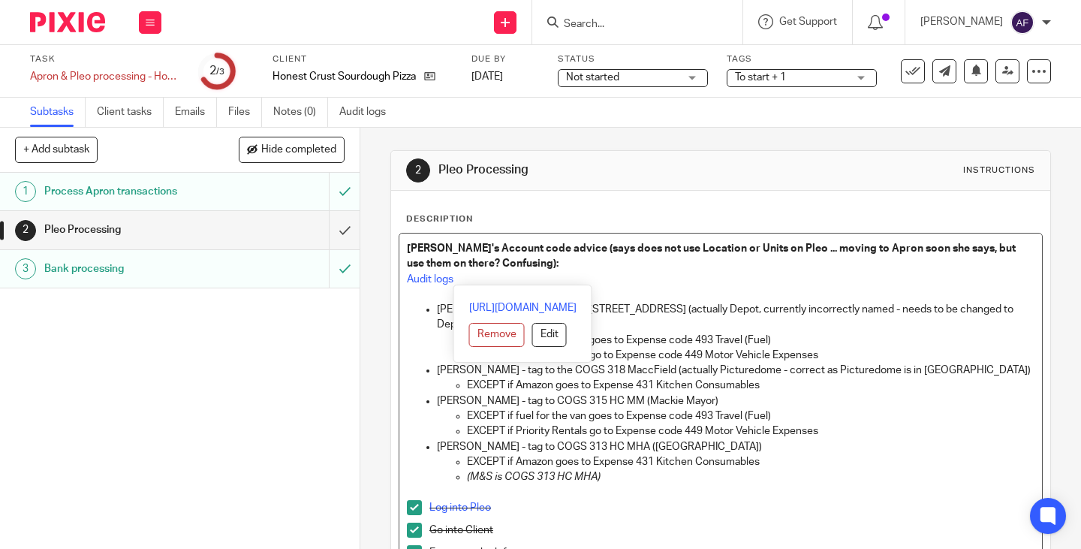
drag, startPoint x: 380, startPoint y: 126, endPoint x: 405, endPoint y: 261, distance: 137.5
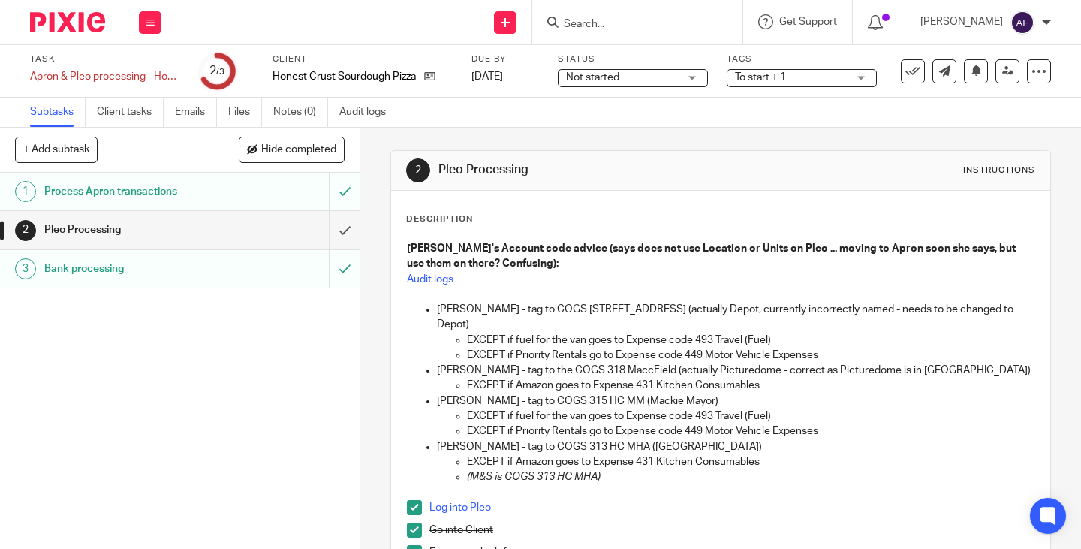
click at [587, 195] on div "Description Sarah's Account code advice (says does not use Location or Units on…" at bounding box center [720, 507] width 659 height 633
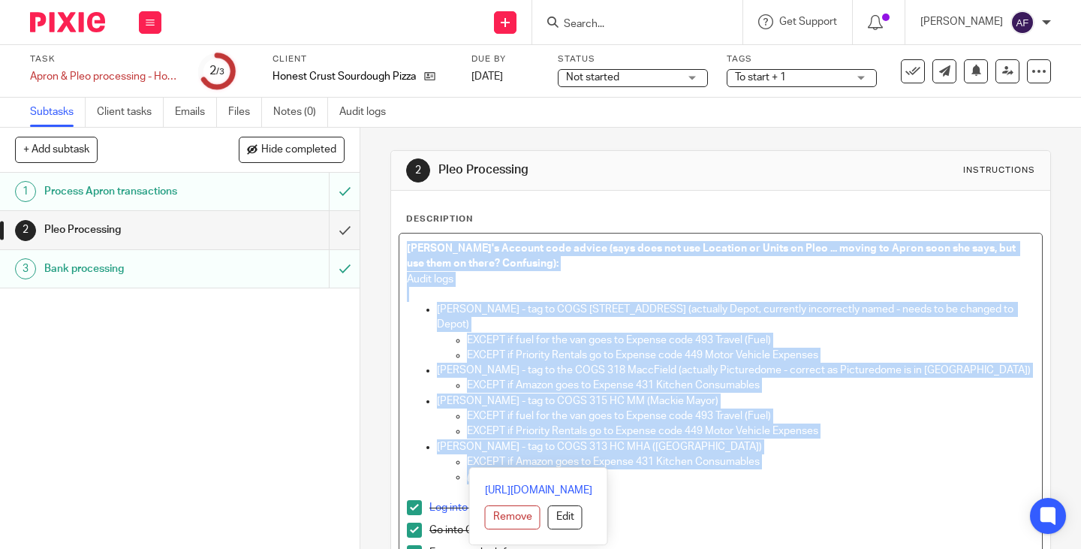
drag, startPoint x: 615, startPoint y: 458, endPoint x: 359, endPoint y: 251, distance: 329.3
click at [360, 251] on div "2 Pleo Processing Instructions Description Sarah's Account code advice (says do…" at bounding box center [720, 338] width 720 height 421
click at [477, 269] on p "Sarah's Account code advice (says does not use Location or Units on Pleo ... mo…" at bounding box center [720, 256] width 627 height 31
click at [587, 283] on p "Audit logs" at bounding box center [720, 279] width 627 height 15
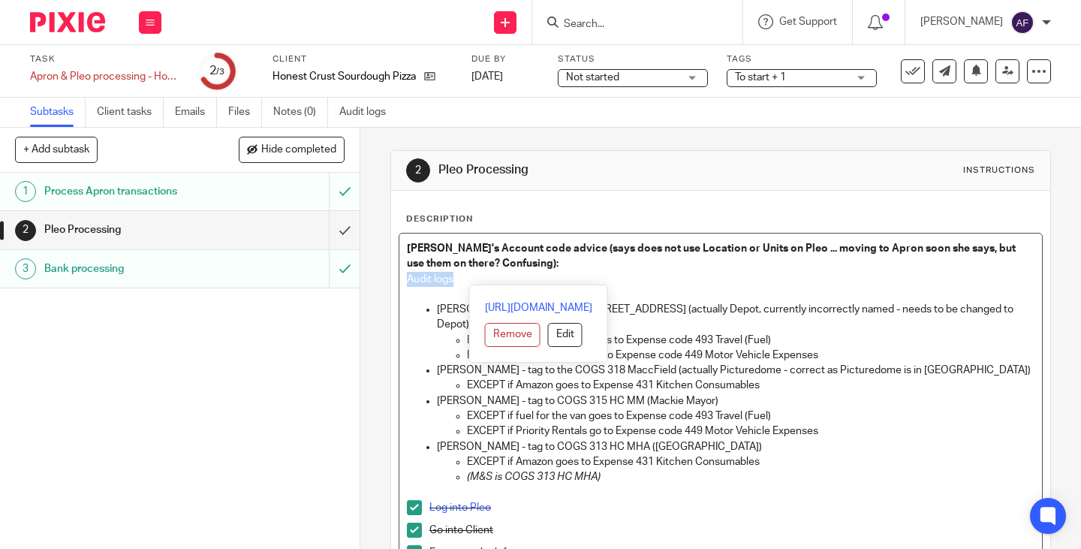
drag, startPoint x: 471, startPoint y: 285, endPoint x: 383, endPoint y: 278, distance: 88.1
click at [383, 278] on div "2 Pleo Processing Instructions Description Sarah's Account code advice (says do…" at bounding box center [720, 338] width 720 height 421
click at [485, 337] on button "Remove" at bounding box center [513, 335] width 56 height 24
click at [468, 281] on p "Audit logs" at bounding box center [720, 279] width 627 height 15
drag, startPoint x: 462, startPoint y: 281, endPoint x: 392, endPoint y: 280, distance: 69.8
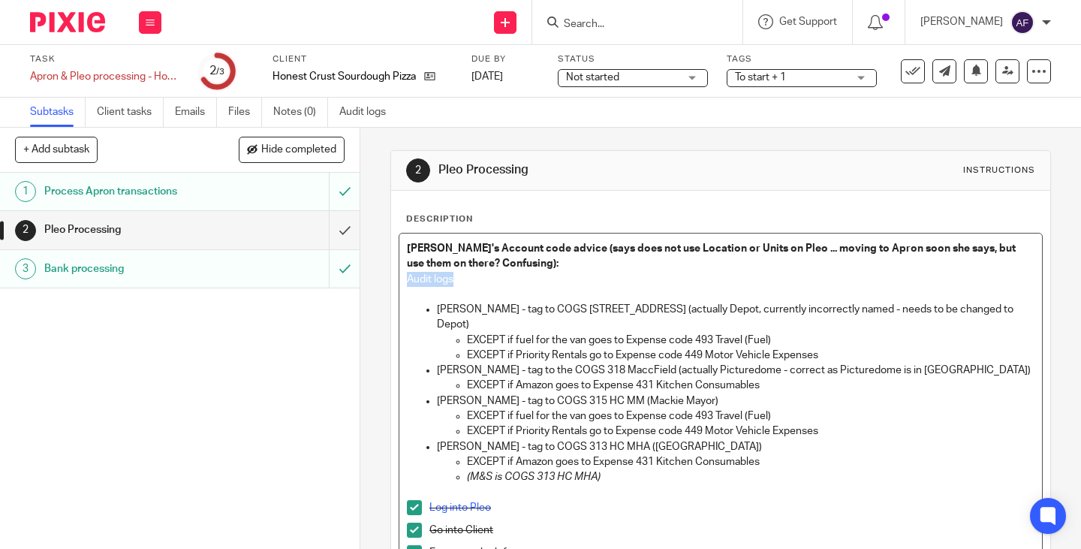
click at [392, 280] on div "Description Sarah's Account code advice (says does not use Location or Units on…" at bounding box center [720, 507] width 659 height 633
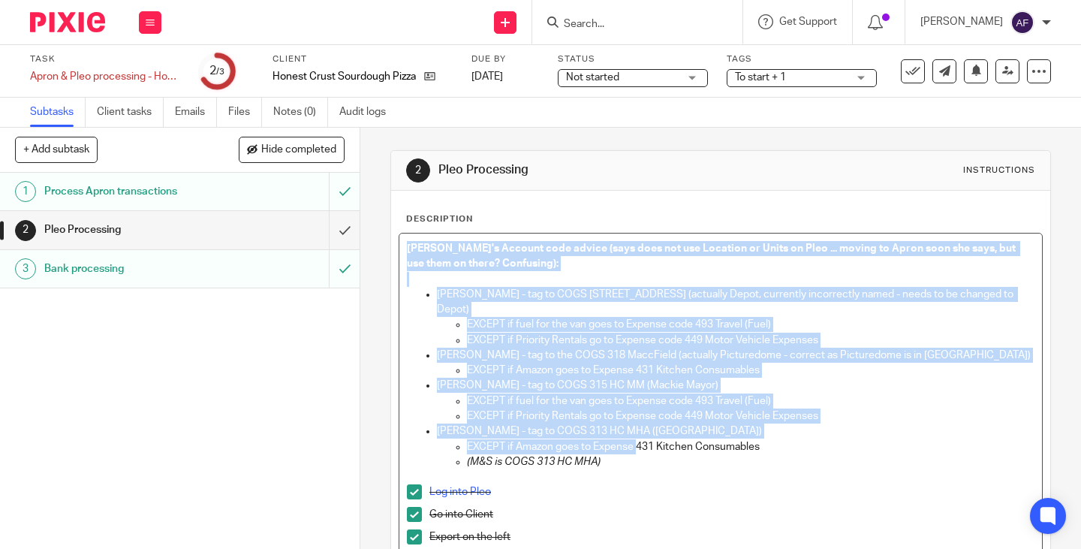
drag, startPoint x: 594, startPoint y: 429, endPoint x: 363, endPoint y: 249, distance: 293.0
click at [363, 249] on div "2 Pleo Processing Instructions Description Sarah's Account code advice (says do…" at bounding box center [720, 338] width 720 height 421
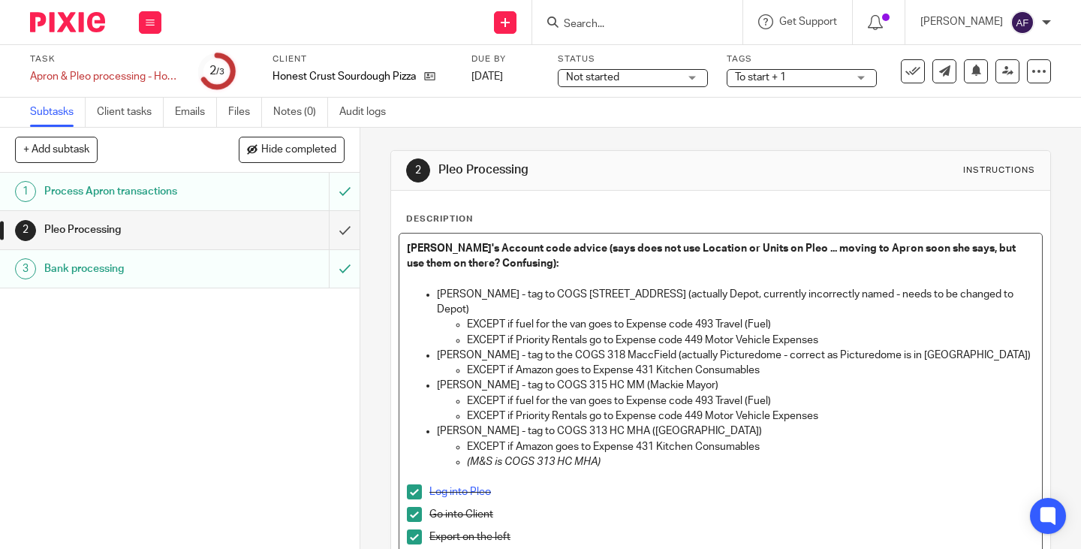
click at [723, 488] on div "Log into Pleo" at bounding box center [731, 495] width 605 height 23
drag, startPoint x: 614, startPoint y: 447, endPoint x: 488, endPoint y: 381, distance: 142.3
click at [569, 439] on ul "EXCEPT if Amazon goes to Expense 431 Kitchen Consumables (M&S is COGS 313 HC MH…" at bounding box center [735, 454] width 597 height 31
click at [666, 439] on p "EXCEPT if Amazon goes to Expense 431 Kitchen Consumables" at bounding box center [750, 446] width 567 height 15
drag, startPoint x: 498, startPoint y: 292, endPoint x: 431, endPoint y: 292, distance: 66.8
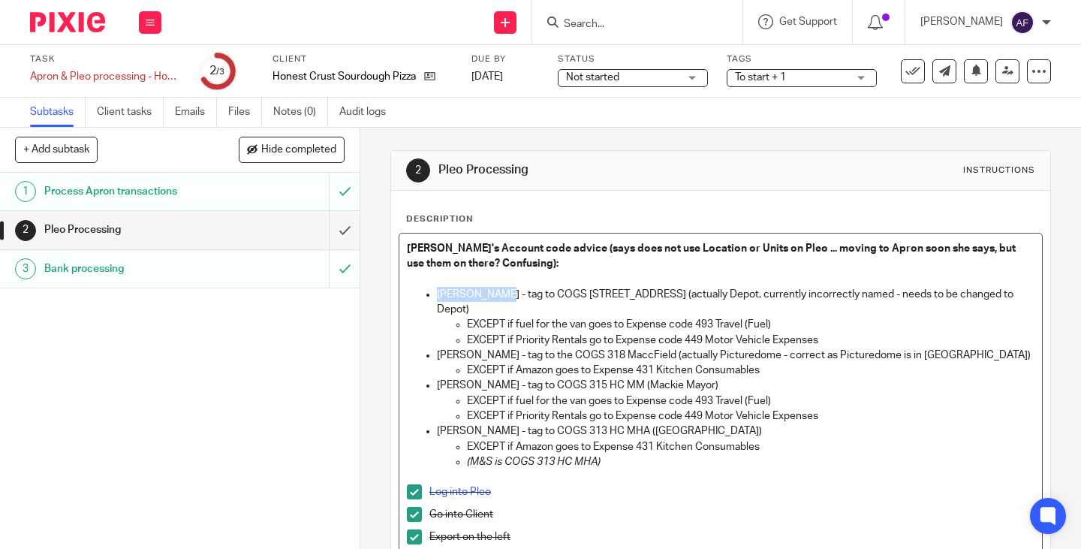
click at [431, 292] on ul "Lewis Newton - tag to COGS 317 Temp St (actually Depot, currently incorrectly n…" at bounding box center [720, 378] width 627 height 182
drag, startPoint x: 628, startPoint y: 297, endPoint x: 540, endPoint y: 293, distance: 87.9
click at [538, 293] on p "Lewis Newton - tag to COGS 317 Temp St (actually Depot, currently incorrectly n…" at bounding box center [735, 302] width 597 height 31
click at [555, 377] on p "Kyle Gibson - tag to COGS 315 HC MM (Mackie Mayor)" at bounding box center [735, 384] width 597 height 15
drag, startPoint x: 499, startPoint y: 293, endPoint x: 432, endPoint y: 292, distance: 66.8
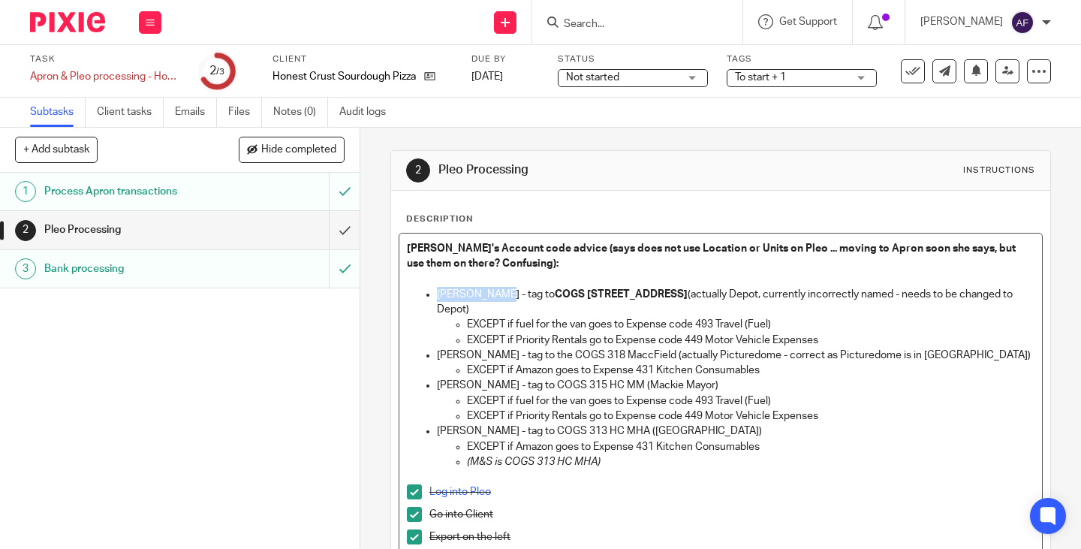
click at [437, 292] on p "Lewis Newton - tag to COGS 317 Temp St (actually Depot, currently incorrectly n…" at bounding box center [735, 302] width 597 height 31
drag, startPoint x: 501, startPoint y: 338, endPoint x: 432, endPoint y: 332, distance: 69.3
click at [437, 347] on p "Harry McAleer - tag to the COGS 318 MaccField (actually Picturedome - correct a…" at bounding box center [735, 354] width 597 height 15
click at [579, 393] on p "EXCEPT if fuel for the van goes to Expense code 493 Travel (Fuel)" at bounding box center [750, 400] width 567 height 15
drag, startPoint x: 661, startPoint y: 338, endPoint x: 562, endPoint y: 341, distance: 99.1
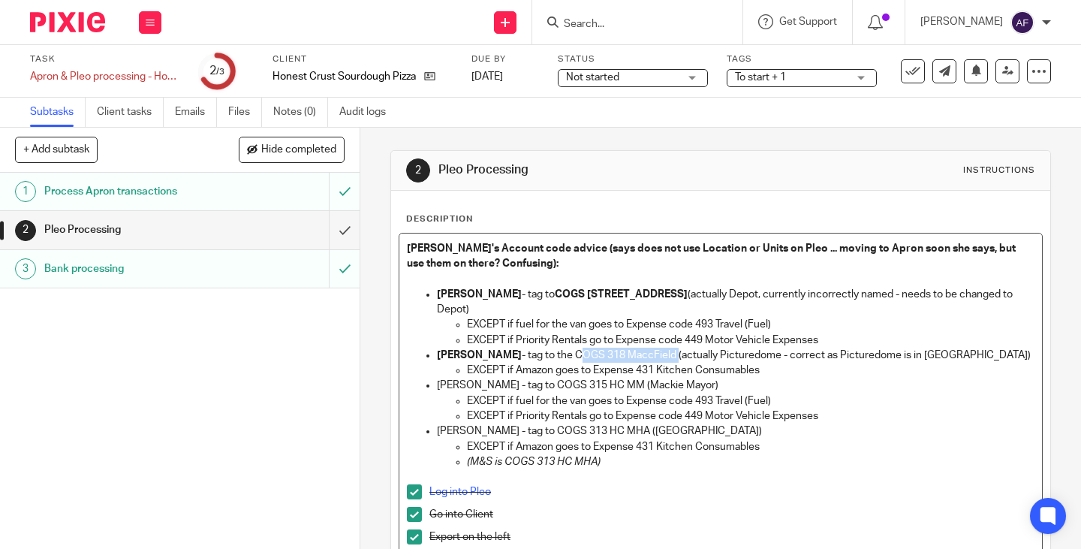
click at [562, 347] on p "Harry McAleer - tag to the COGS 318 MaccField (actually Picturedome - correct a…" at bounding box center [735, 354] width 597 height 15
drag, startPoint x: 489, startPoint y: 373, endPoint x: 434, endPoint y: 373, distance: 54.0
click at [437, 377] on p "Kyle Gibson - tag to COGS 315 HC MM (Mackie Mayor)" at bounding box center [735, 384] width 597 height 15
click at [600, 393] on p "EXCEPT if fuel for the van goes to Expense code 493 Travel (Fuel)" at bounding box center [750, 400] width 567 height 15
drag, startPoint x: 615, startPoint y: 368, endPoint x: 531, endPoint y: 368, distance: 84.0
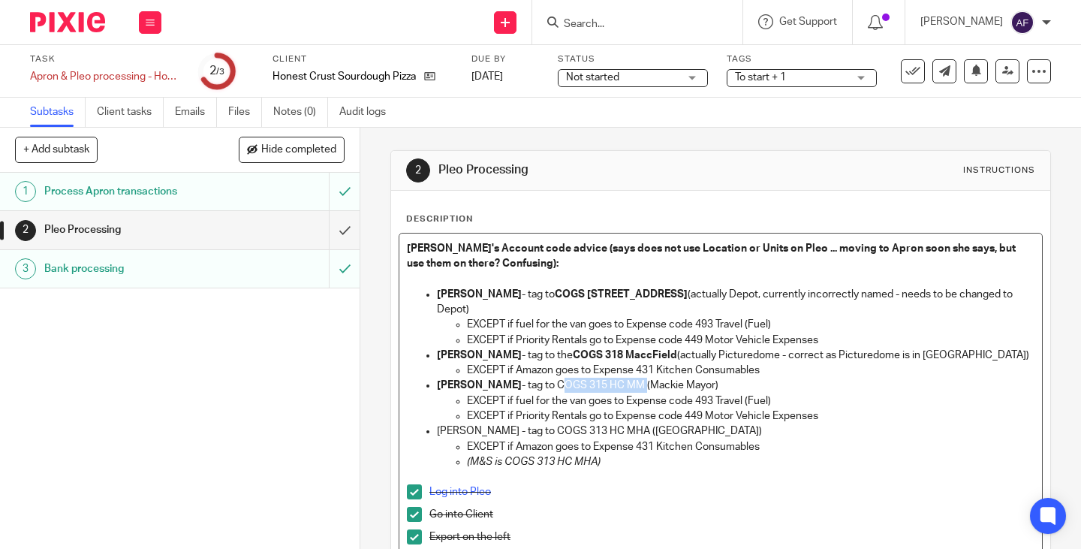
click at [531, 377] on p "Kyle Gibson - tag to COGS 315 HC MM (Mackie Mayor)" at bounding box center [735, 384] width 597 height 15
click at [508, 423] on p "Robbie Kettlewells - tag to COGS 313 HC MHA (Market House)" at bounding box center [735, 430] width 597 height 15
click at [576, 423] on p "Robbie Kettlewells - tag to COGS 313 HC MHA (Market House)" at bounding box center [735, 430] width 597 height 15
drag, startPoint x: 517, startPoint y: 417, endPoint x: 435, endPoint y: 420, distance: 81.9
click at [437, 423] on p "Robbie Kettlewells - tag to COGS 313 HC MHA (Market House)" at bounding box center [735, 430] width 597 height 15
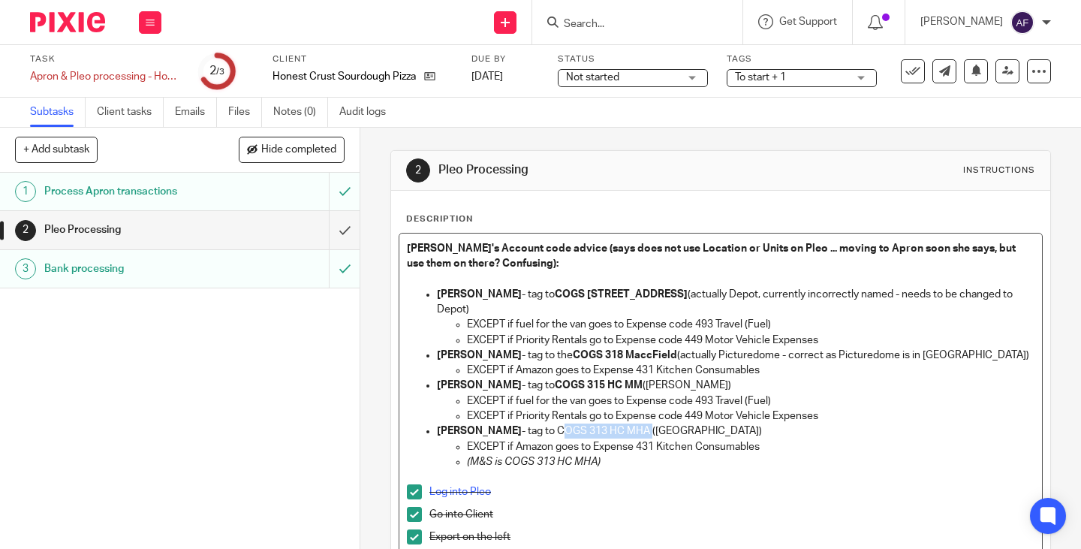
drag, startPoint x: 654, startPoint y: 414, endPoint x: 563, endPoint y: 414, distance: 90.8
click at [563, 423] on p "Robbie Kettlewells - tag to COGS 313 HC MHA (Market House)" at bounding box center [735, 430] width 597 height 15
click at [764, 423] on p "Robbie Kettlewells - tag to COGS 313 HC MHA (Market House)" at bounding box center [735, 430] width 597 height 15
click at [829, 423] on p "Robbie Kettlewells - tag to COGS 313 HC MHA (Market House)" at bounding box center [735, 430] width 597 height 15
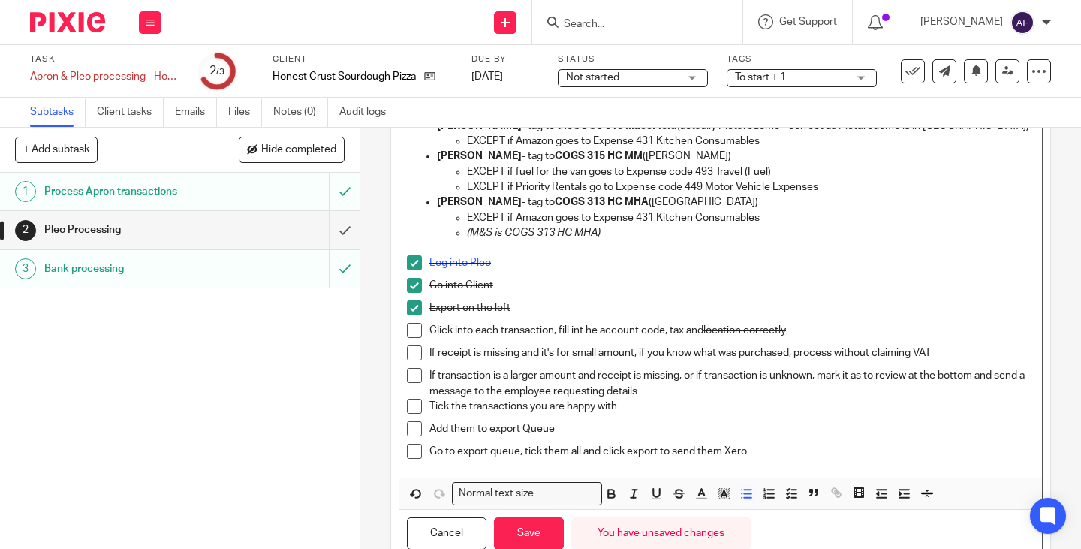
scroll to position [269, 0]
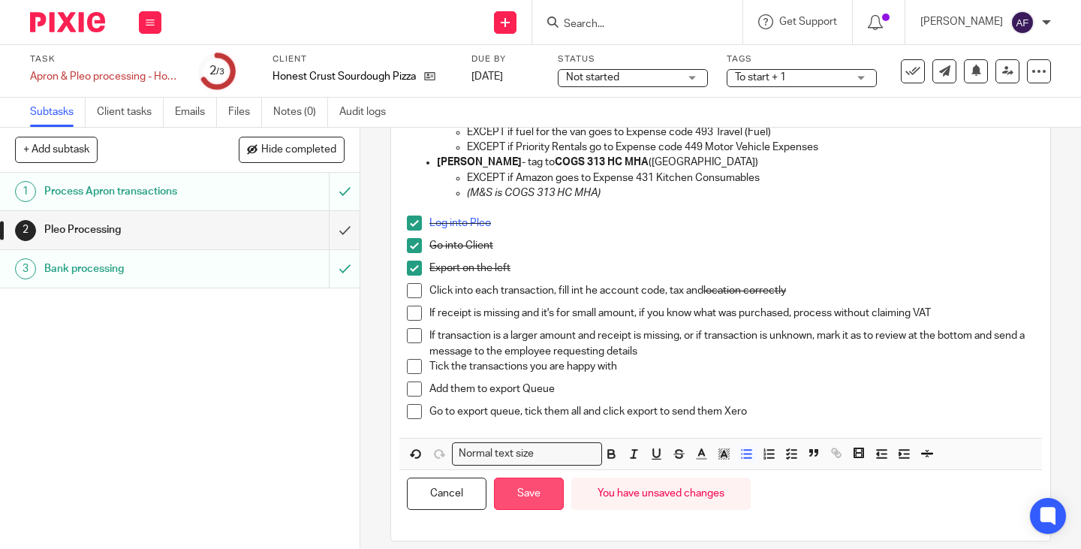
click at [544, 486] on button "Save" at bounding box center [529, 493] width 70 height 32
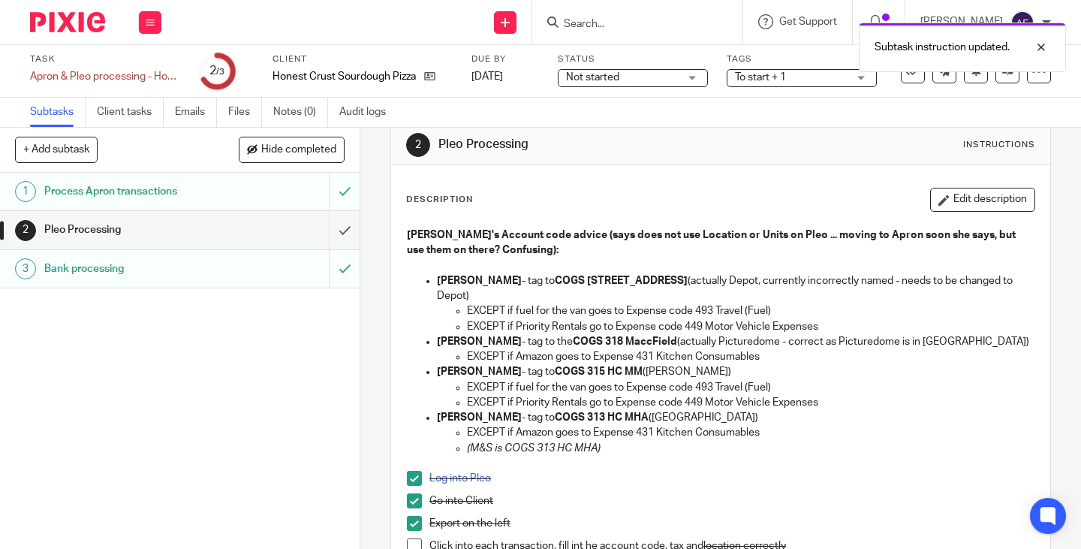
scroll to position [0, 0]
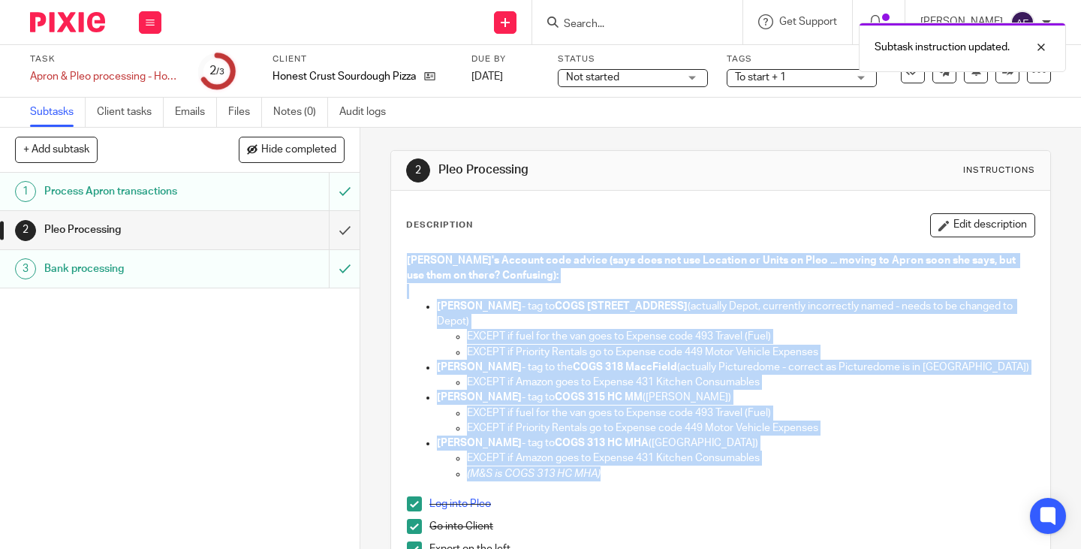
drag, startPoint x: 617, startPoint y: 462, endPoint x: 390, endPoint y: 243, distance: 315.2
click at [391, 243] on div "Description Edit description Sarah's Account code advice (says does not use Loc…" at bounding box center [720, 534] width 659 height 687
copy div "Sarah's Account code advice (says does not use Location or Units on Pleo ... mo…"
click at [1030, 81] on div at bounding box center [1039, 71] width 24 height 24
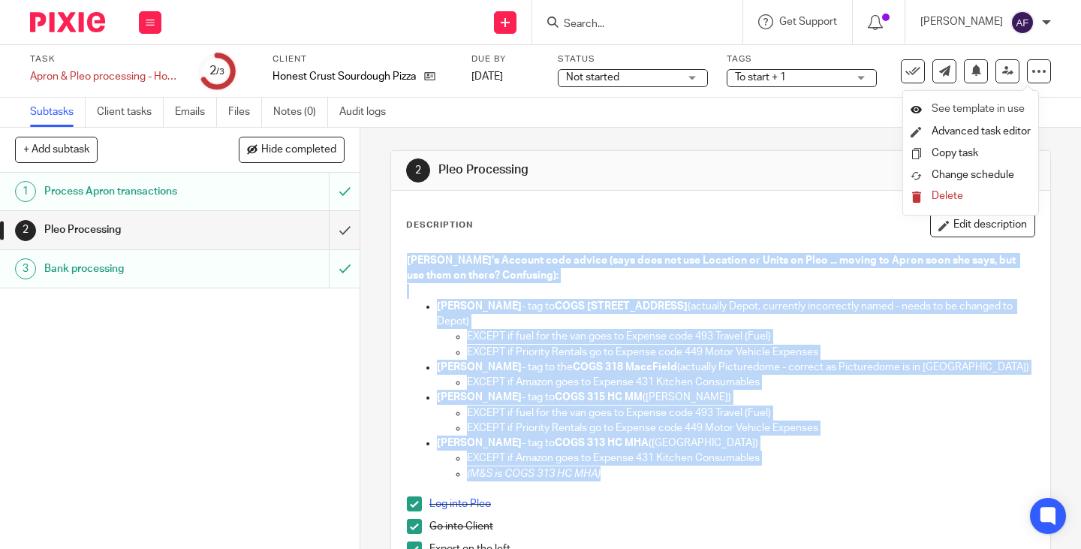
click at [1009, 108] on span "See template in use" at bounding box center [977, 109] width 93 height 11
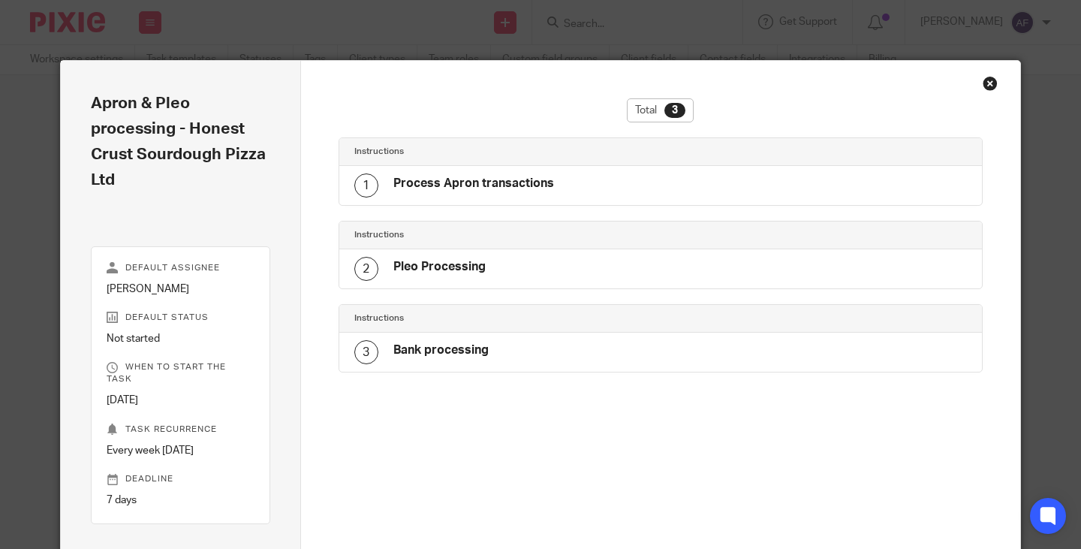
scroll to position [100, 0]
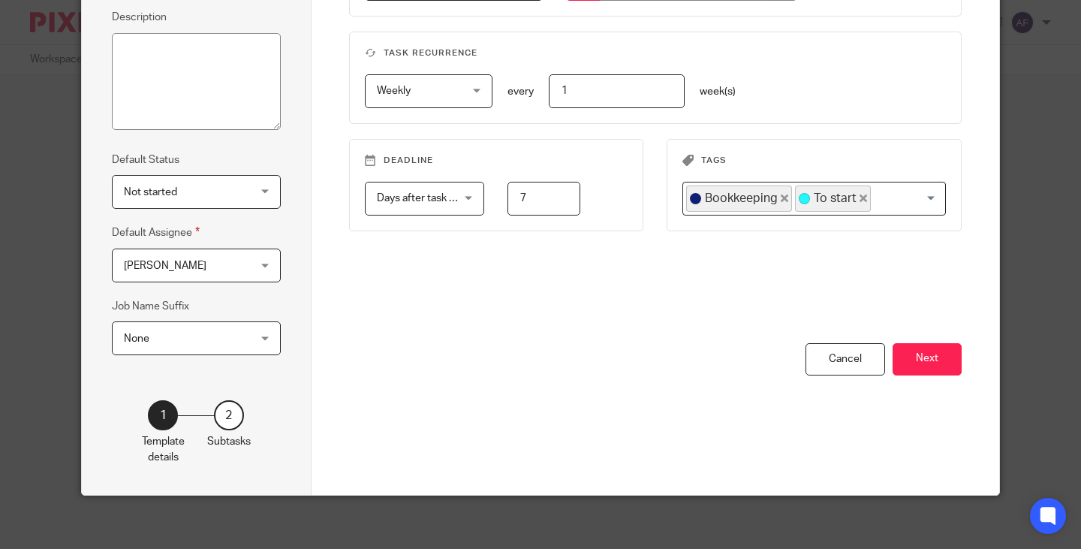
scroll to position [218, 0]
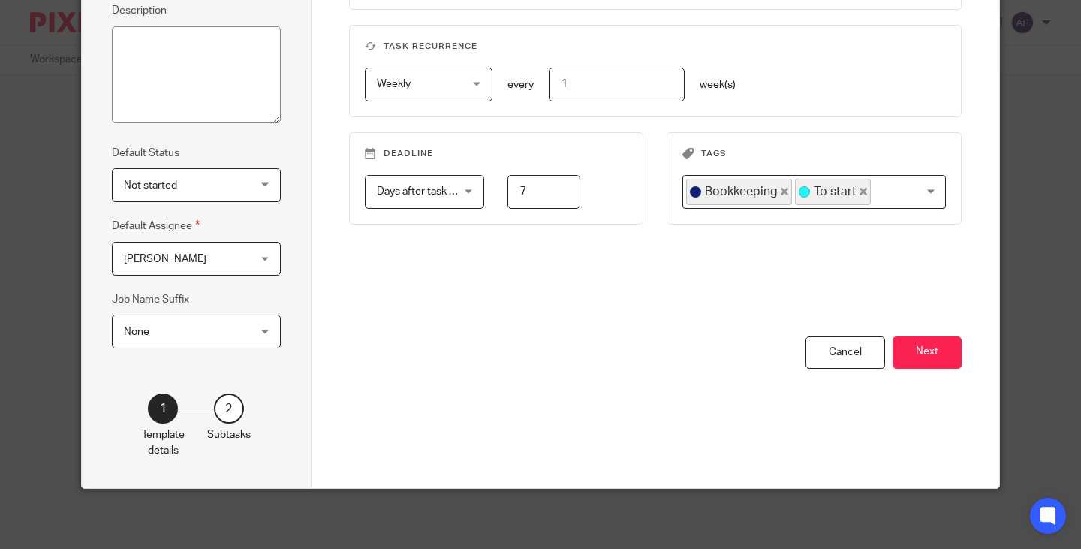
click at [230, 416] on div "2" at bounding box center [229, 408] width 30 height 30
click at [222, 411] on div "2" at bounding box center [229, 408] width 30 height 30
click at [920, 351] on button "Next" at bounding box center [926, 352] width 69 height 32
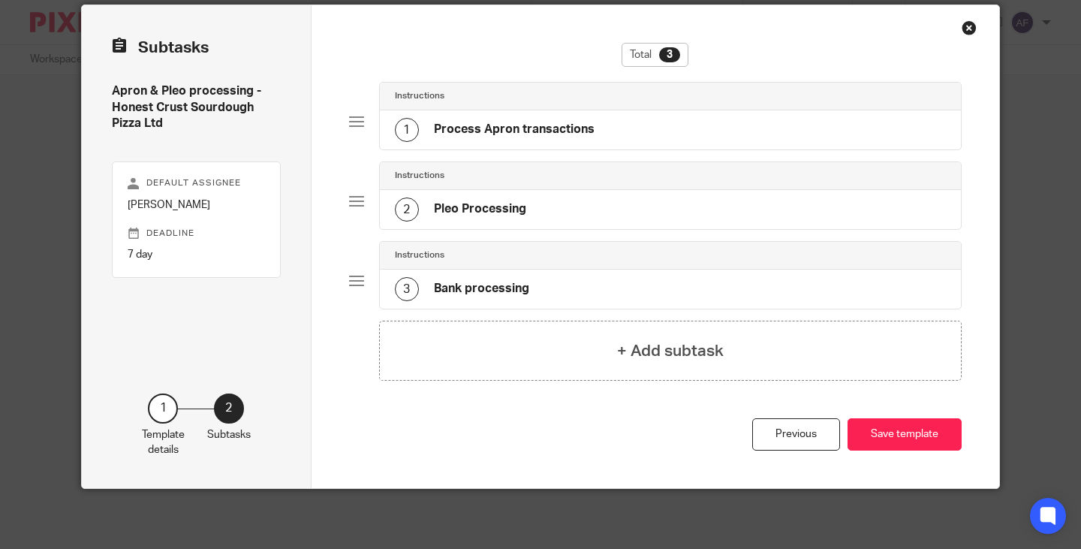
click at [543, 125] on h4 "Process Apron transactions" at bounding box center [514, 130] width 161 height 16
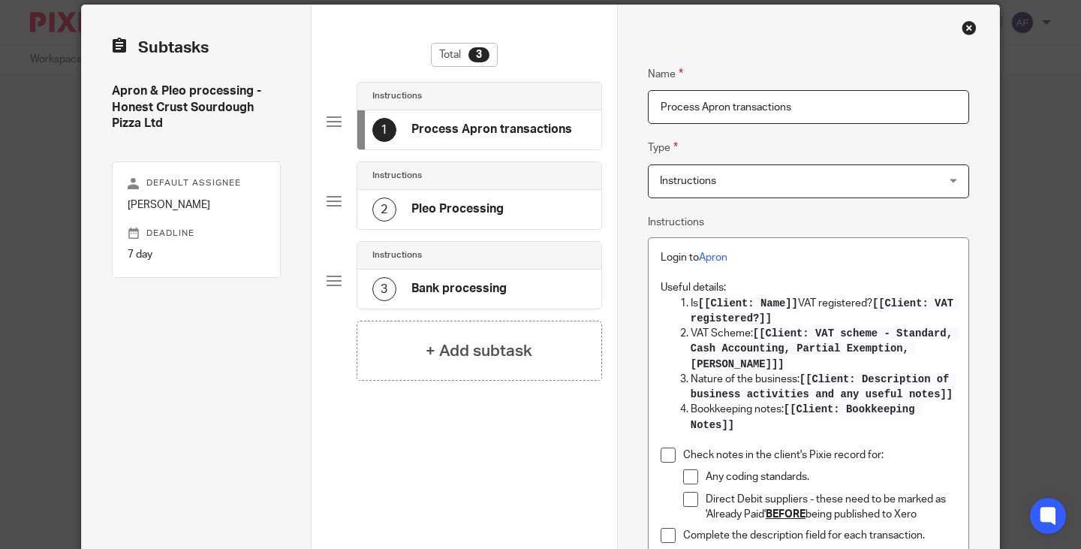
click at [483, 207] on h4 "Pleo Processing" at bounding box center [457, 209] width 92 height 16
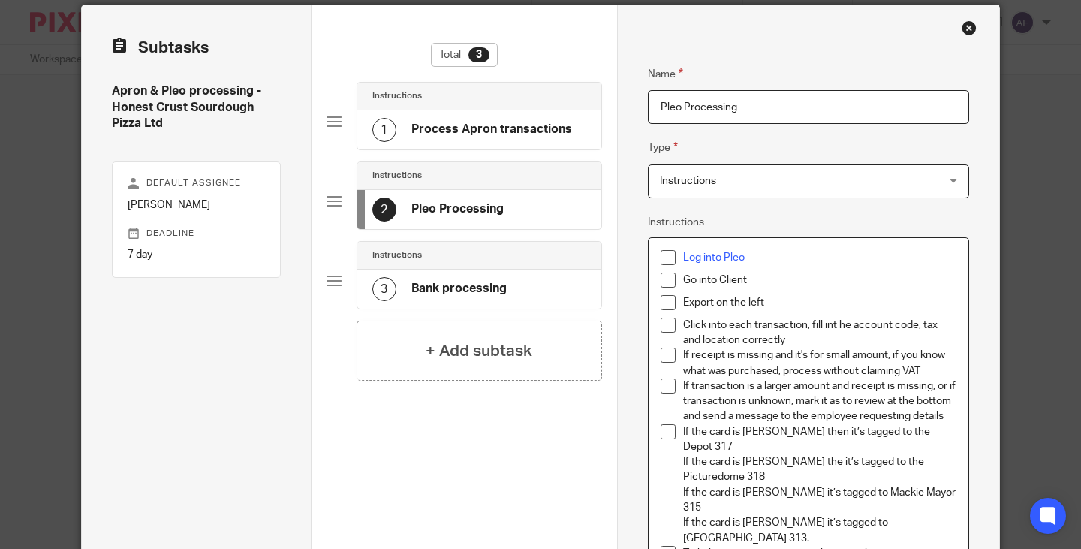
click at [660, 257] on span at bounding box center [667, 257] width 15 height 15
click at [661, 257] on span at bounding box center [667, 257] width 15 height 15
click at [804, 260] on p "Log into Pleo" at bounding box center [819, 257] width 273 height 15
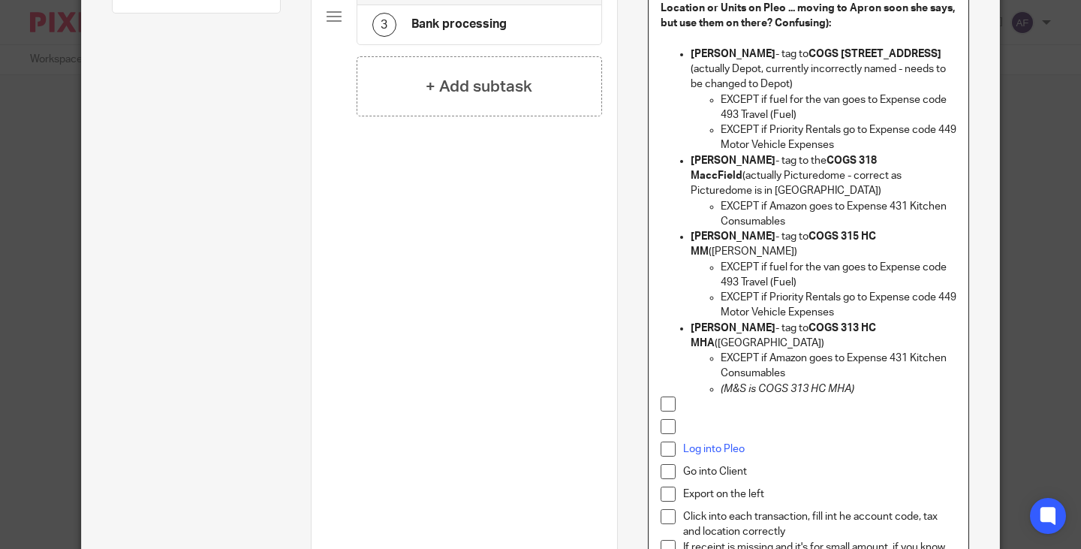
scroll to position [453, 0]
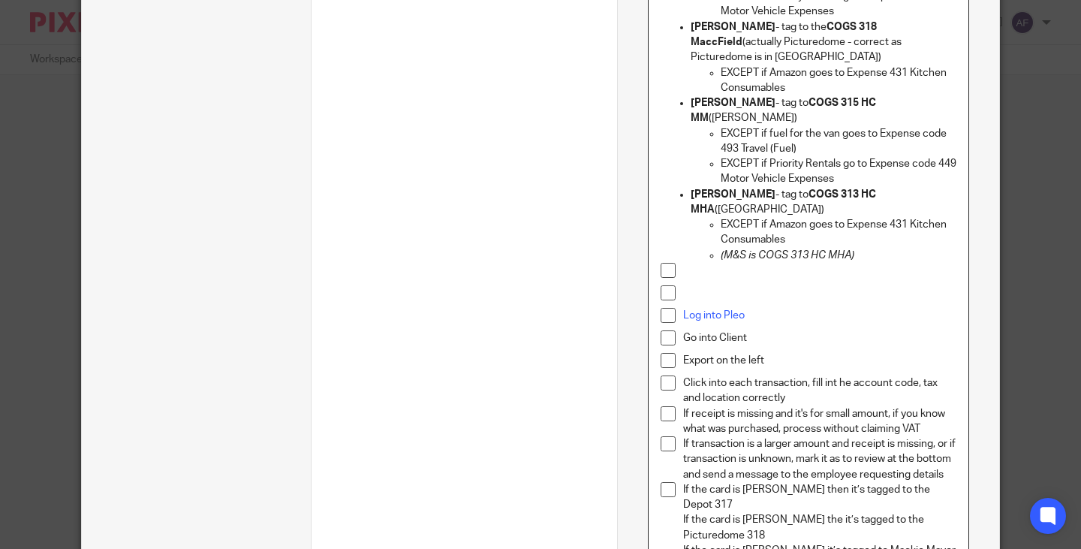
click at [683, 285] on p at bounding box center [819, 292] width 273 height 15
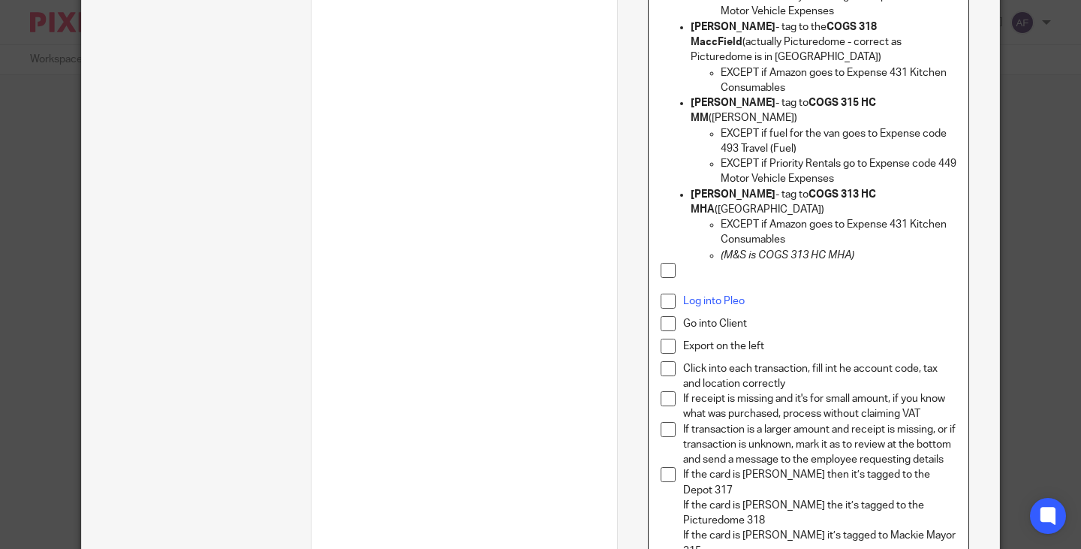
click at [691, 263] on p at bounding box center [819, 270] width 273 height 15
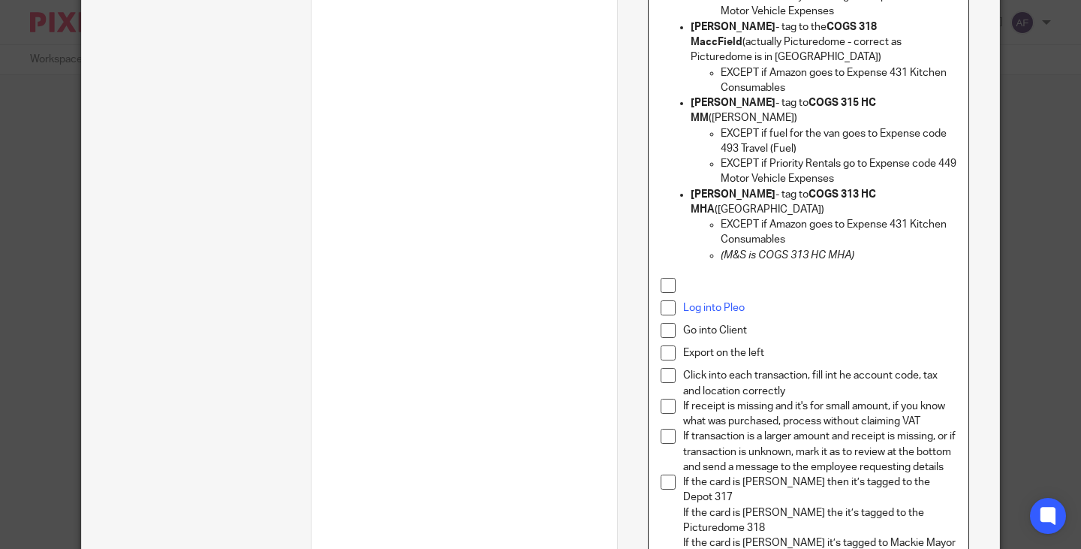
click at [683, 278] on p at bounding box center [819, 285] width 273 height 15
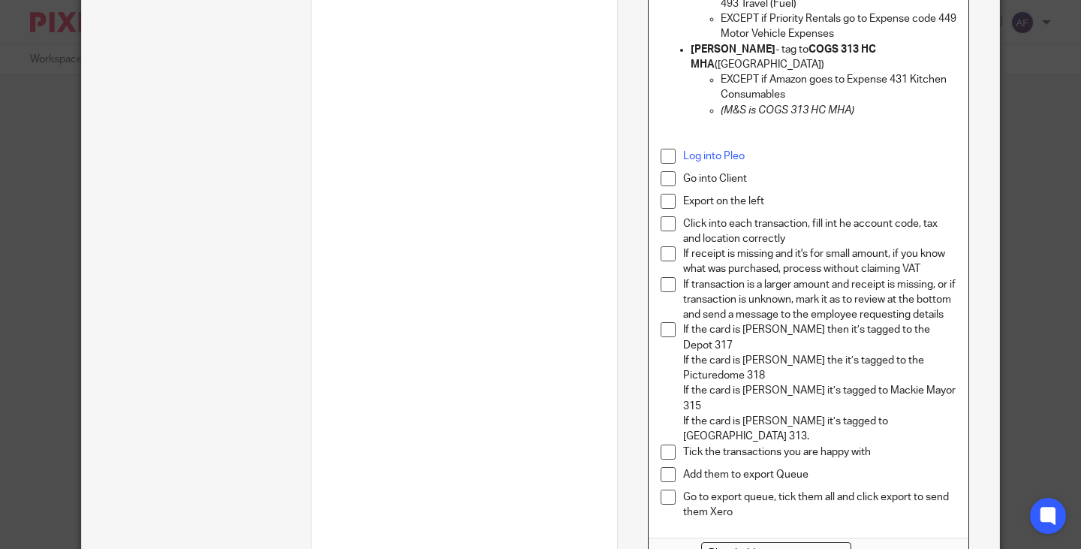
scroll to position [603, 0]
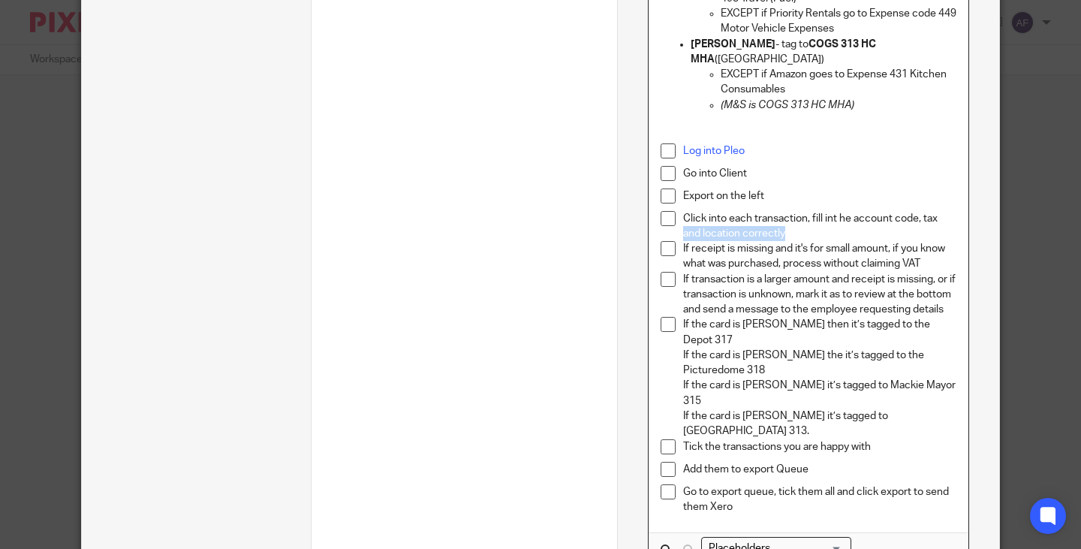
drag, startPoint x: 784, startPoint y: 218, endPoint x: 677, endPoint y: 224, distance: 107.4
click at [683, 224] on p "Click into each transaction, fill int he account code, tax and location correct…" at bounding box center [819, 226] width 273 height 31
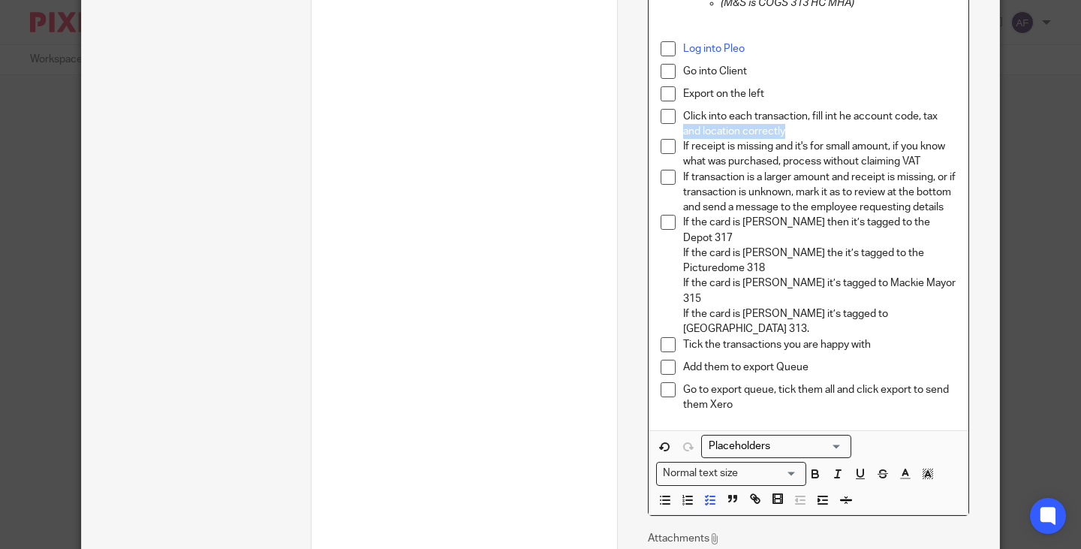
scroll to position [904, 0]
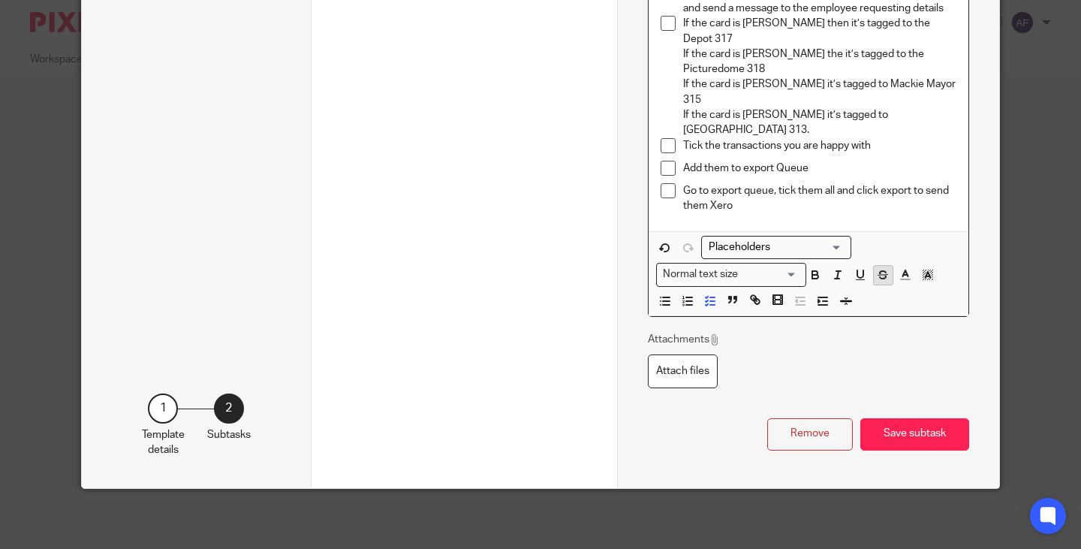
click at [878, 275] on line "button" at bounding box center [883, 275] width 10 height 1
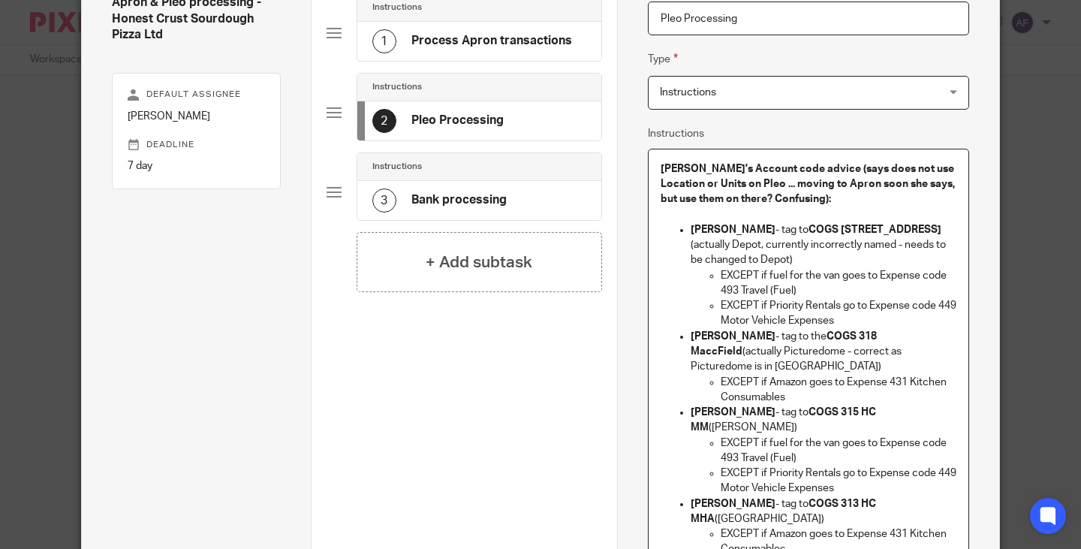
scroll to position [62, 0]
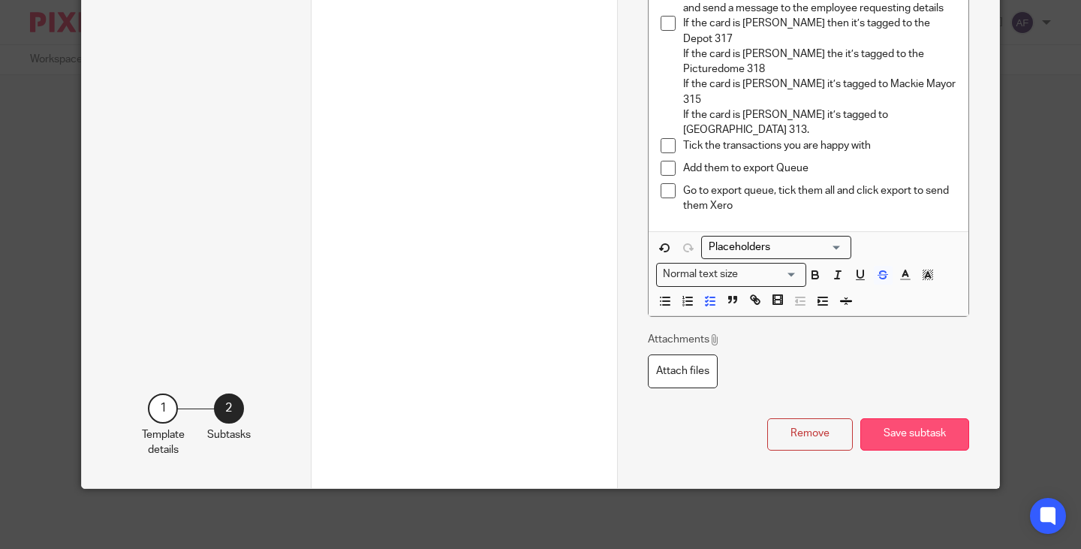
click at [906, 437] on button "Save subtask" at bounding box center [914, 434] width 109 height 32
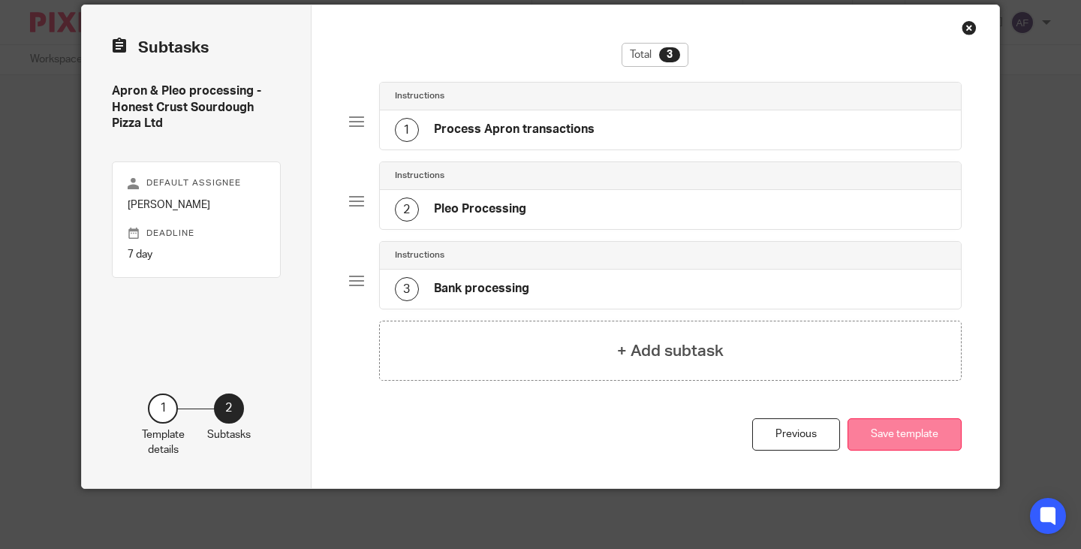
click at [908, 435] on button "Save template" at bounding box center [904, 434] width 114 height 32
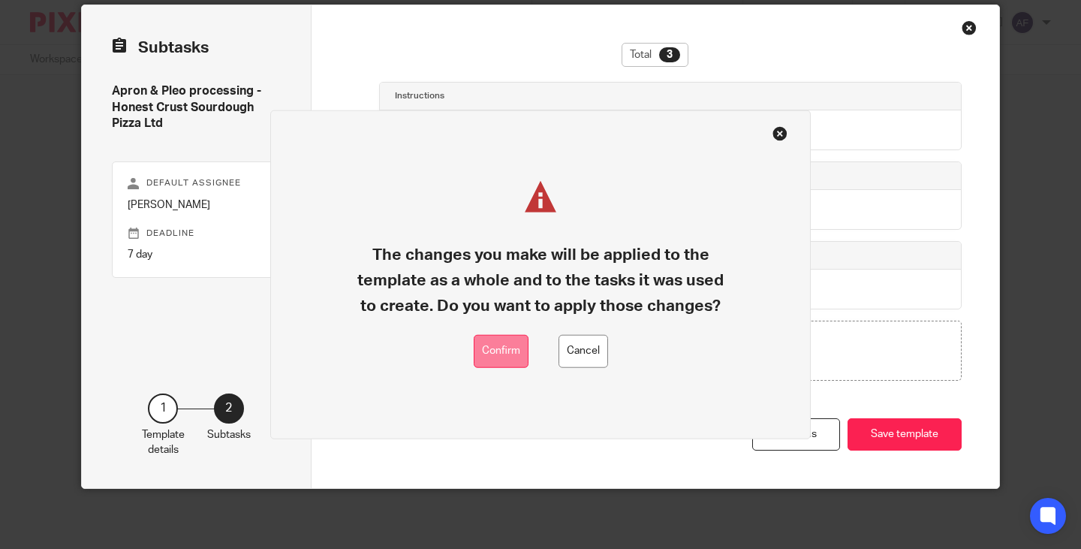
click at [512, 364] on button "Confirm" at bounding box center [501, 351] width 55 height 34
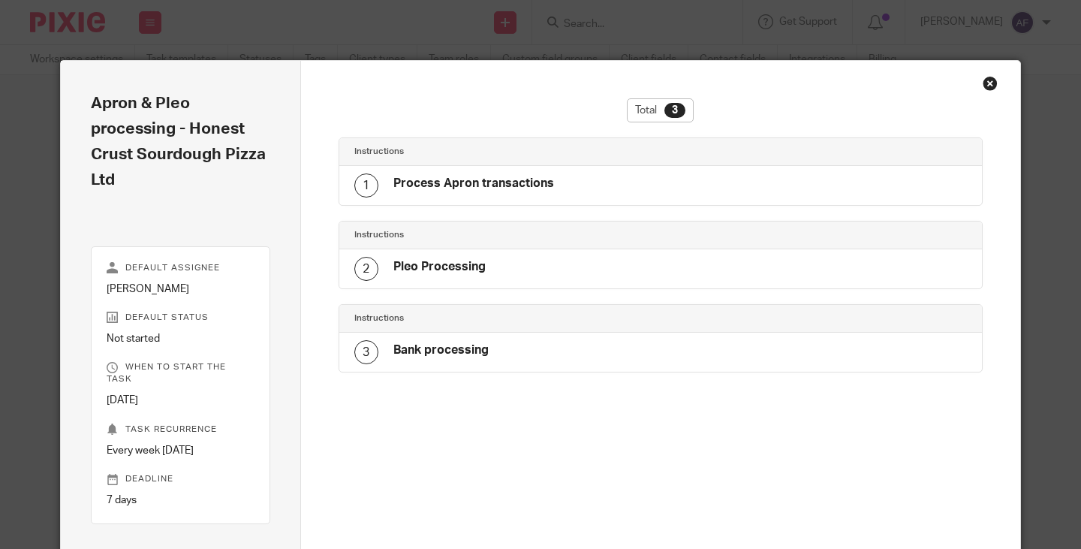
scroll to position [25, 0]
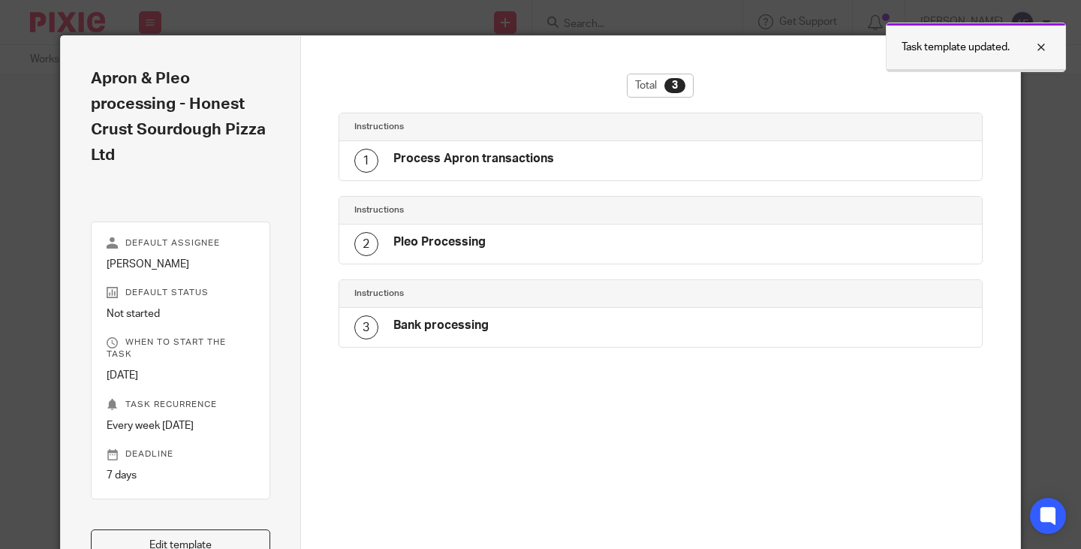
click at [1041, 52] on div at bounding box center [1029, 47] width 41 height 18
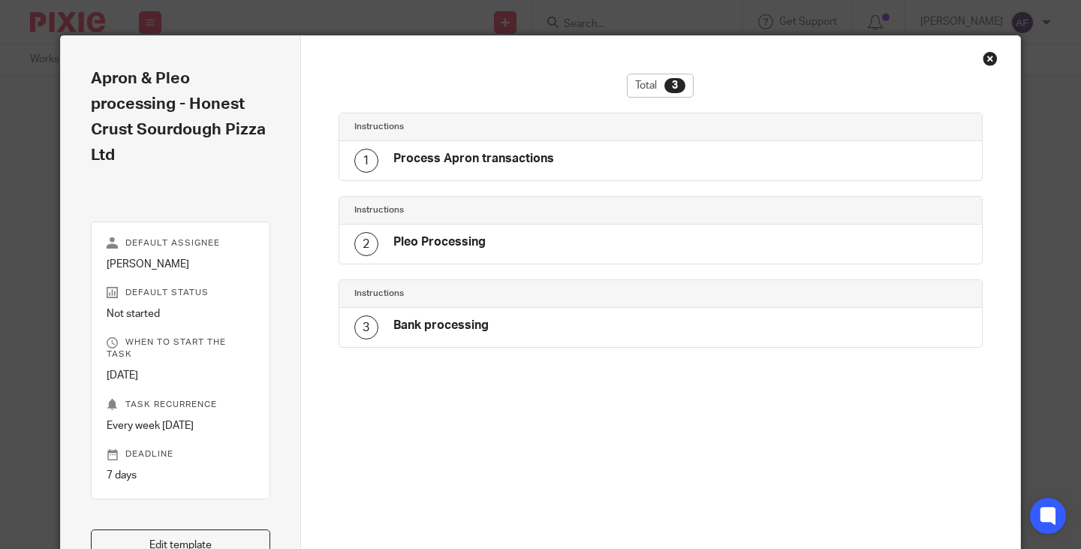
click at [992, 58] on div "Total 3 Instructions 1 Process Apron transactions Instructions 2 Pleo Processin…" at bounding box center [661, 353] width 720 height 634
click at [988, 57] on div "Close this dialog window" at bounding box center [989, 58] width 15 height 15
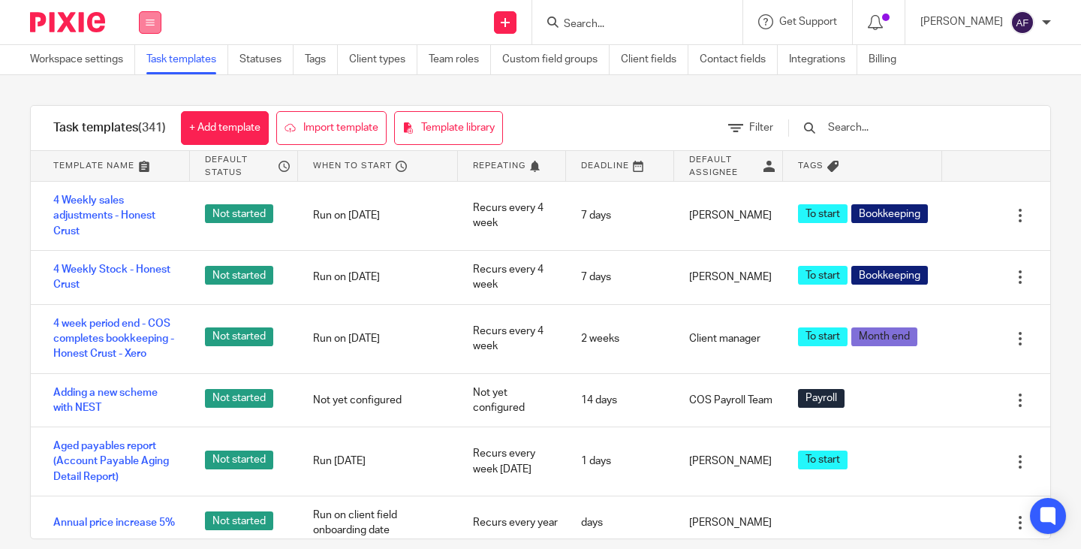
click at [155, 28] on button at bounding box center [150, 22] width 23 height 23
click at [148, 72] on link "Work" at bounding box center [141, 70] width 24 height 11
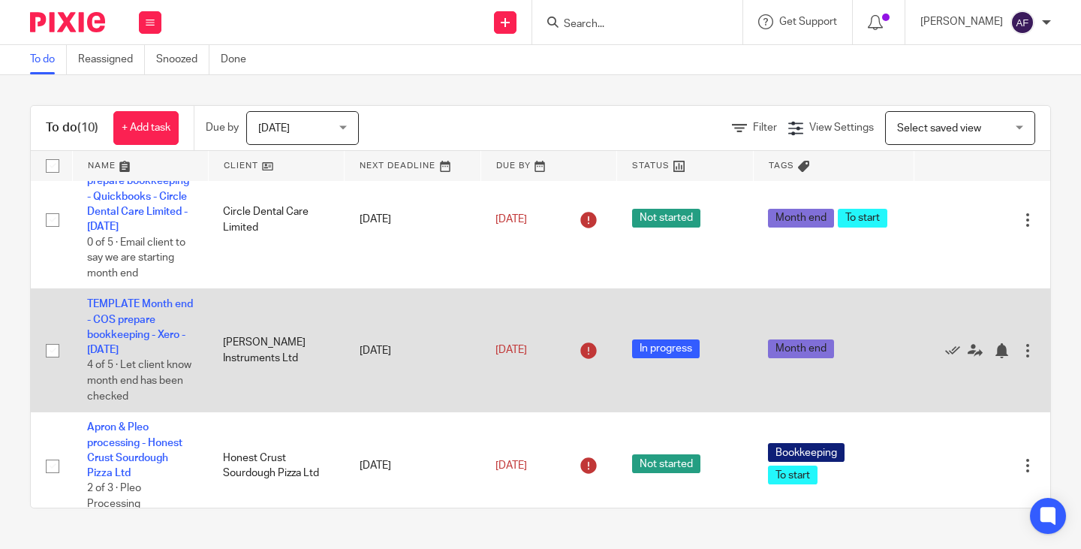
scroll to position [837, 0]
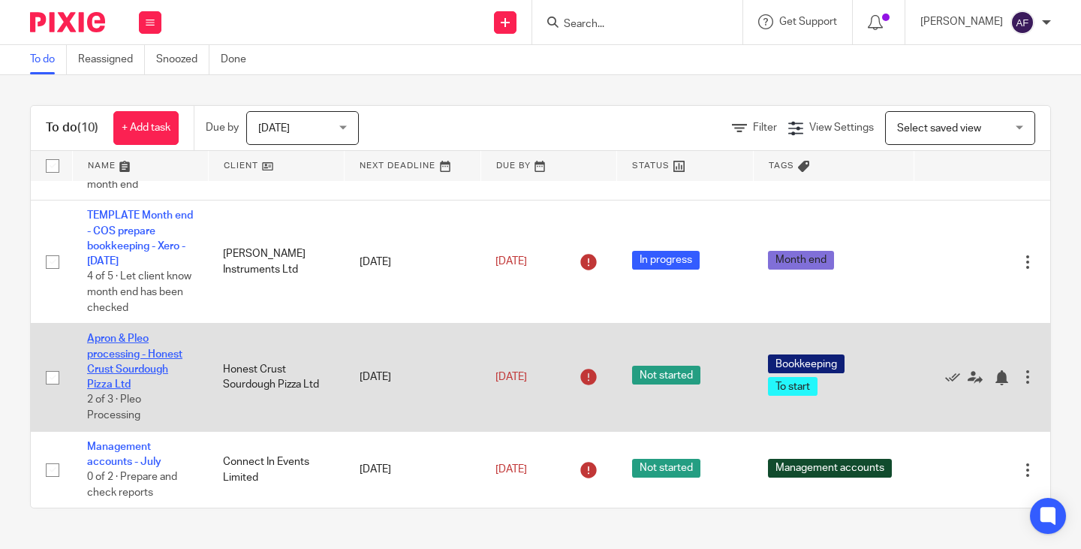
click at [124, 347] on link "Apron & Pleo processing - Honest Crust Sourdough Pizza Ltd" at bounding box center [134, 361] width 95 height 56
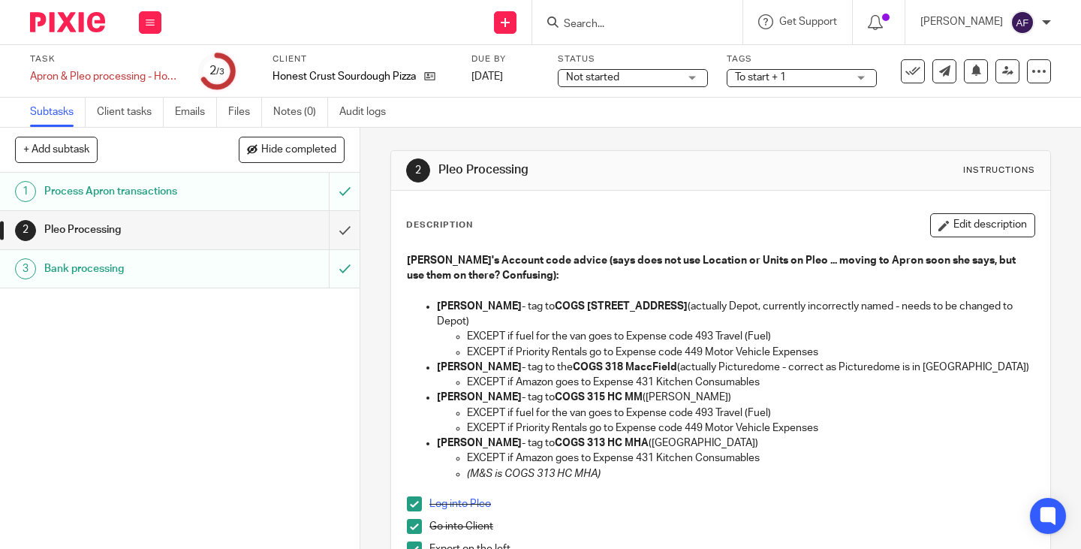
scroll to position [337, 0]
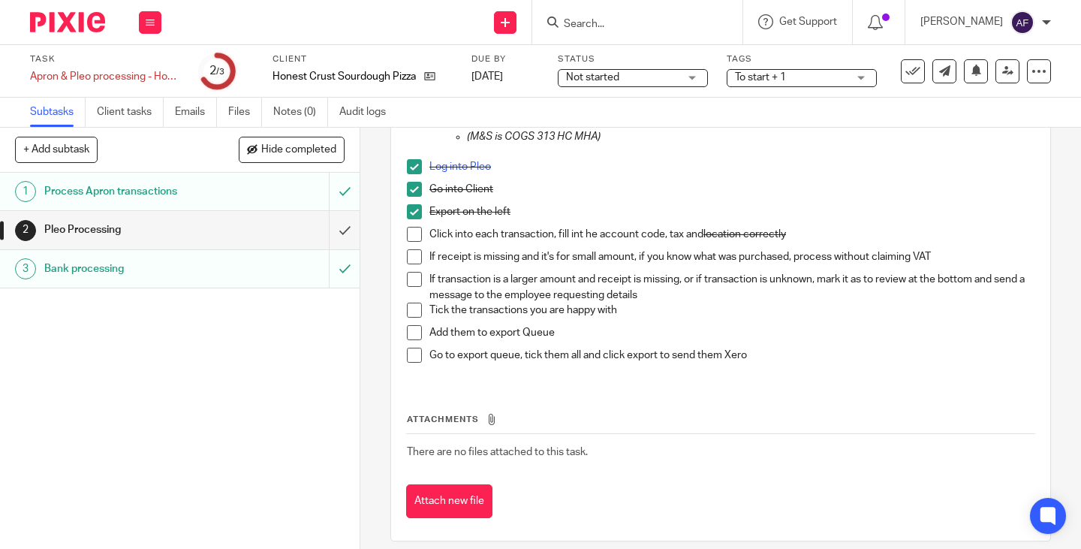
click at [409, 227] on span at bounding box center [414, 234] width 15 height 15
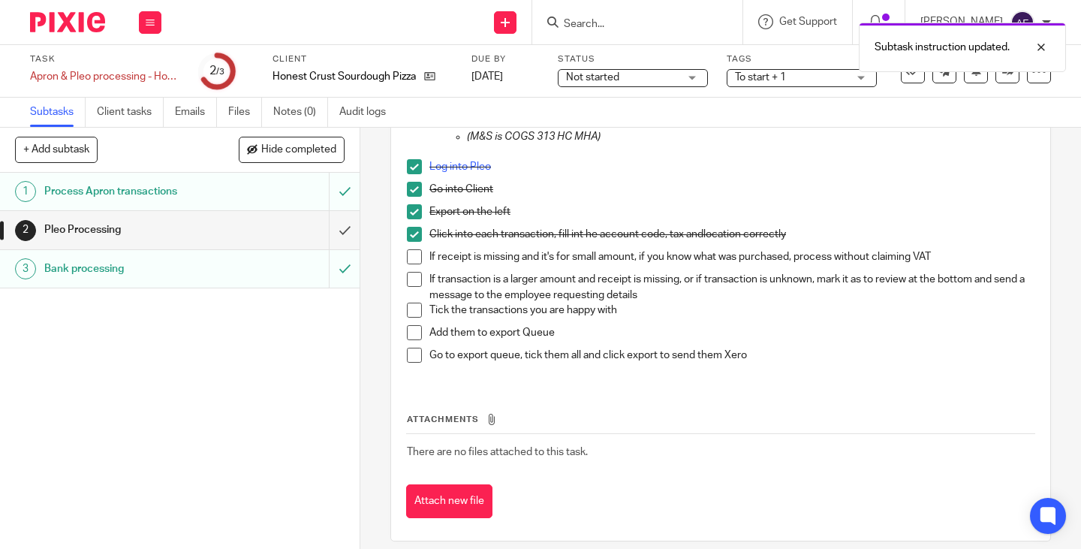
click at [407, 249] on span at bounding box center [414, 256] width 15 height 15
click at [889, 389] on div "Attachments There are no files attached to this task. Attach new file" at bounding box center [720, 450] width 629 height 137
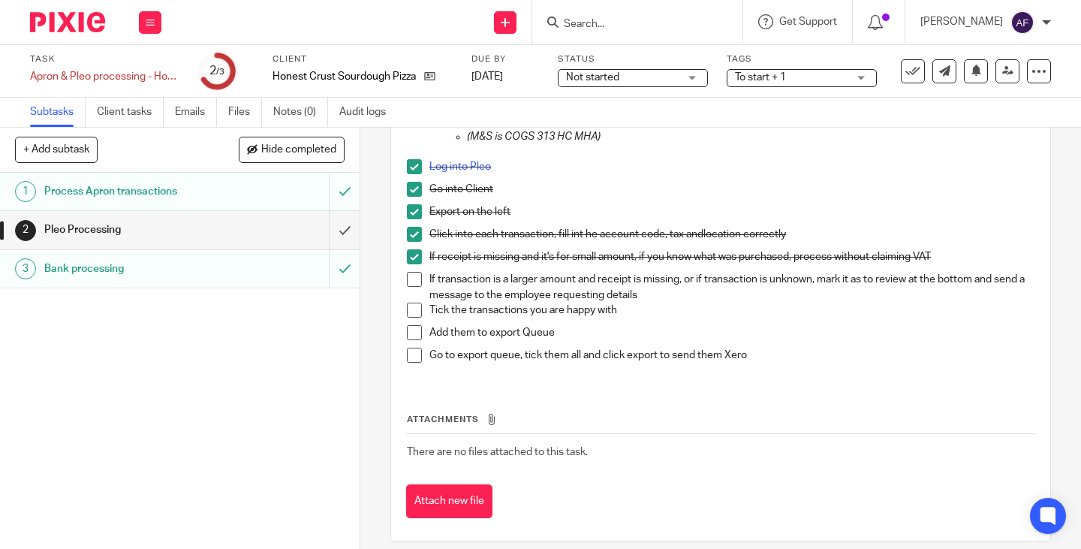
click at [776, 325] on p "Add them to export Queue" at bounding box center [731, 332] width 605 height 15
click at [901, 325] on p "Add them to export Queue" at bounding box center [731, 332] width 605 height 15
click at [413, 272] on span at bounding box center [414, 279] width 15 height 15
click at [407, 302] on span at bounding box center [414, 309] width 15 height 15
click at [407, 325] on span at bounding box center [414, 332] width 15 height 15
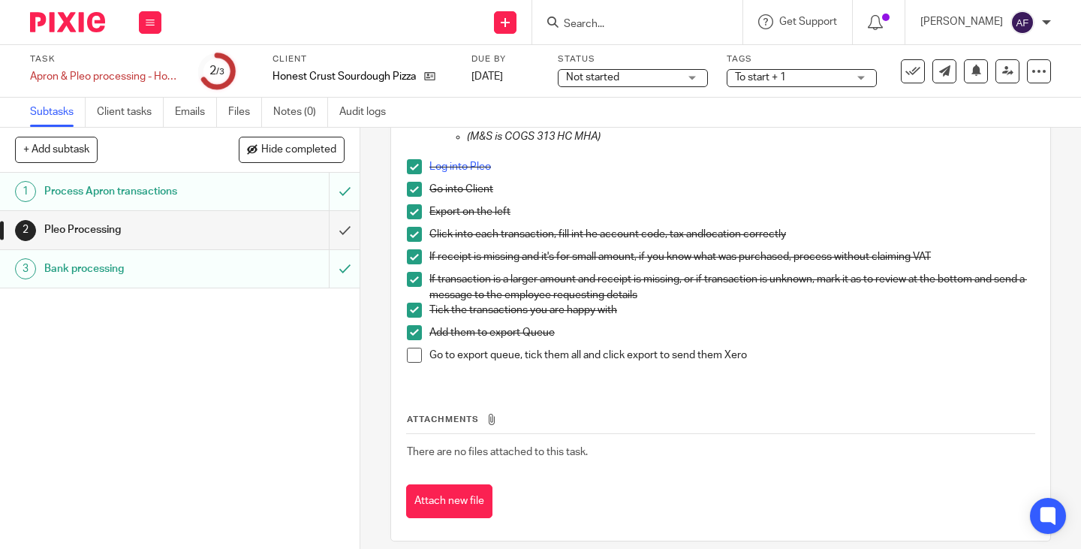
click at [413, 347] on span at bounding box center [414, 354] width 15 height 15
click at [333, 232] on input "submit" at bounding box center [179, 230] width 359 height 38
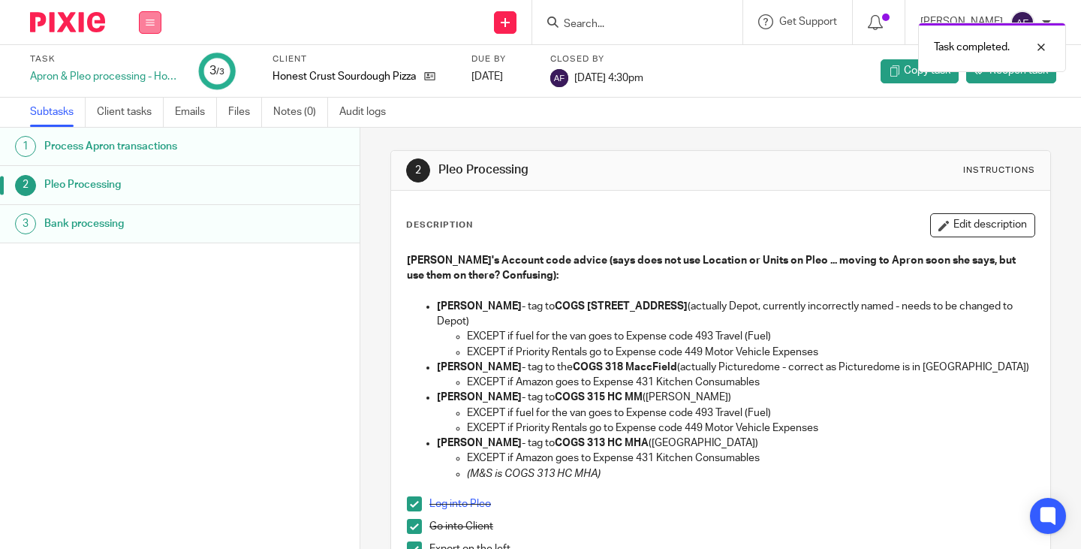
click at [156, 24] on button at bounding box center [150, 22] width 23 height 23
click at [154, 69] on link "Work" at bounding box center [143, 70] width 26 height 11
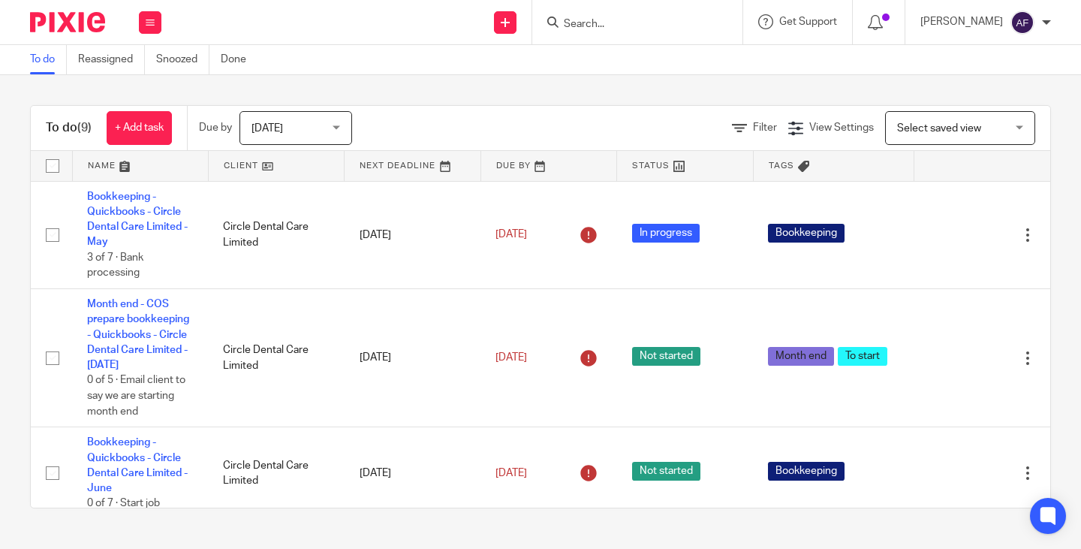
click at [401, 86] on div "To do (9) + Add task Due by [DATE] [DATE] [DATE] [DATE] This week Next week Thi…" at bounding box center [540, 306] width 1081 height 463
